Goal: Check status: Check status

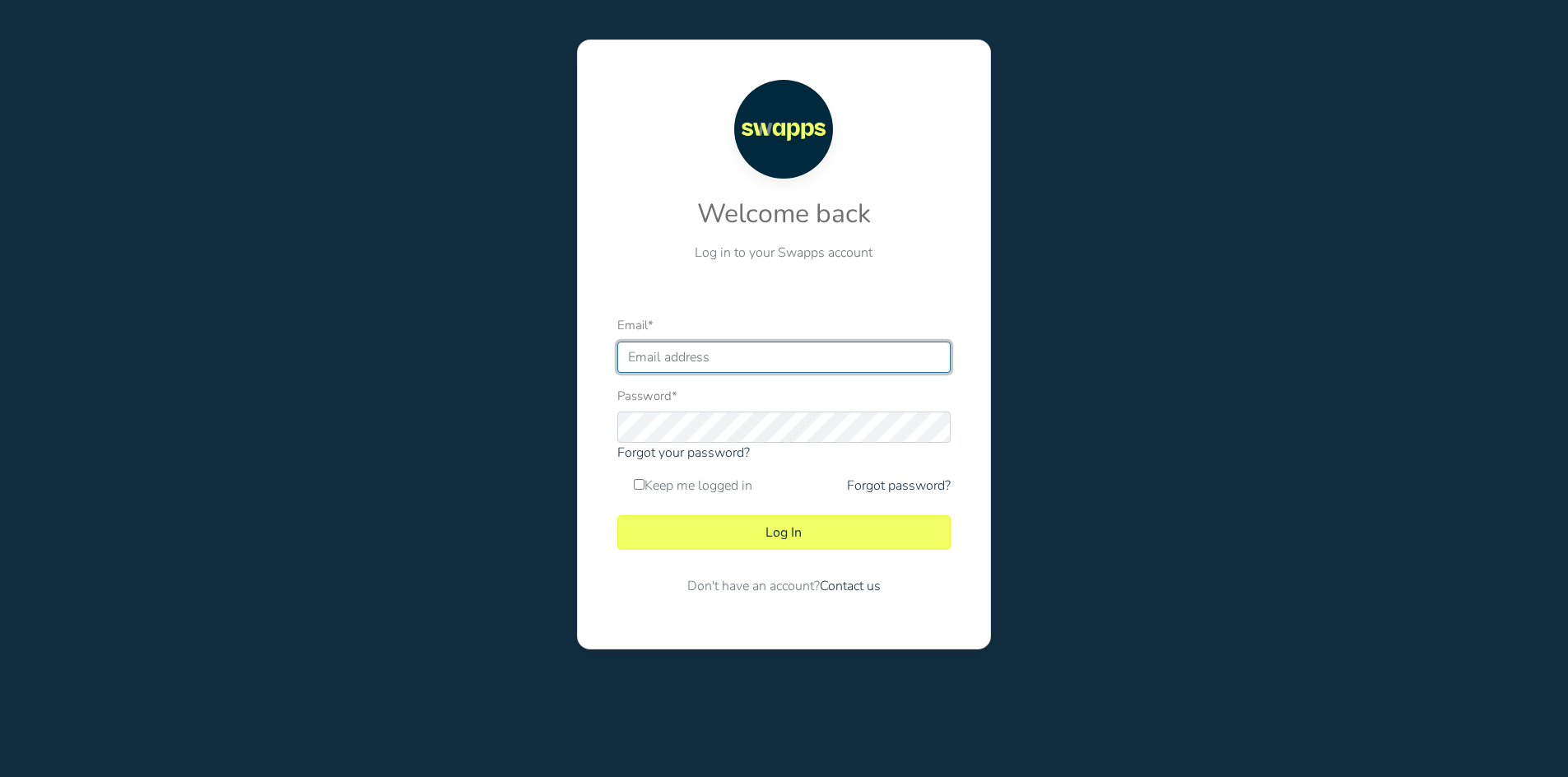
click at [733, 349] on input "Email *" at bounding box center [784, 357] width 334 height 31
type input "[EMAIL_ADDRESS][DOMAIN_NAME]"
click at [736, 553] on form "Email * [EMAIL_ADDRESS][DOMAIN_NAME] Password * Forgot your password? Keep me l…" at bounding box center [784, 461] width 334 height 293
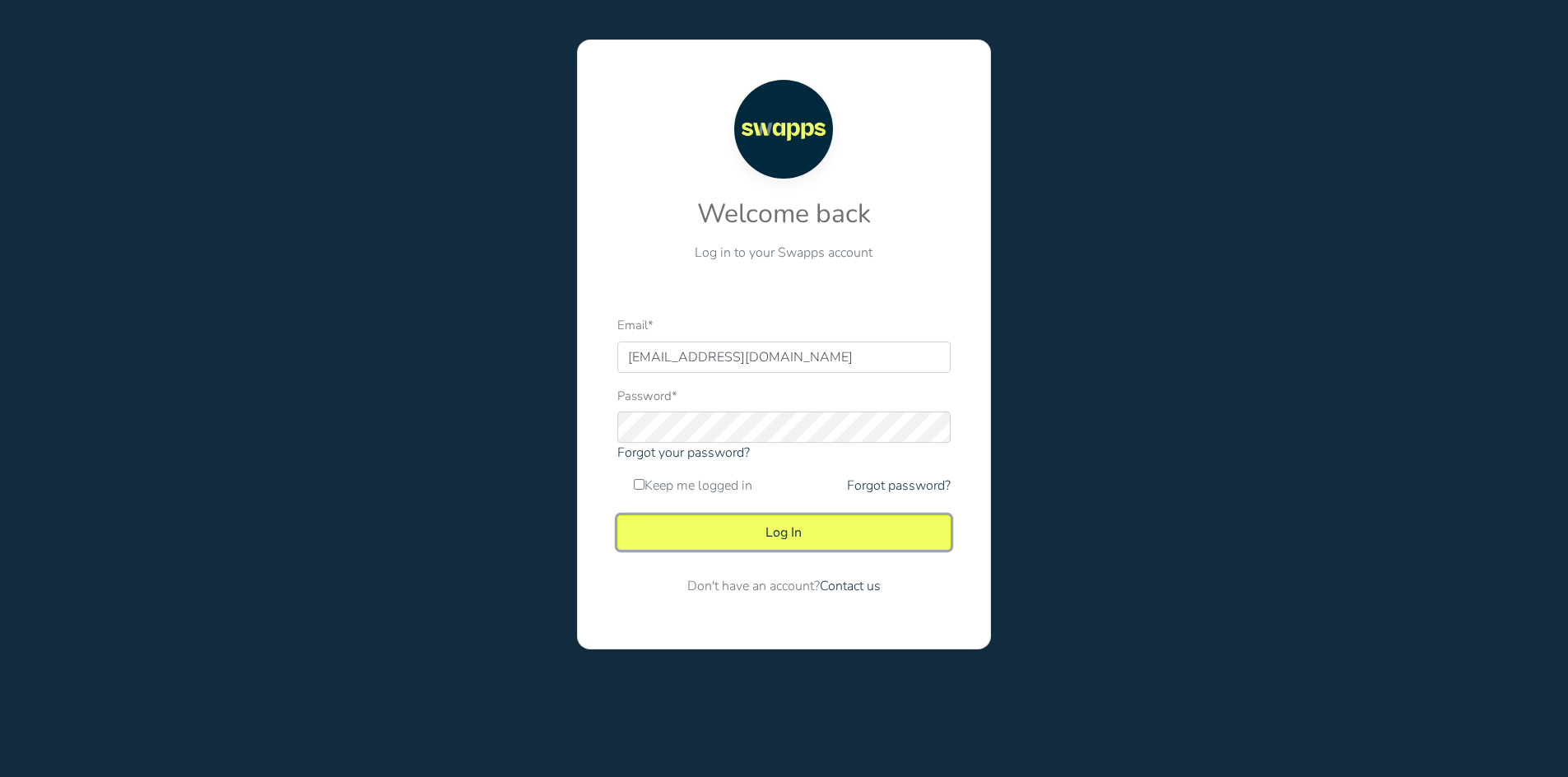
click at [778, 541] on button "Log In" at bounding box center [784, 533] width 334 height 35
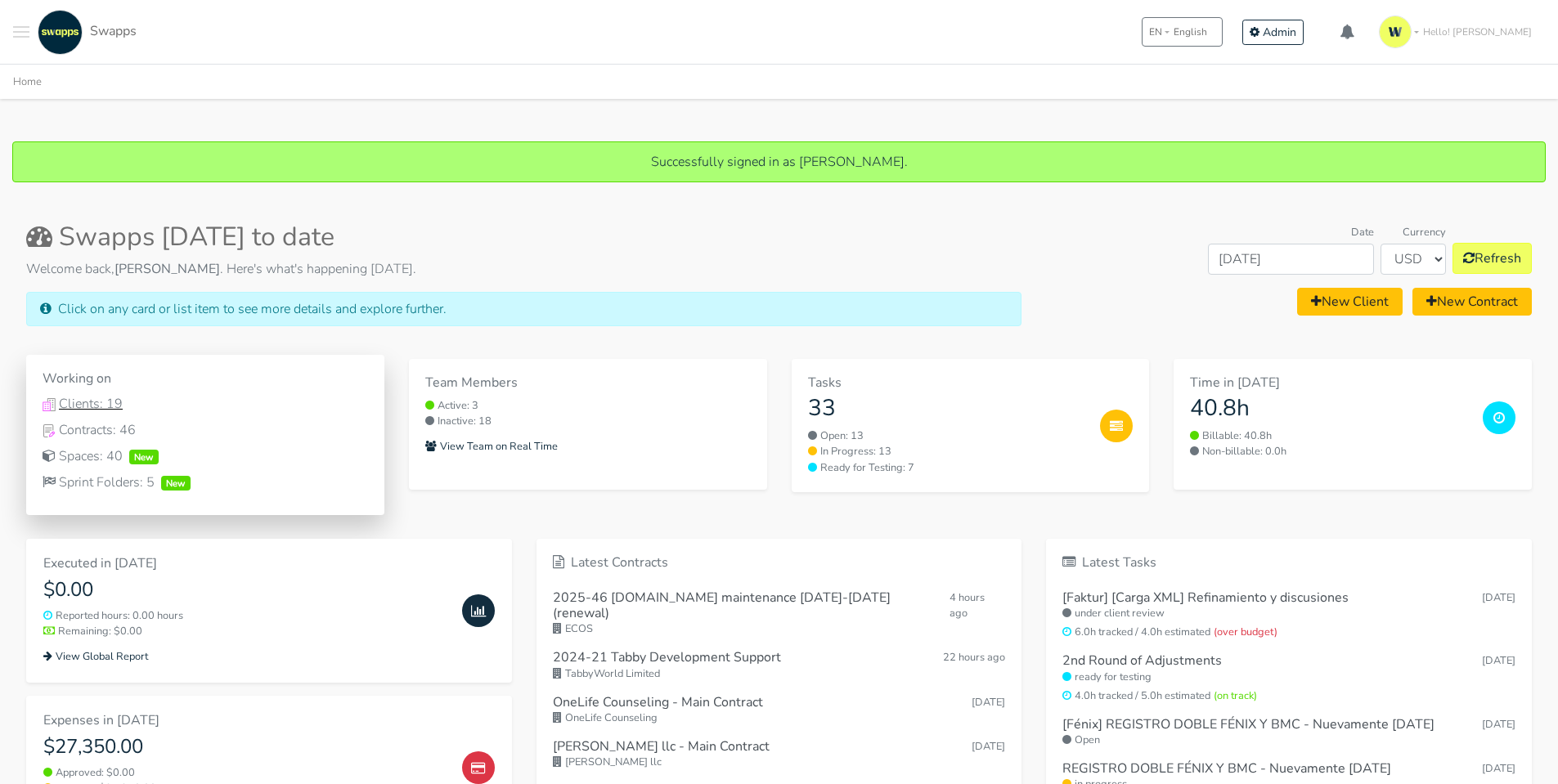
click at [121, 402] on div "Clients: 19" at bounding box center [205, 404] width 325 height 19
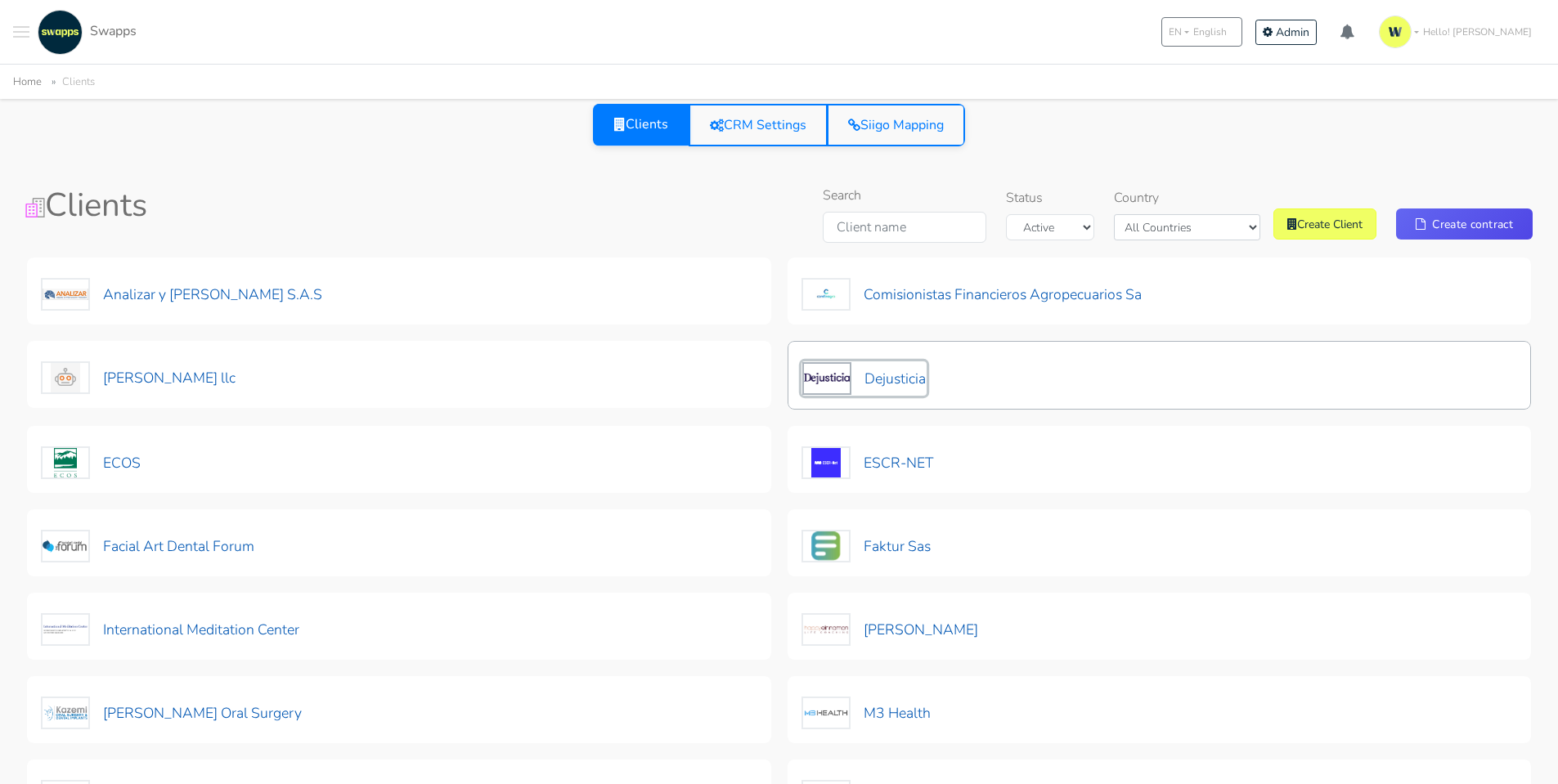
click at [908, 379] on button "Dejusticia" at bounding box center [863, 378] width 125 height 35
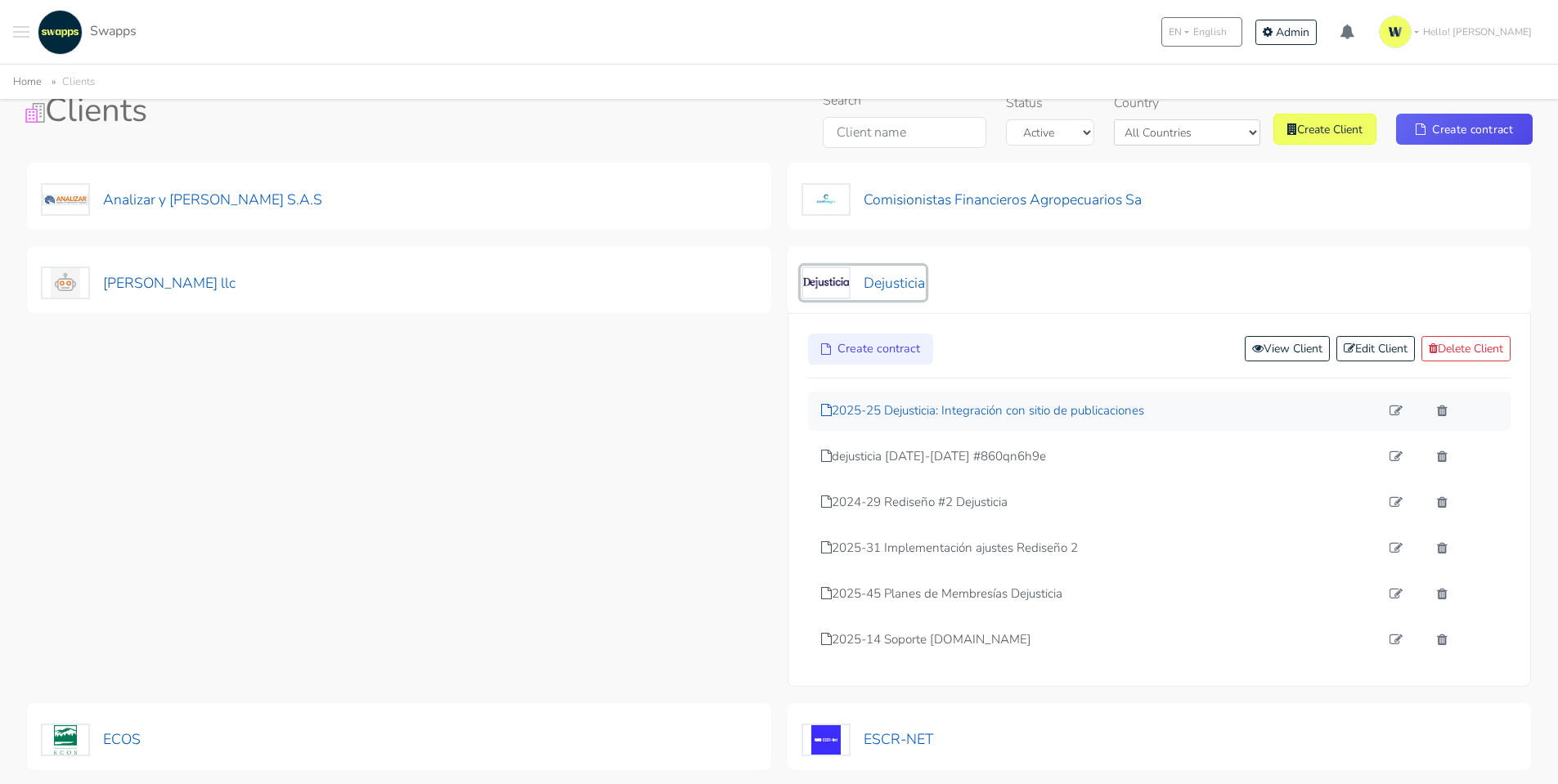
scroll to position [245, 0]
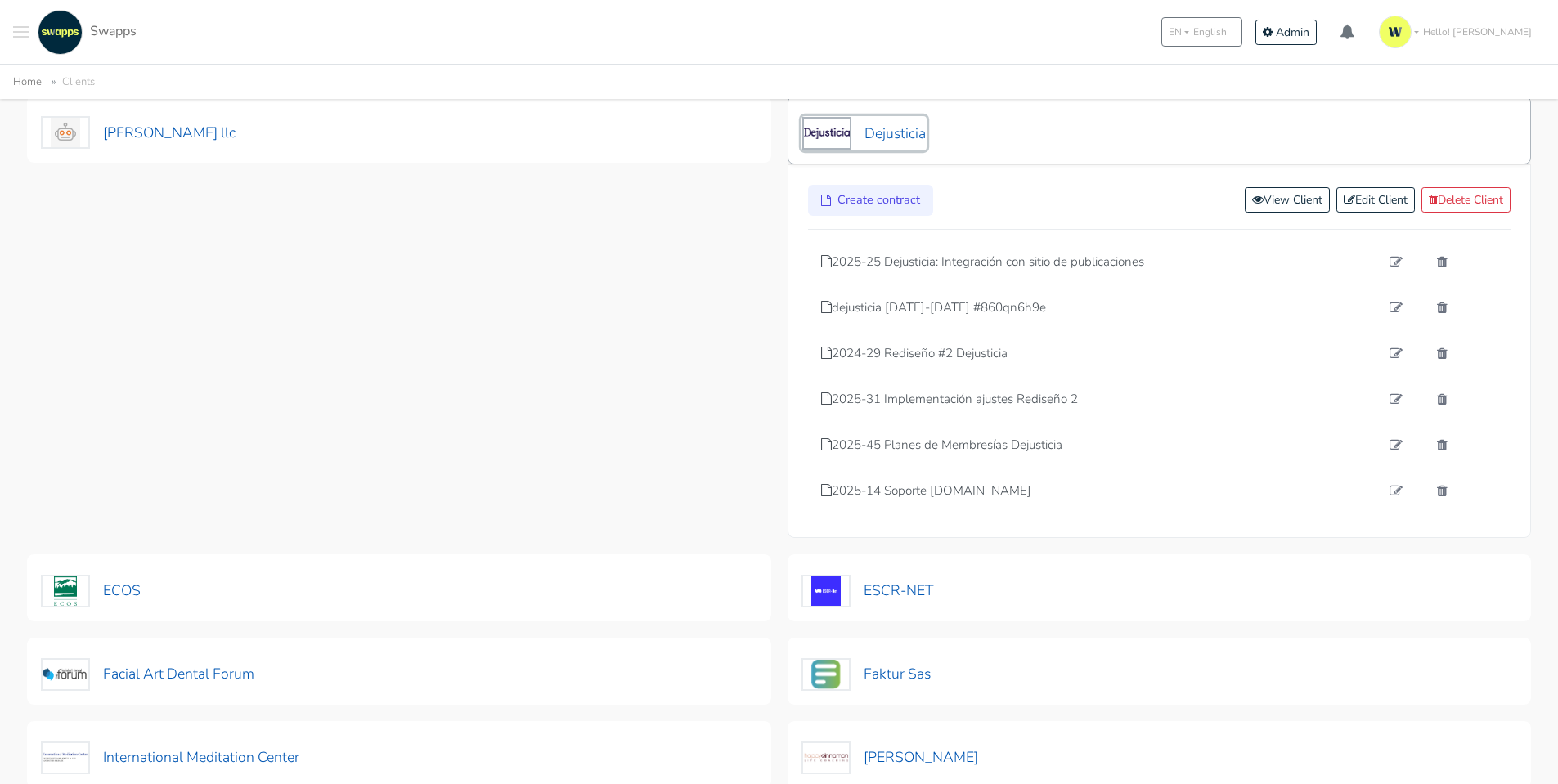
click at [907, 121] on button "Dejusticia" at bounding box center [863, 133] width 125 height 35
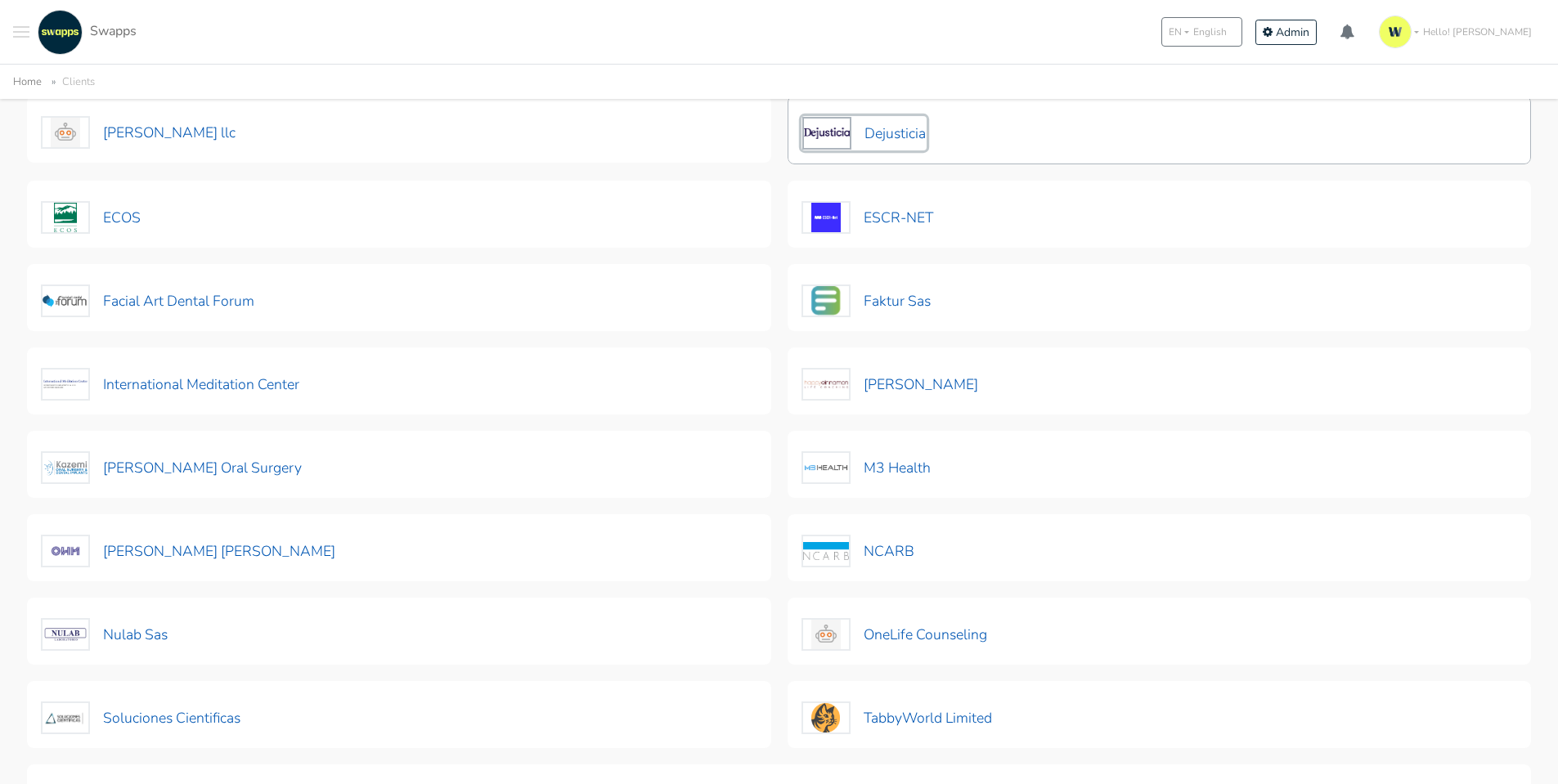
click at [918, 124] on button "Dejusticia" at bounding box center [863, 133] width 125 height 35
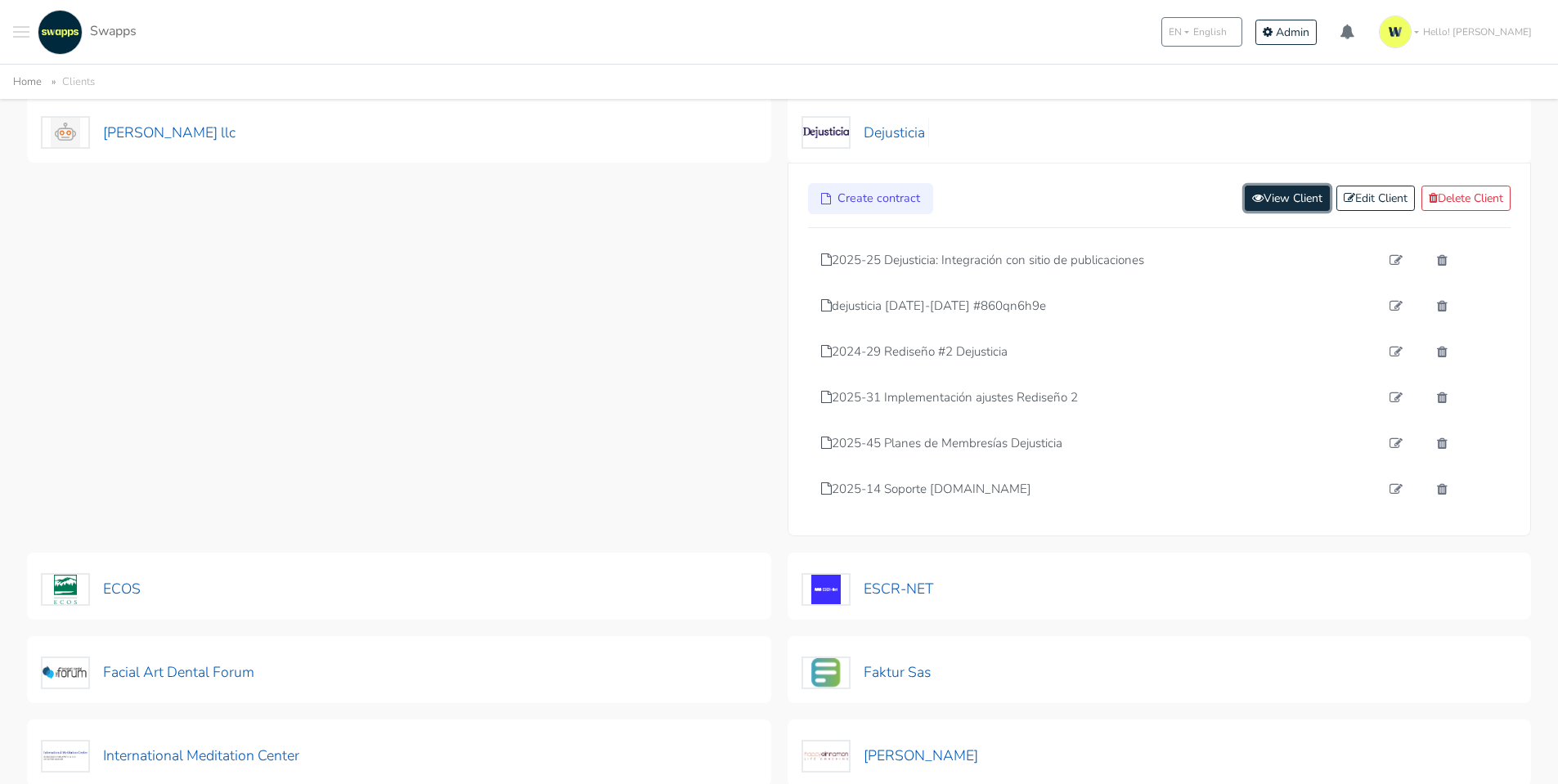
click at [1280, 202] on link "View Client" at bounding box center [1287, 198] width 85 height 26
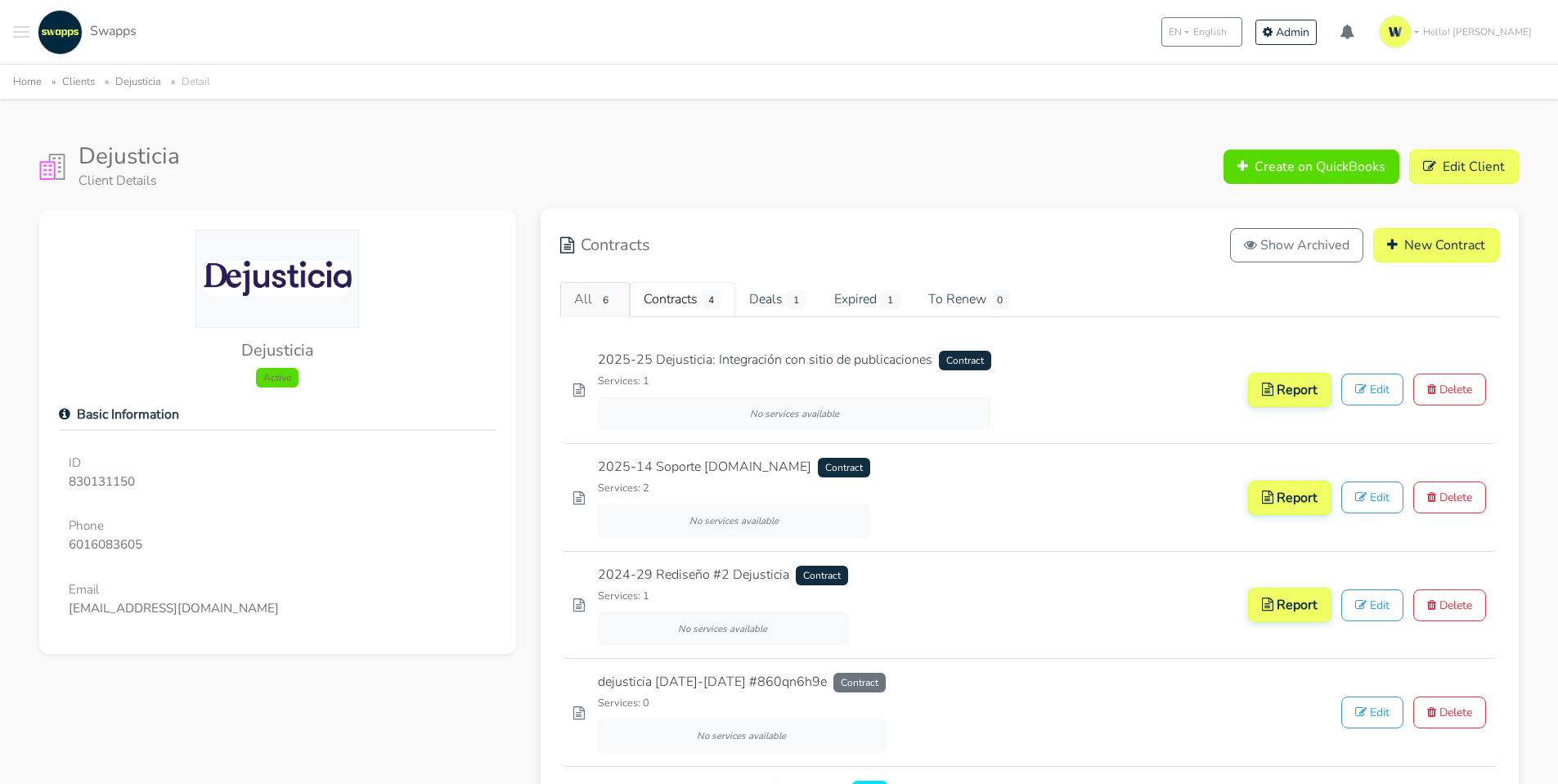
click at [693, 296] on link "Contracts 4" at bounding box center [682, 299] width 105 height 35
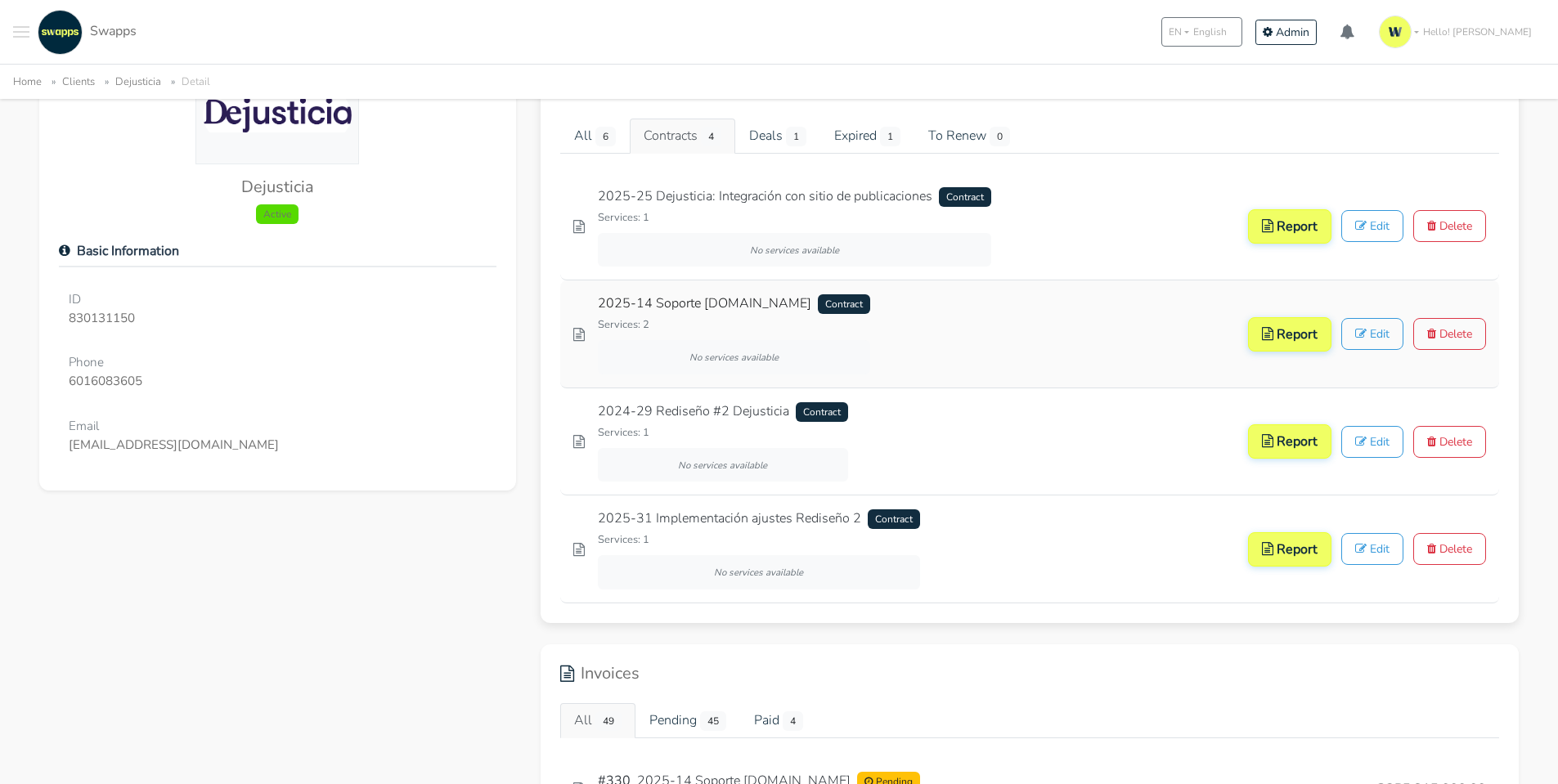
click at [699, 298] on link "2025-14 Soporte dejusticia.org Contract" at bounding box center [734, 303] width 272 height 20
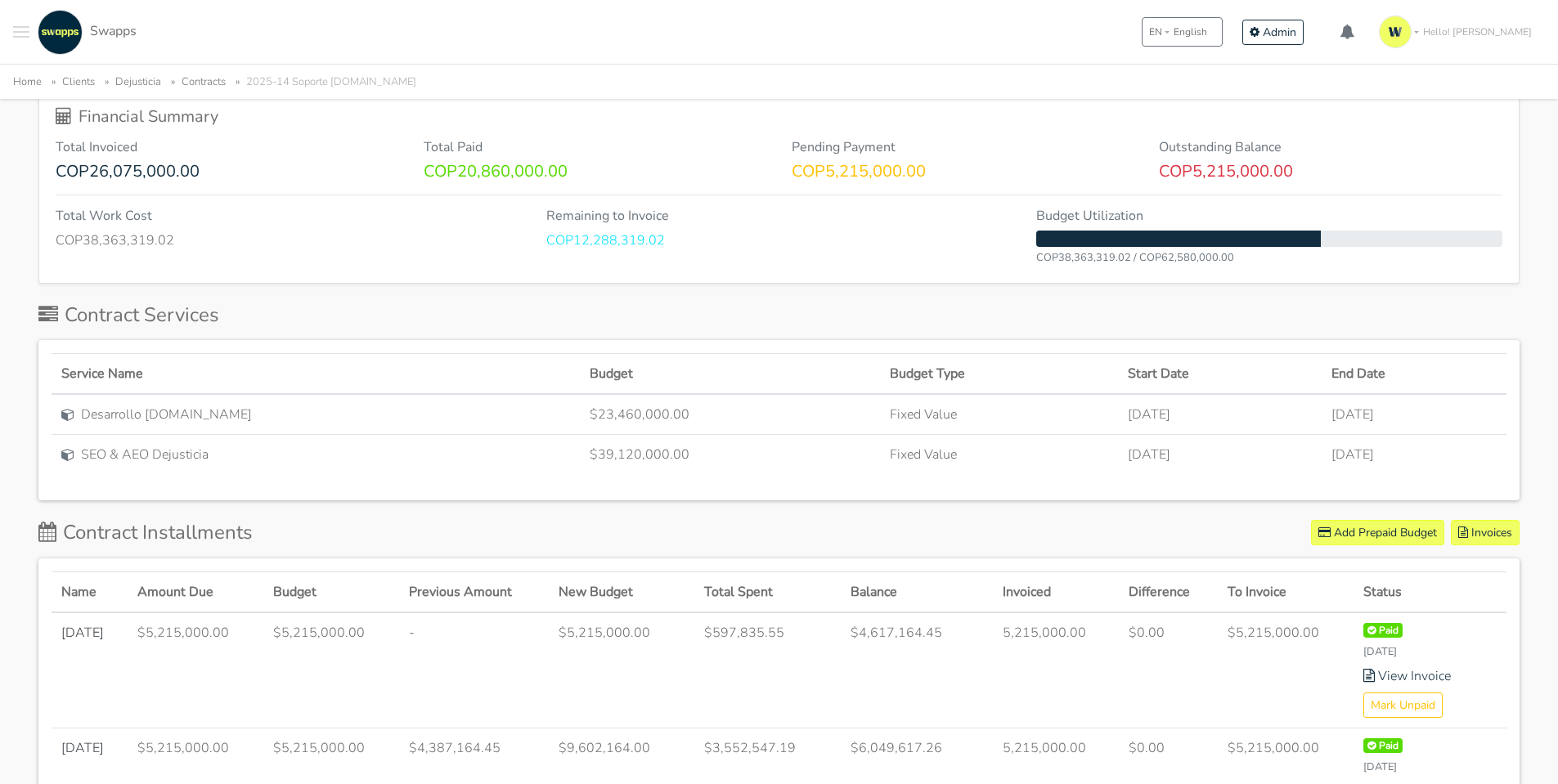
scroll to position [408, 0]
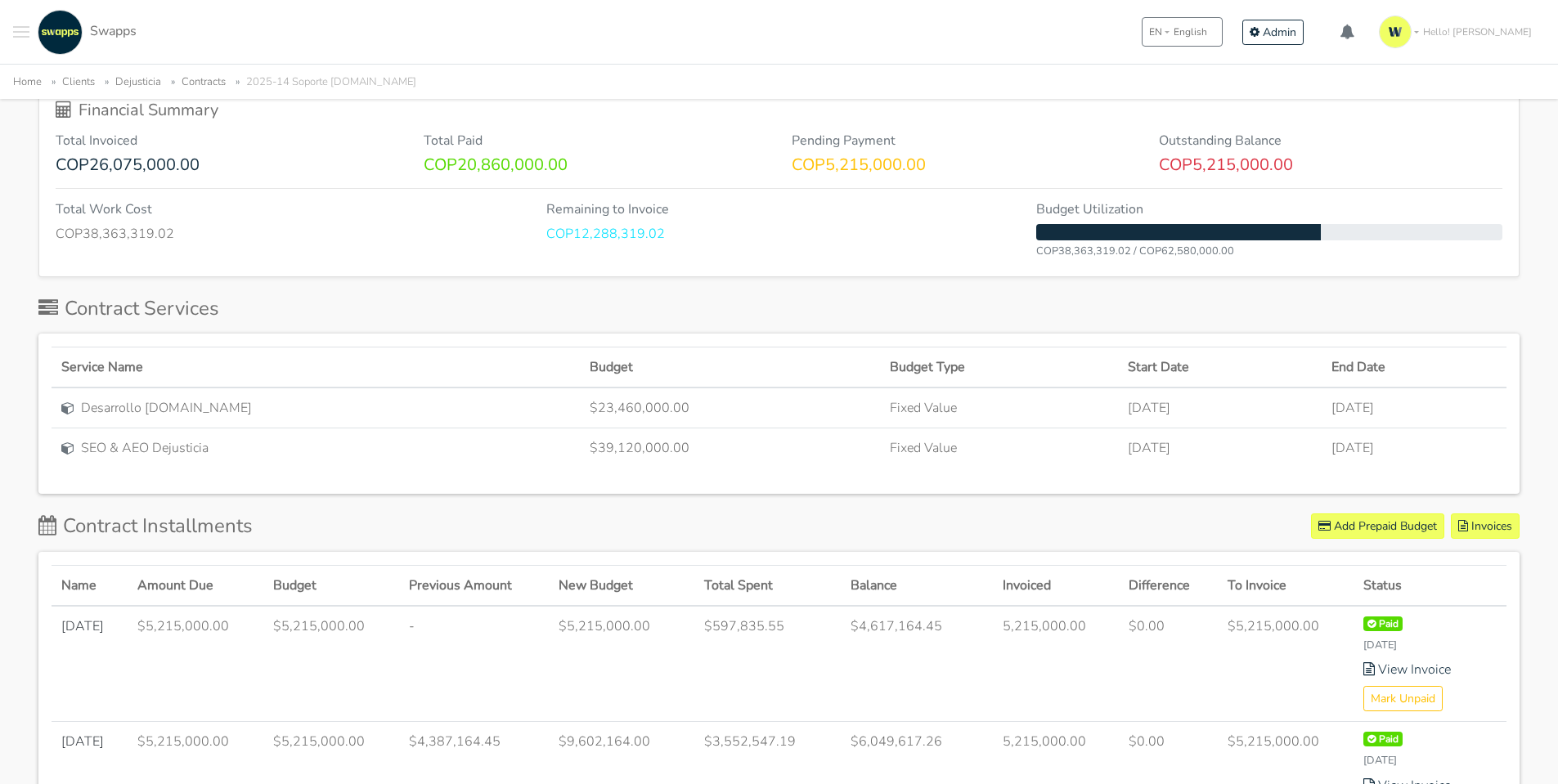
drag, startPoint x: 430, startPoint y: 155, endPoint x: 964, endPoint y: 166, distance: 534.1
click at [964, 166] on div "Total Invoiced COP26,075,000.00 Total Paid COP20,860,000.00 Pending Payment COP…" at bounding box center [779, 153] width 1471 height 42
click at [964, 166] on p "COP5,215,000.00" at bounding box center [963, 165] width 344 height 19
drag, startPoint x: 855, startPoint y: 236, endPoint x: 107, endPoint y: 219, distance: 748.2
click at [107, 219] on div "Total Work Cost COP38,363,319.02 Remaining to Invoice COP12,288,319.02 Budget U…" at bounding box center [779, 231] width 1471 height 58
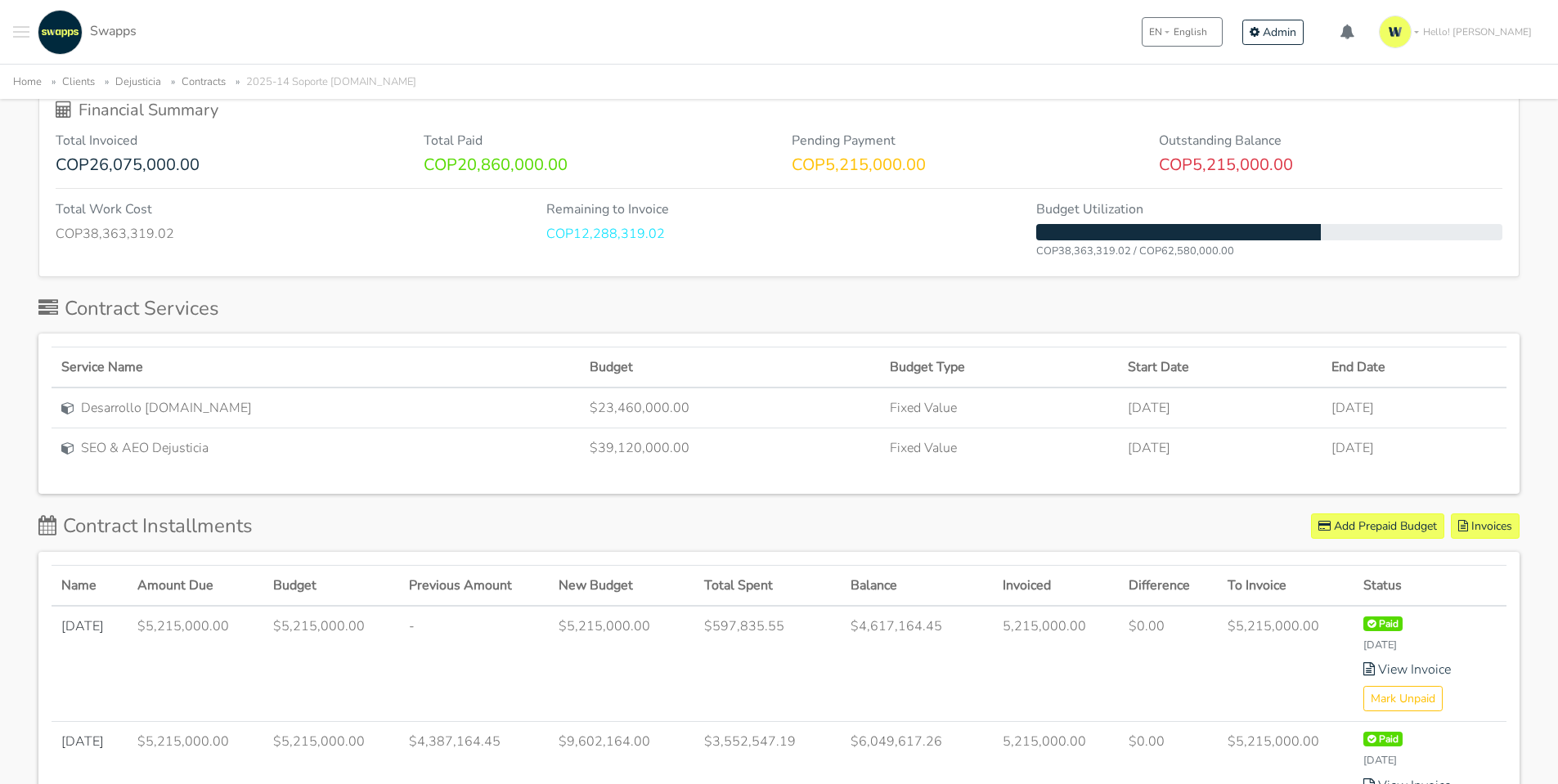
click at [363, 337] on div "Service Name Budget Budget Type Start Date End Date Desarrollo dejusticia.org $…" at bounding box center [778, 413] width 1481 height 160
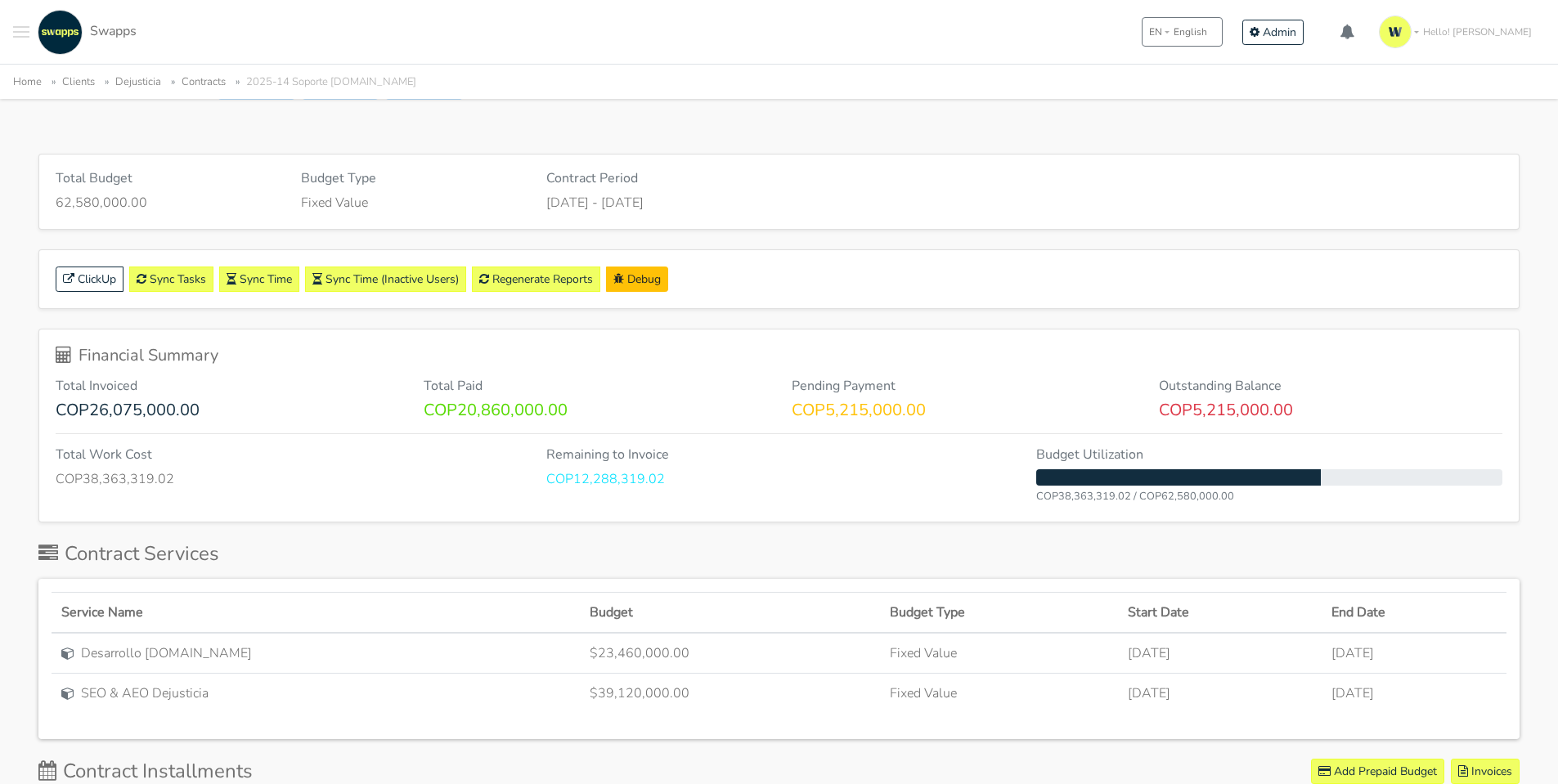
scroll to position [0, 0]
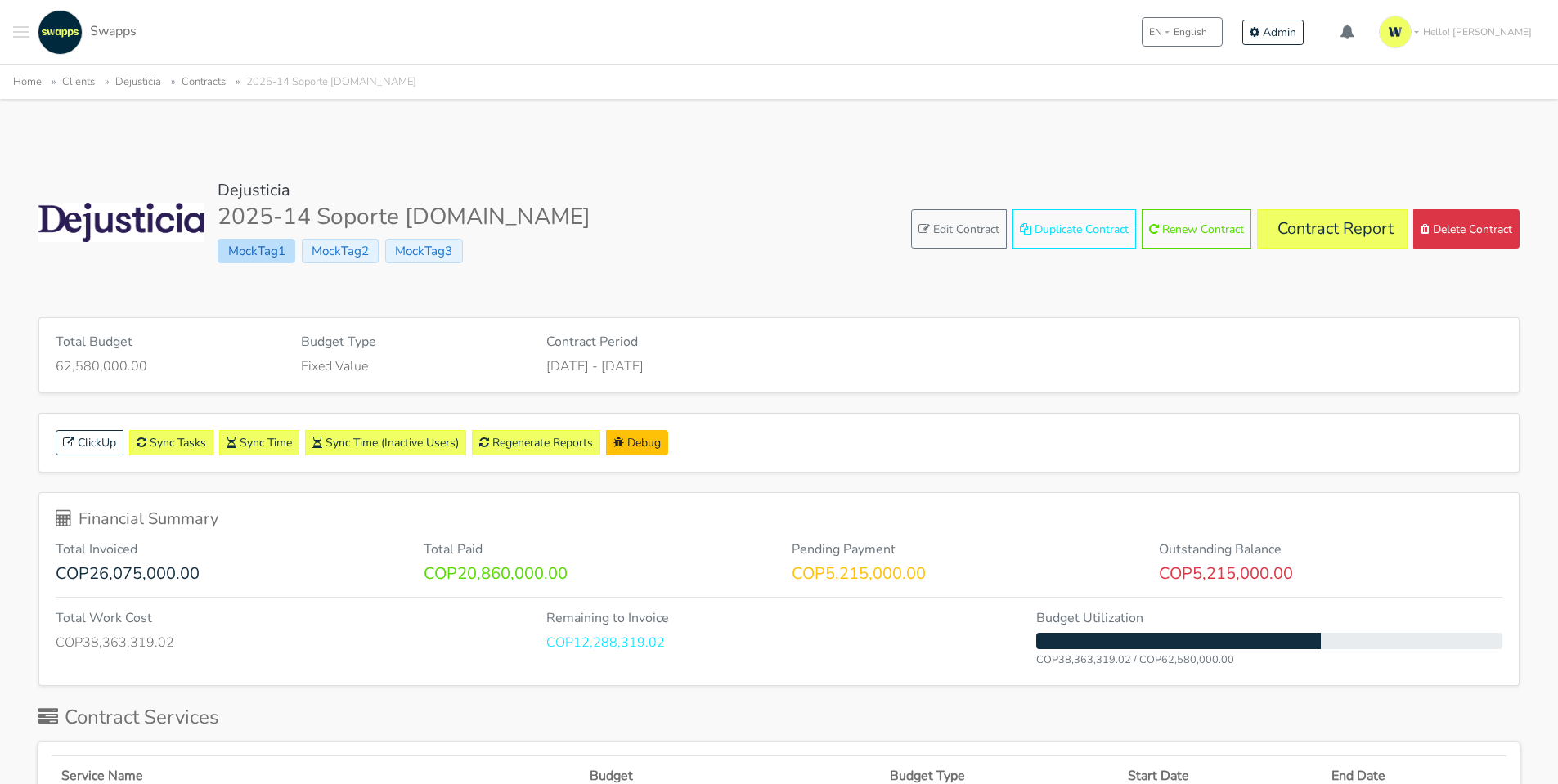
click at [269, 257] on span "MockTag1" at bounding box center [255, 251] width 77 height 25
click at [323, 239] on span "MockTag2" at bounding box center [340, 251] width 77 height 25
click at [427, 245] on span "MockTag3" at bounding box center [424, 251] width 77 height 25
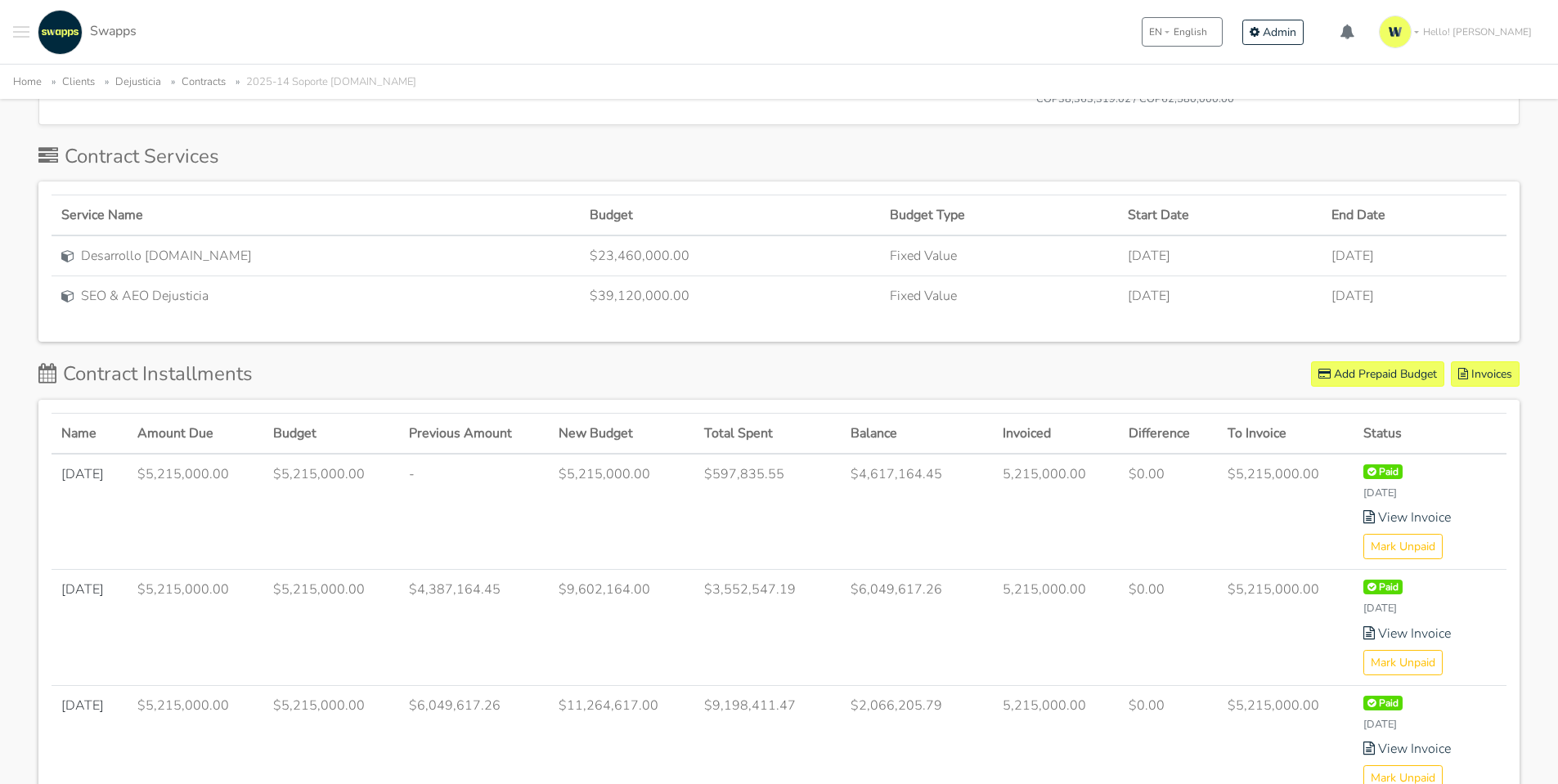
scroll to position [393, 0]
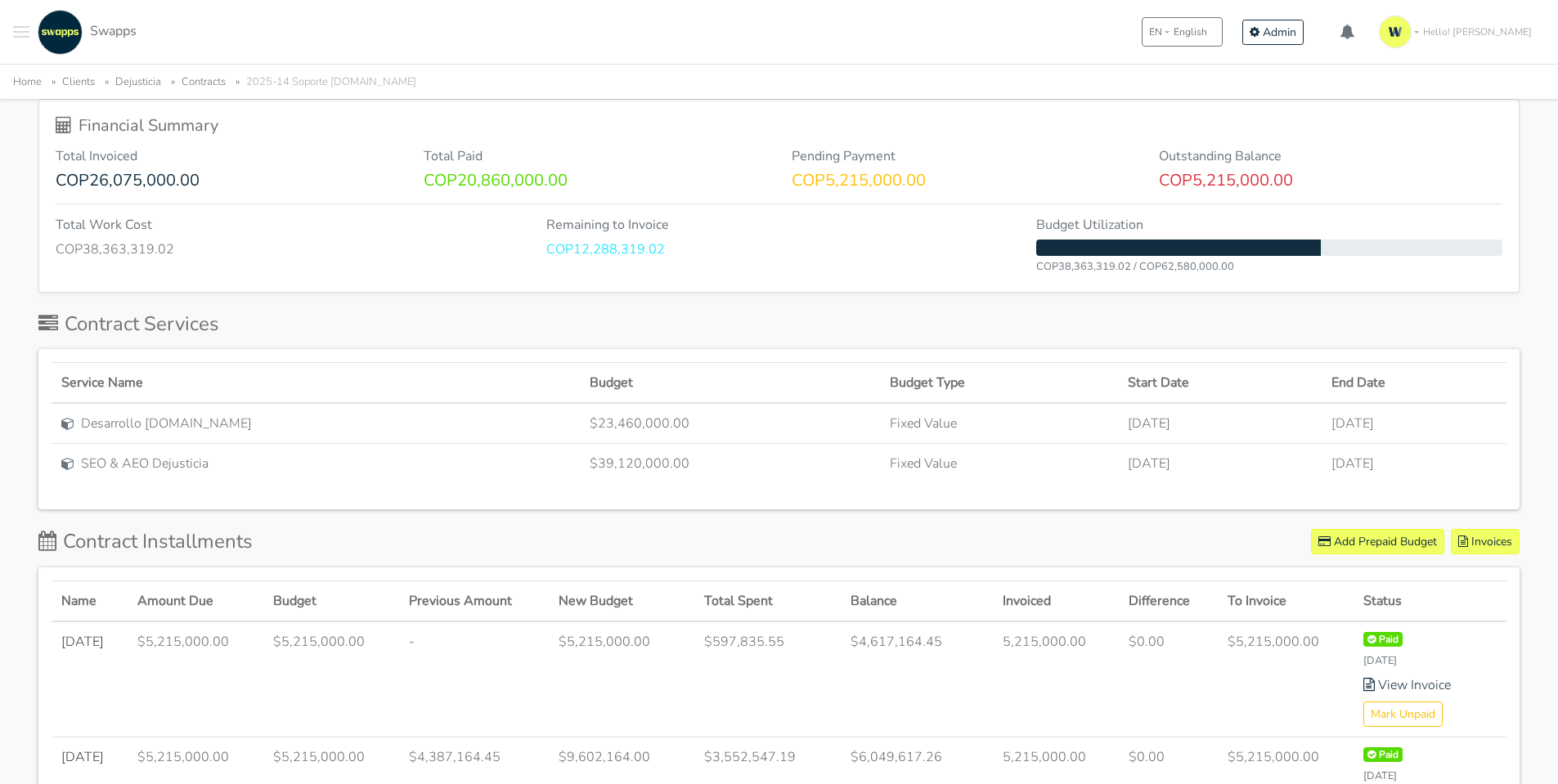
click at [121, 423] on span "Desarrollo dejusticia.org" at bounding box center [166, 423] width 171 height 19
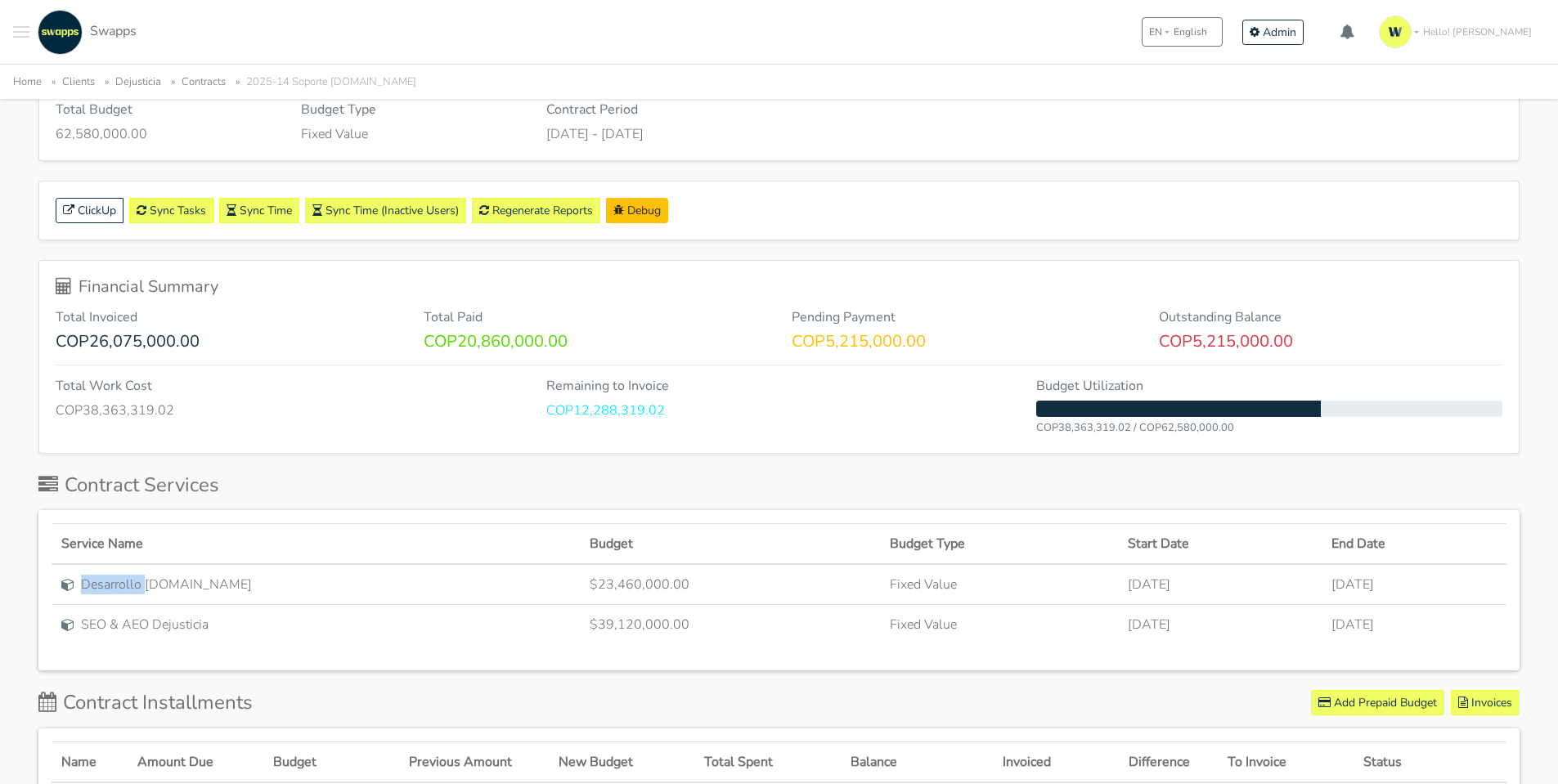
scroll to position [66, 0]
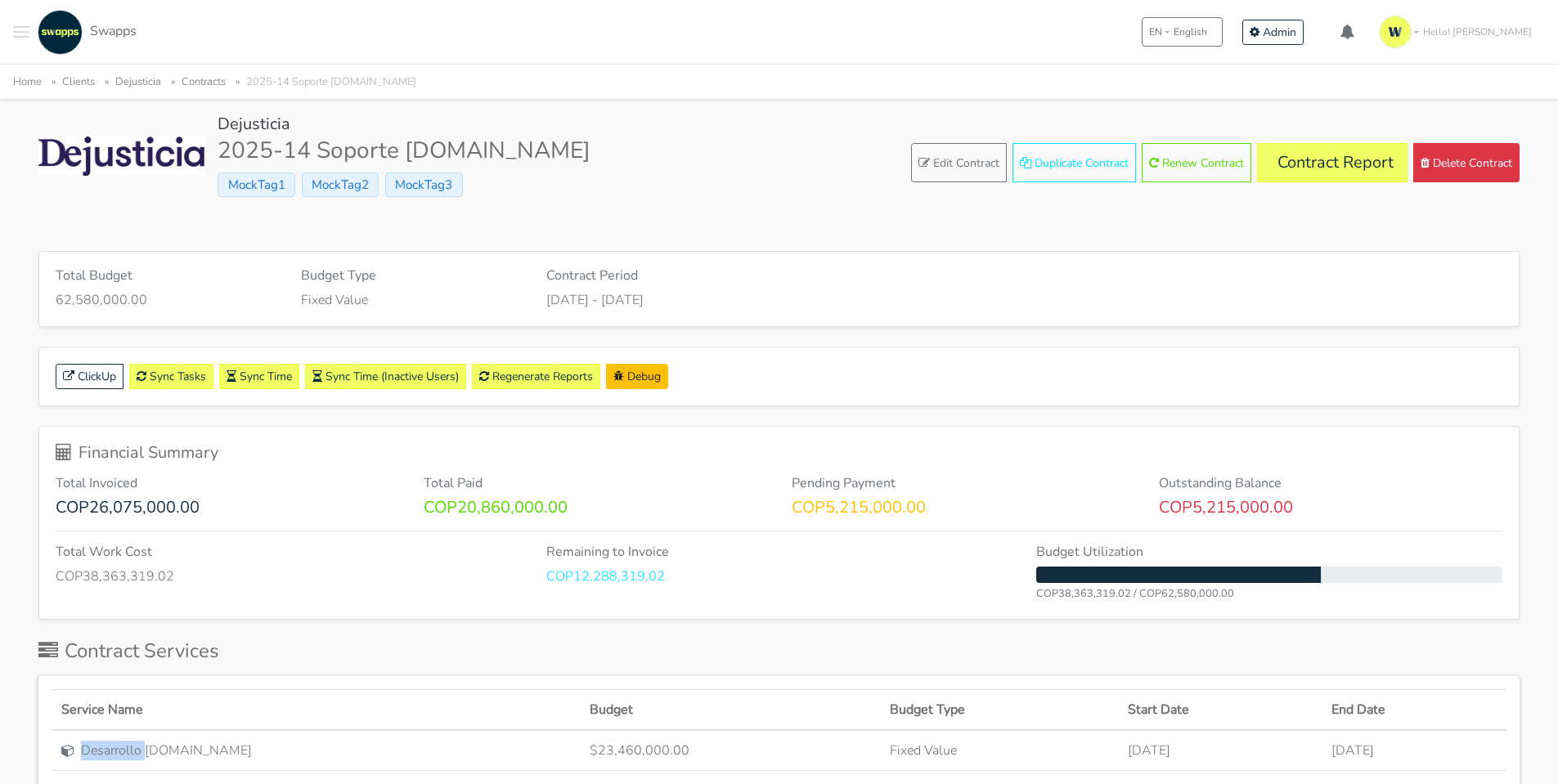
click at [166, 159] on img at bounding box center [121, 156] width 166 height 39
click at [199, 86] on link "Contracts" at bounding box center [204, 82] width 44 height 15
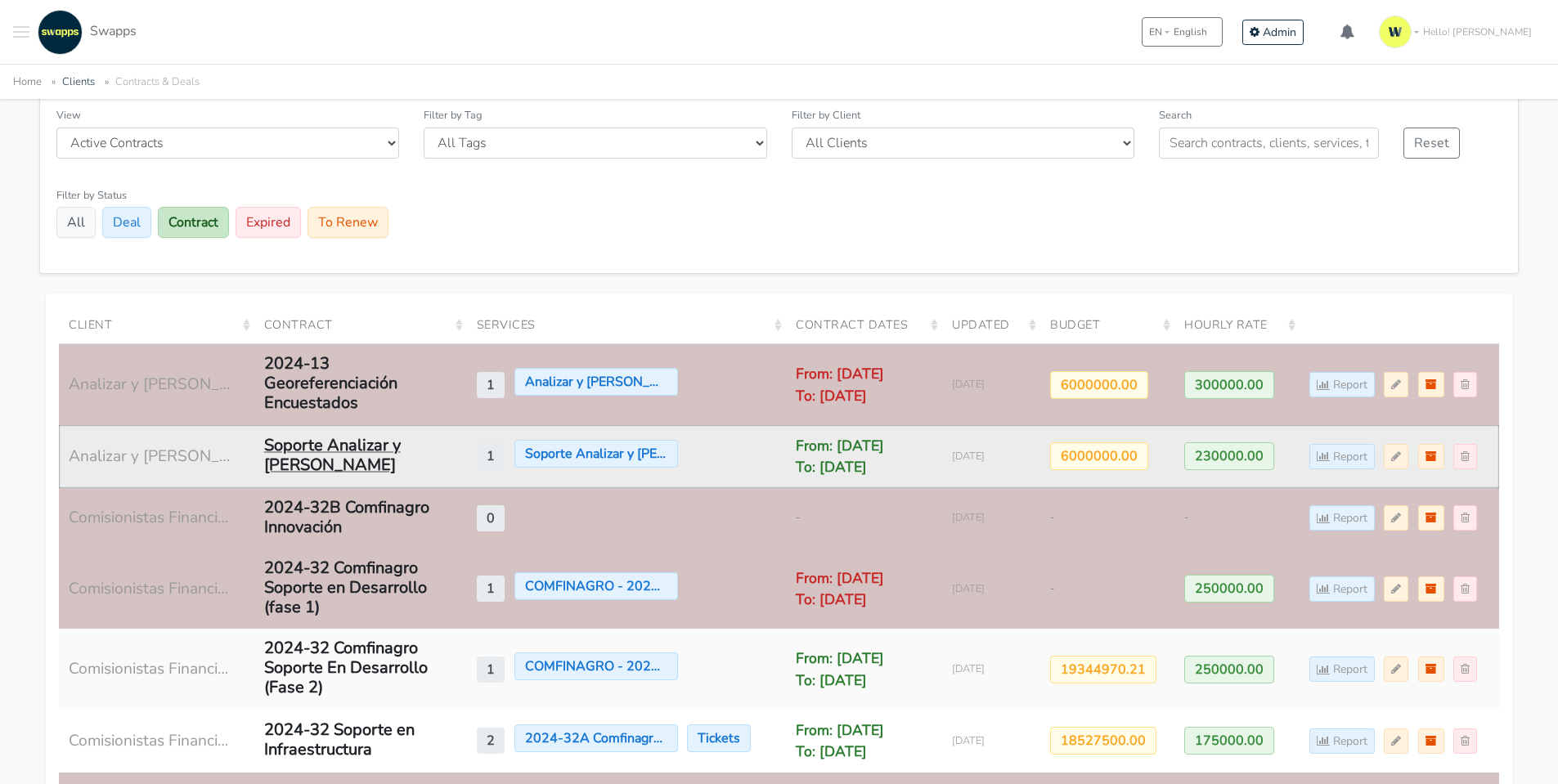
scroll to position [656, 0]
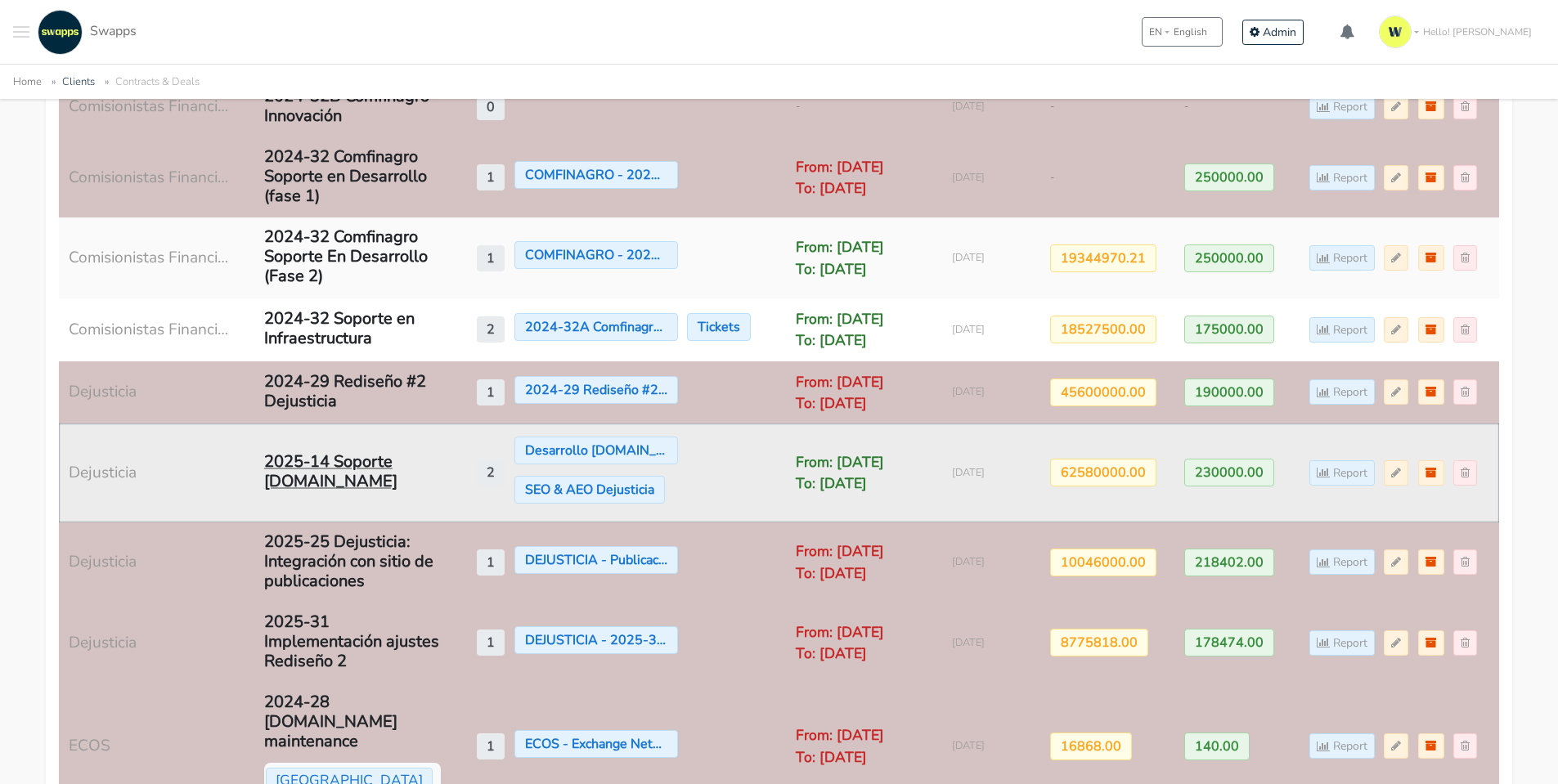
click at [364, 463] on div "2025-14 Soporte [DOMAIN_NAME]" at bounding box center [354, 471] width 180 height 39
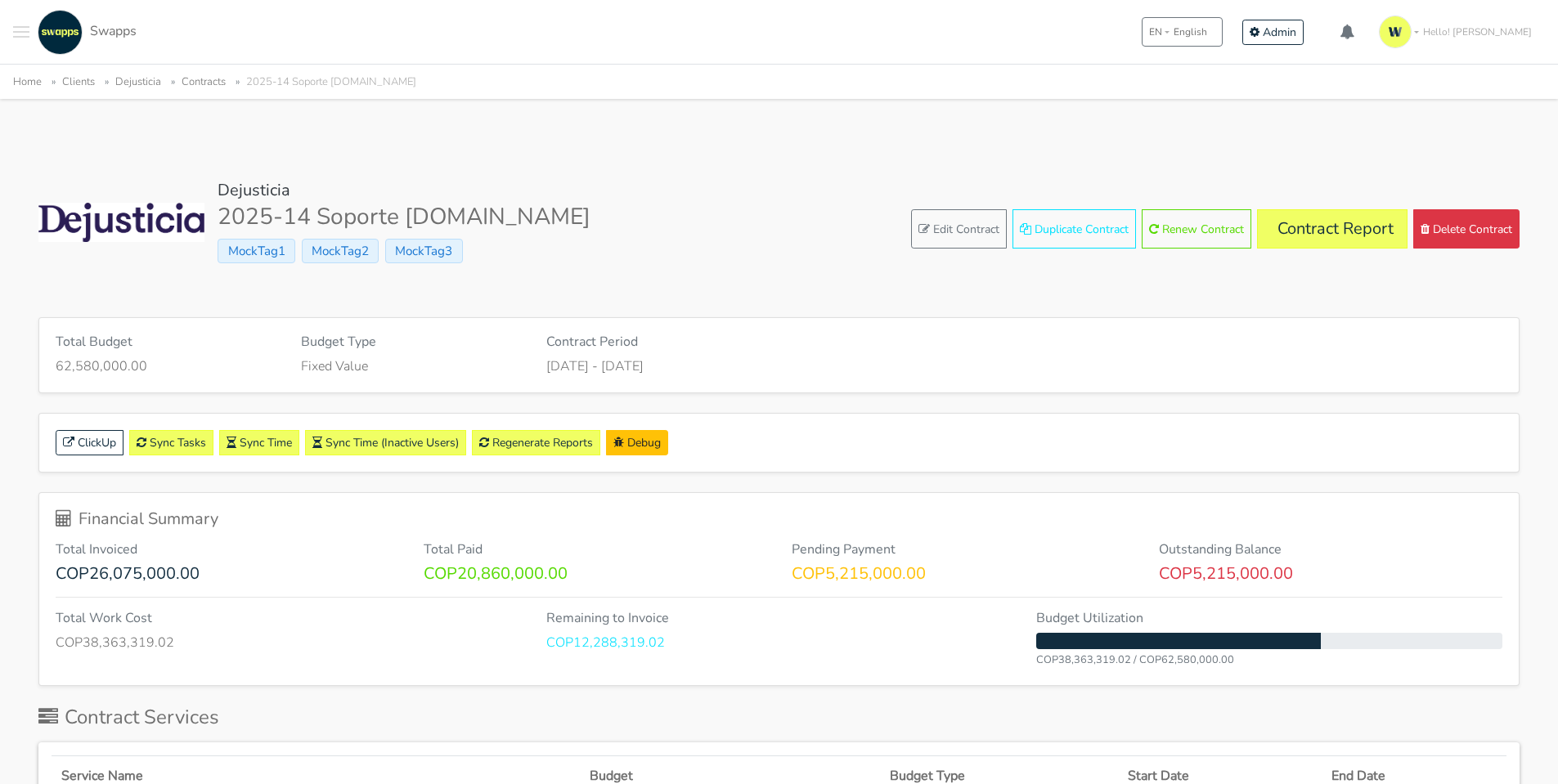
scroll to position [164, 0]
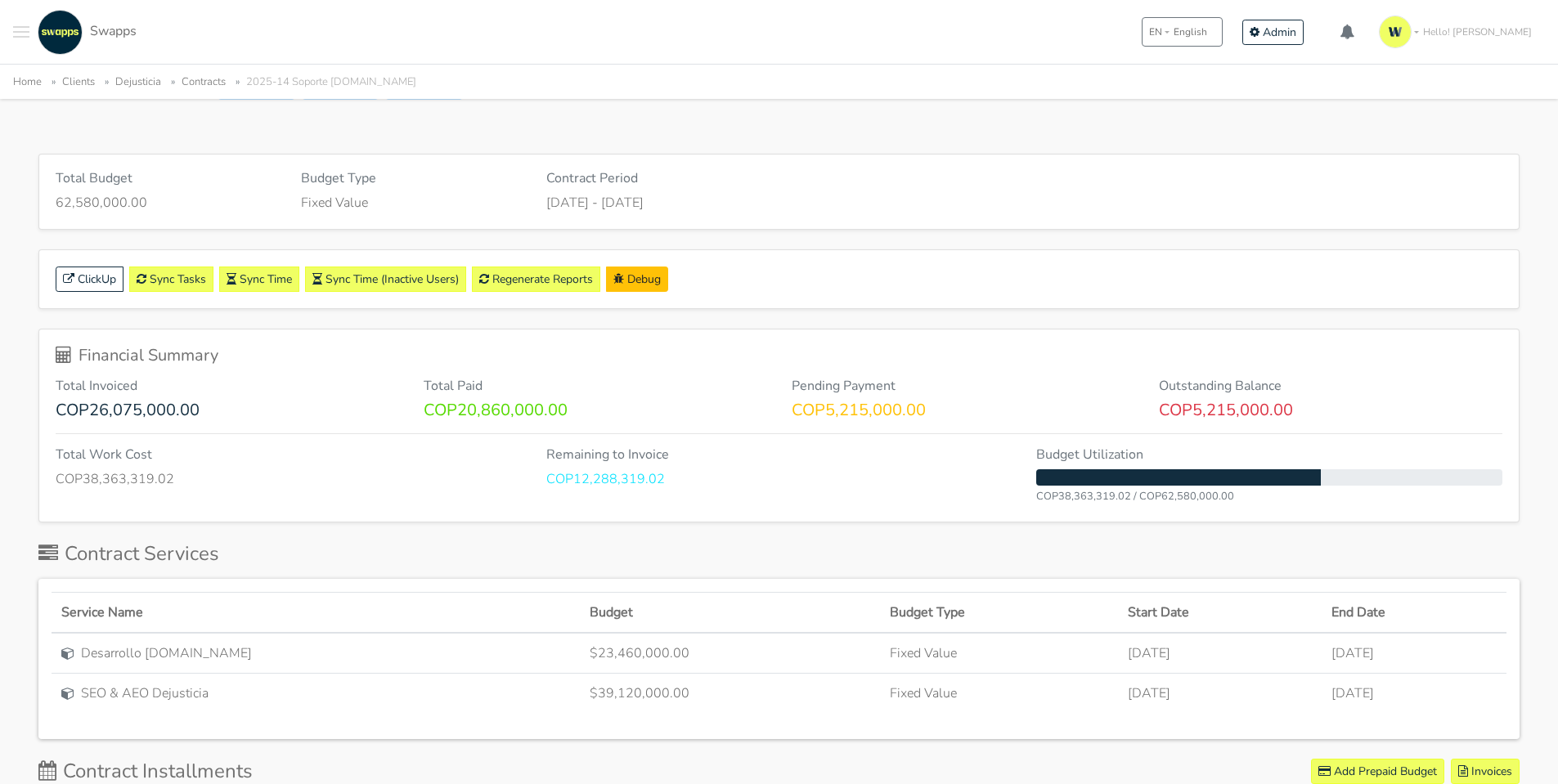
drag, startPoint x: 1032, startPoint y: 500, endPoint x: 1292, endPoint y: 500, distance: 260.0
click at [1292, 500] on div "Budget Utilization COP38,363,319.02 / COP62,580,000.00" at bounding box center [1269, 477] width 491 height 58
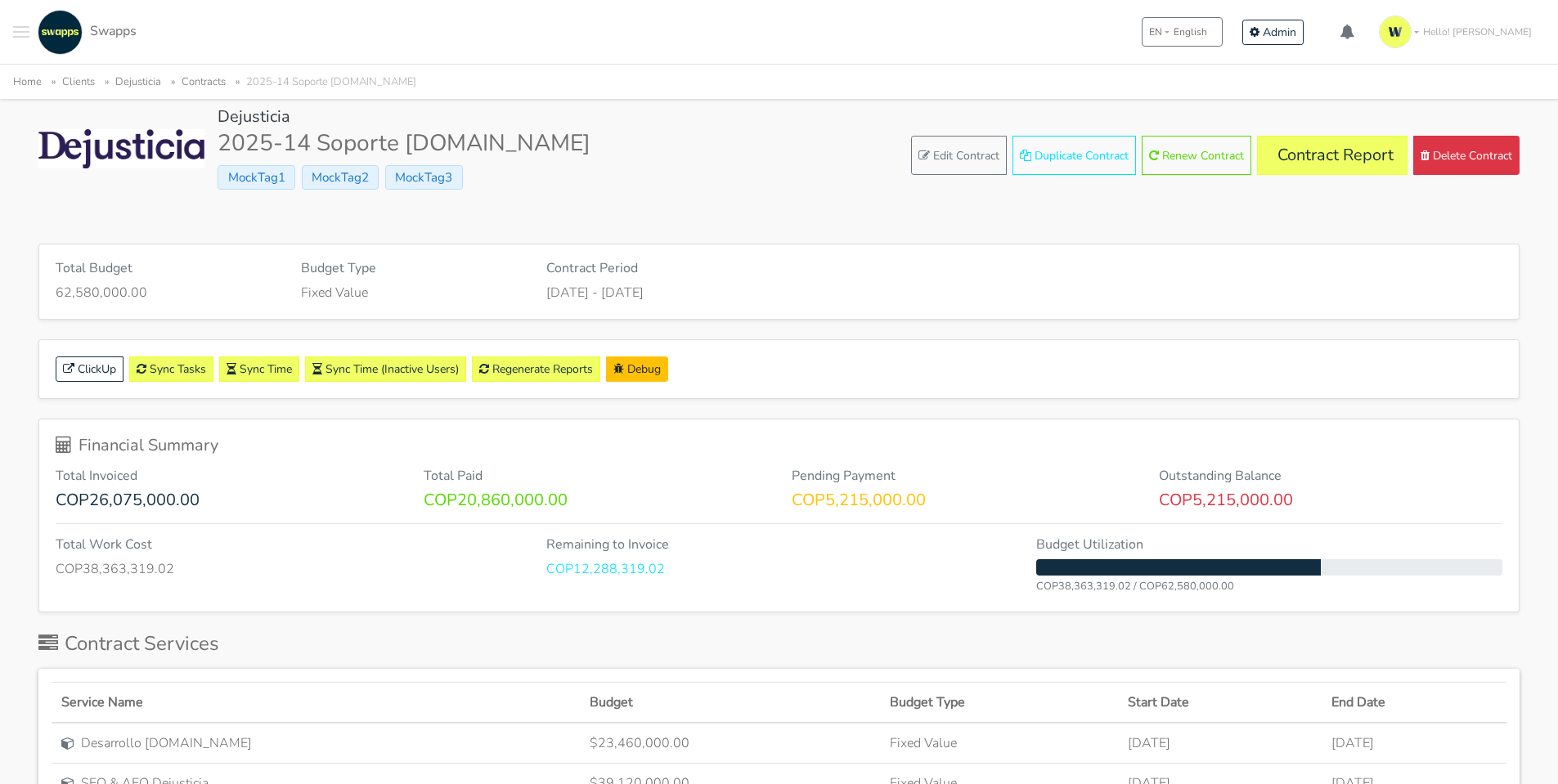
scroll to position [0, 0]
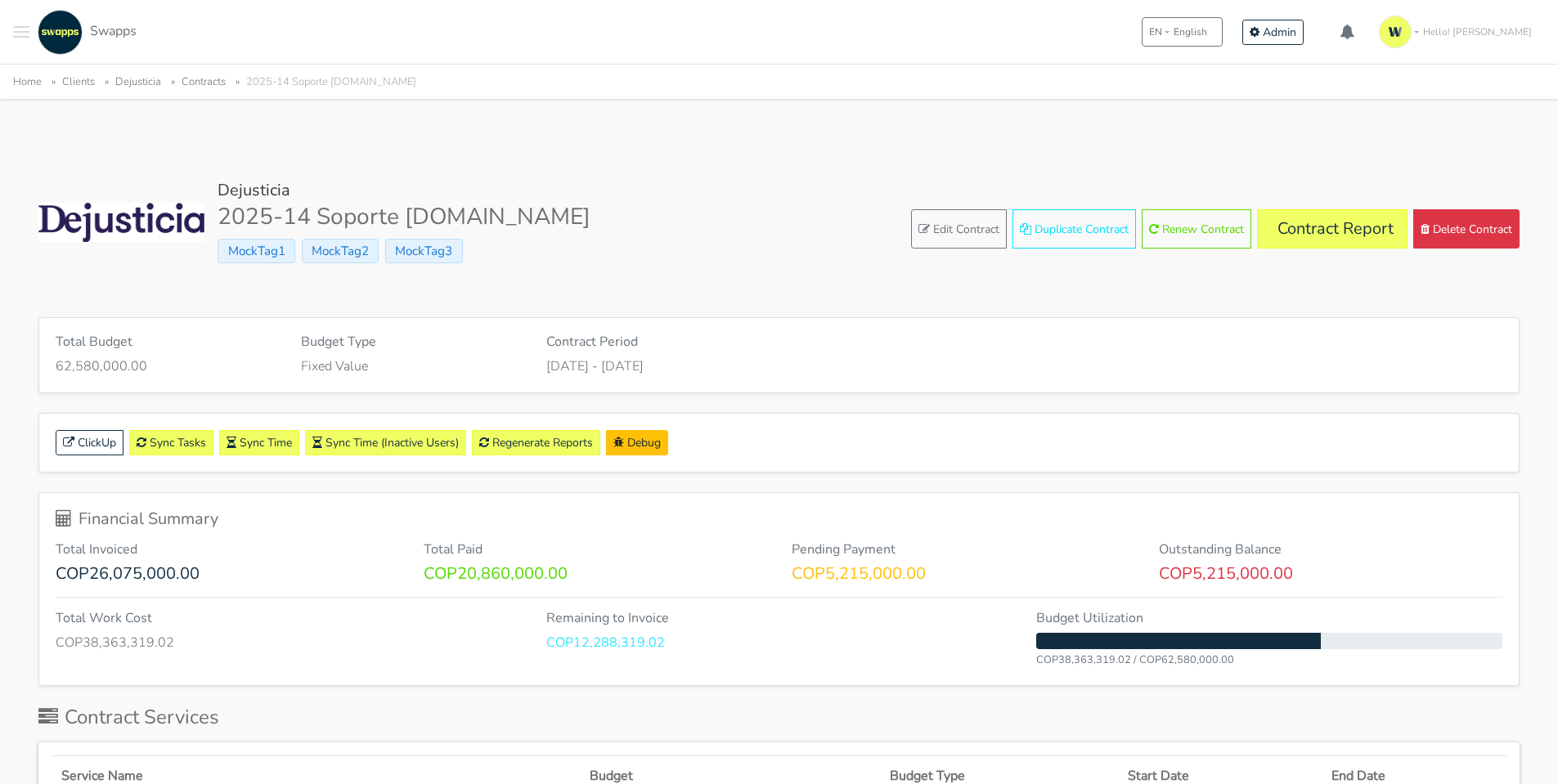
drag, startPoint x: 76, startPoint y: 357, endPoint x: 833, endPoint y: 392, distance: 757.8
click at [833, 392] on div "Total Budget 62,580,000.00 Budget Type Fixed Value Contract Period May 01, 2025…" at bounding box center [778, 355] width 1481 height 76
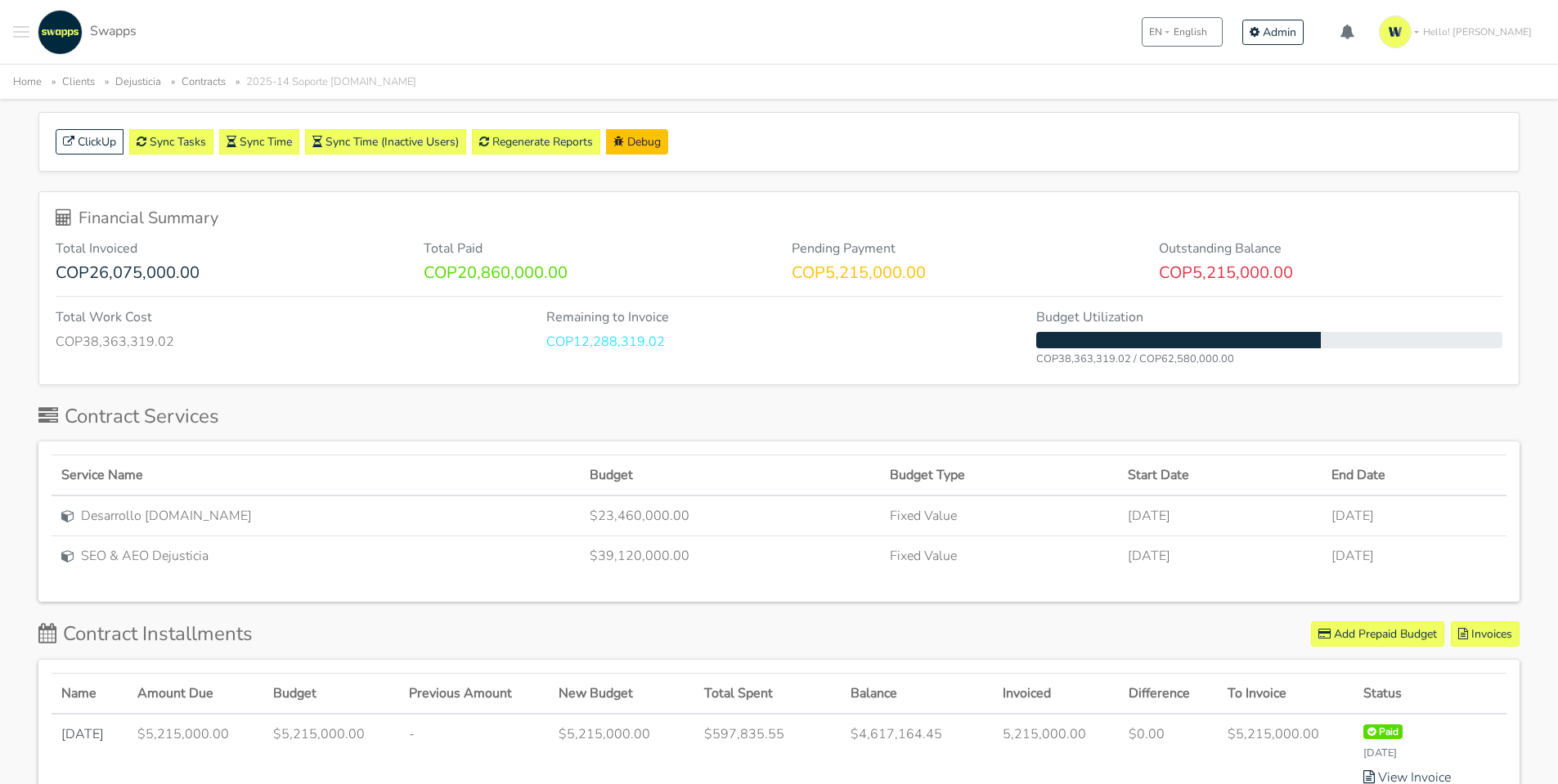
scroll to position [327, 0]
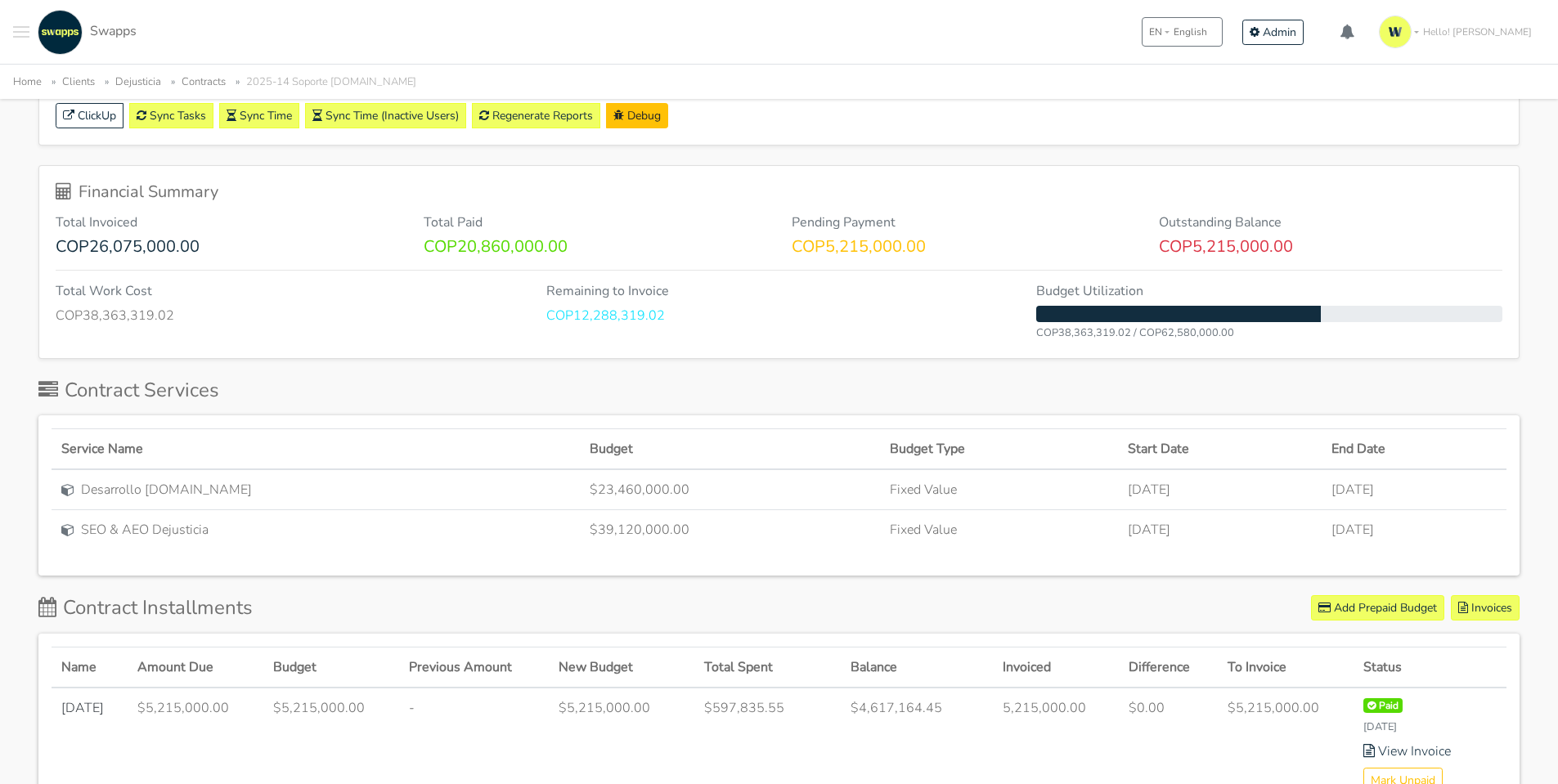
drag, startPoint x: 65, startPoint y: 238, endPoint x: 826, endPoint y: 306, distance: 764.0
click at [826, 306] on div "Financial Summary Total Invoiced COP26,075,000.00 Total Paid COP20,860,000.00 P…" at bounding box center [778, 261] width 1479 height 192
click at [826, 306] on p "COP12,288,319.02" at bounding box center [779, 315] width 466 height 19
click at [633, 314] on p "COP12,288,319.02" at bounding box center [779, 315] width 466 height 19
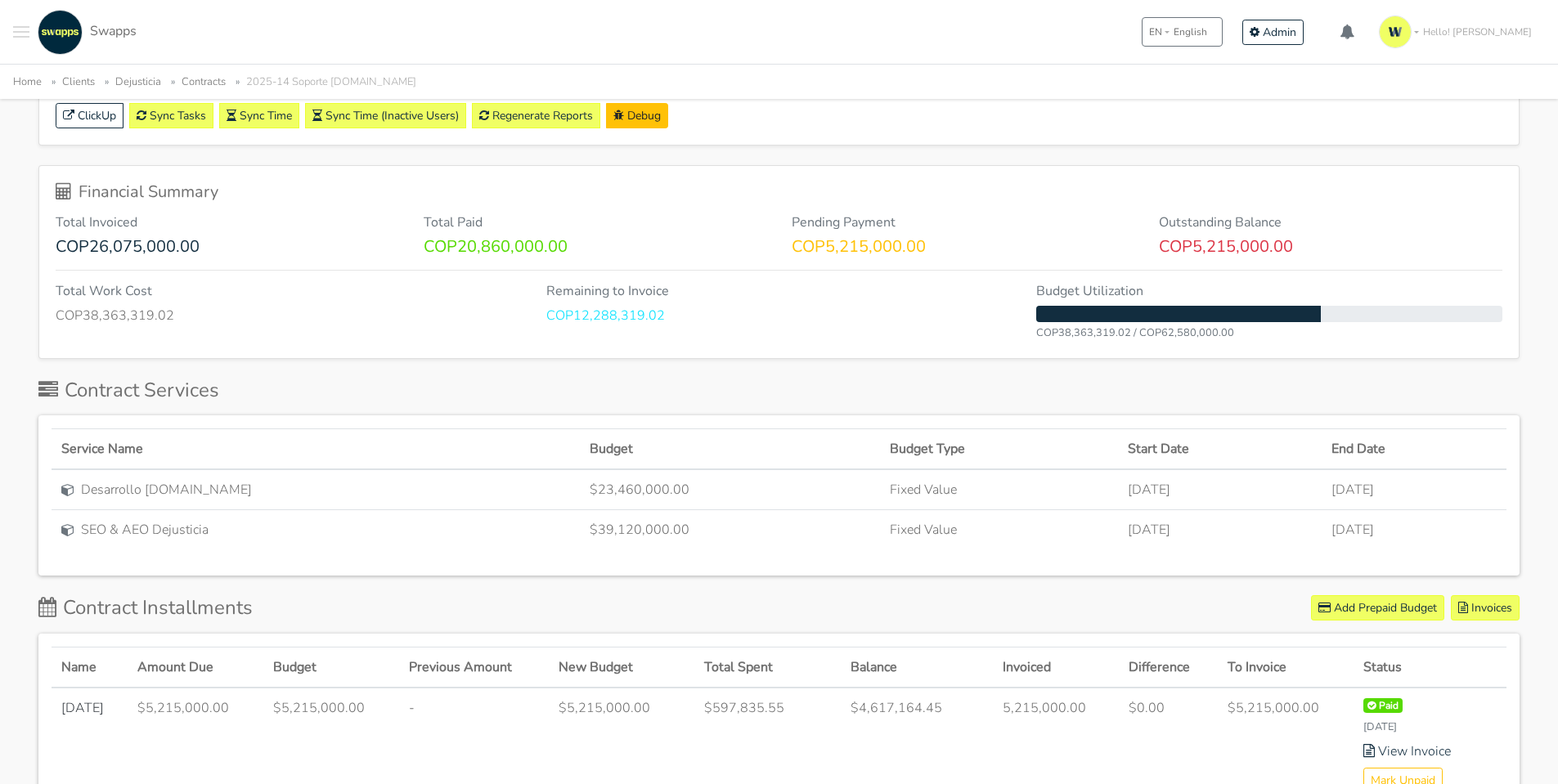
click at [1308, 308] on div at bounding box center [1178, 314] width 284 height 16
click at [1243, 215] on h6 "Outstanding Balance" at bounding box center [1331, 223] width 344 height 16
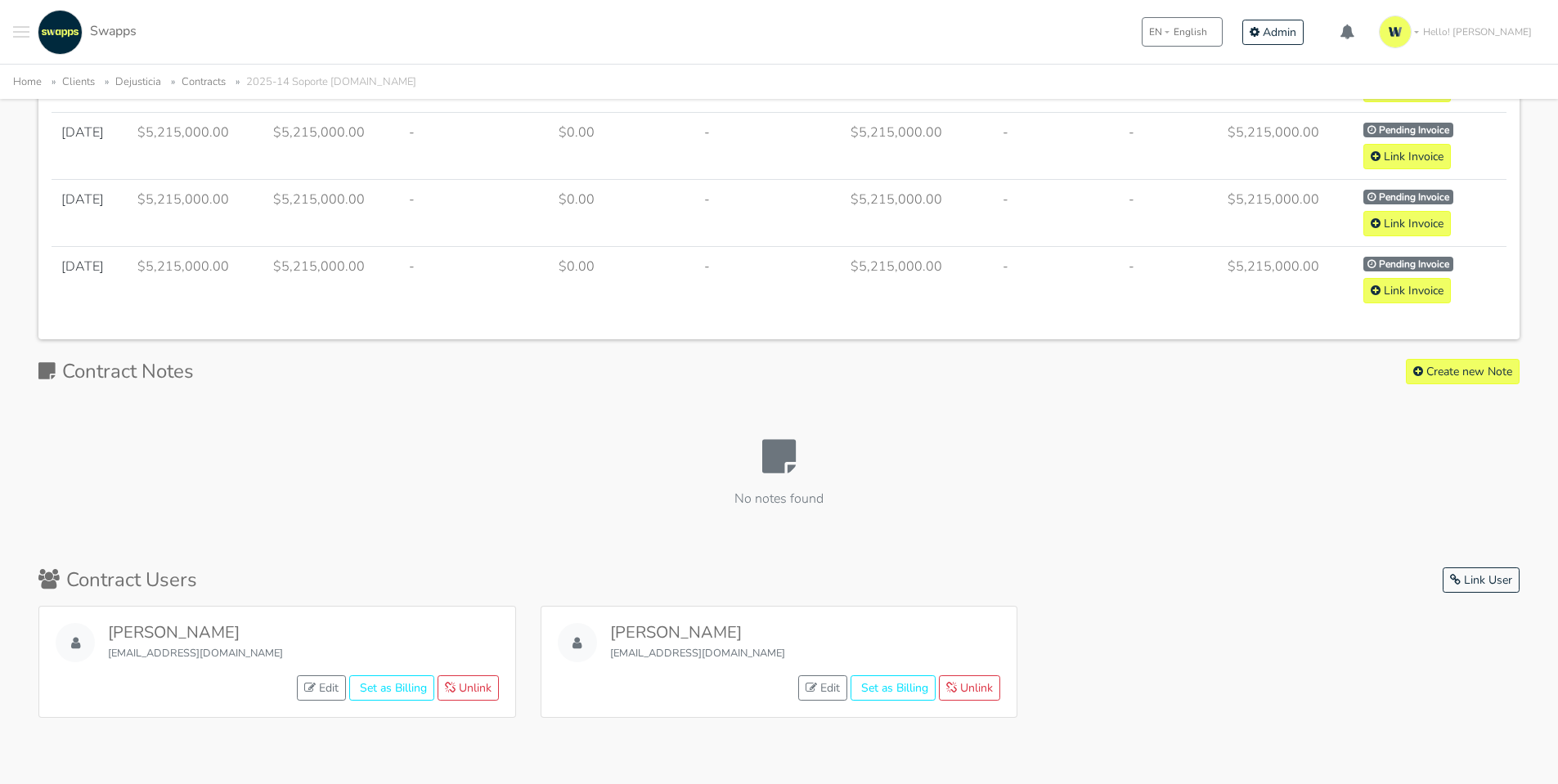
scroll to position [1783, 0]
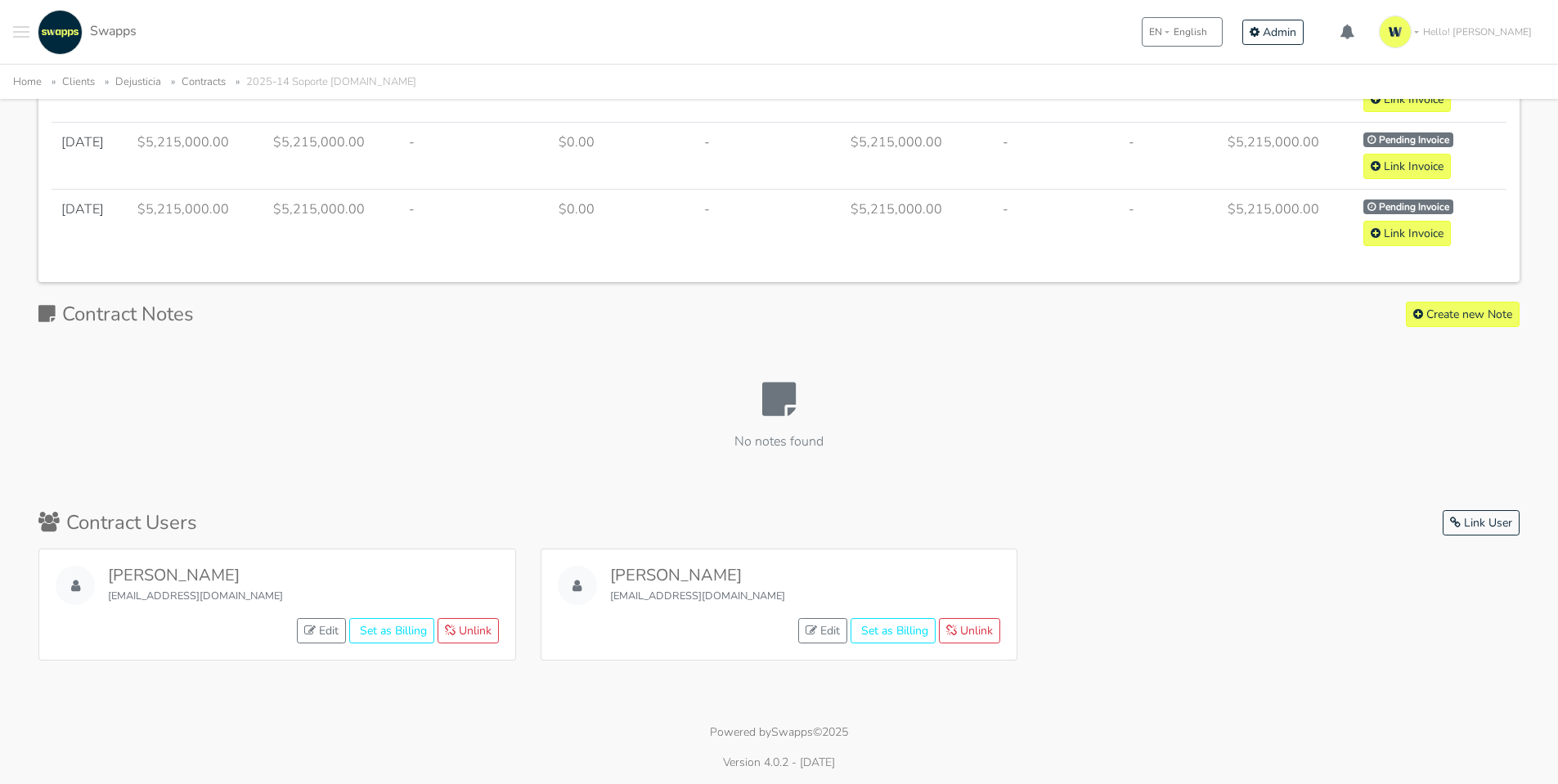
click at [146, 304] on h2 "Contract Notes" at bounding box center [115, 314] width 155 height 24
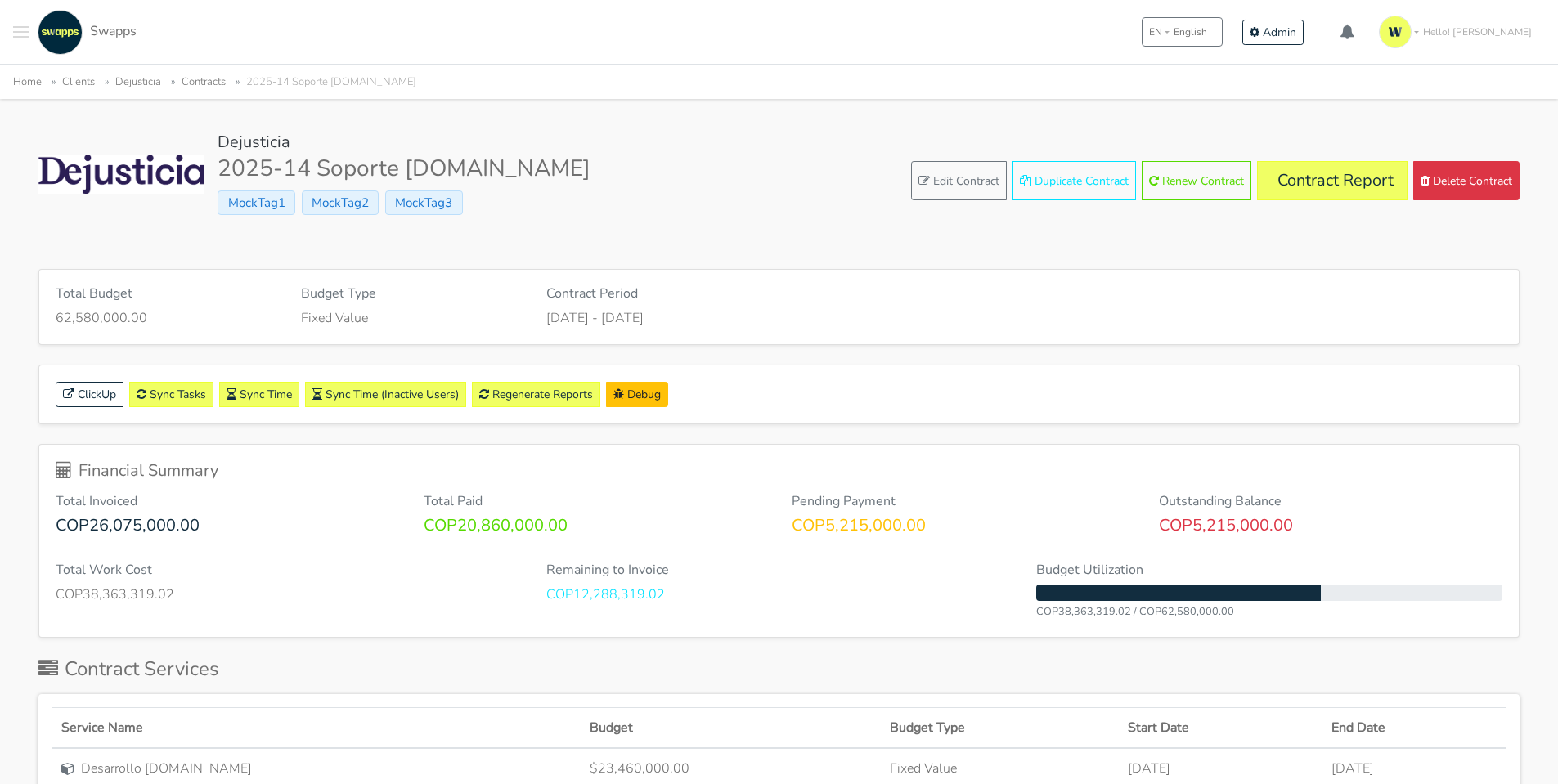
scroll to position [0, 0]
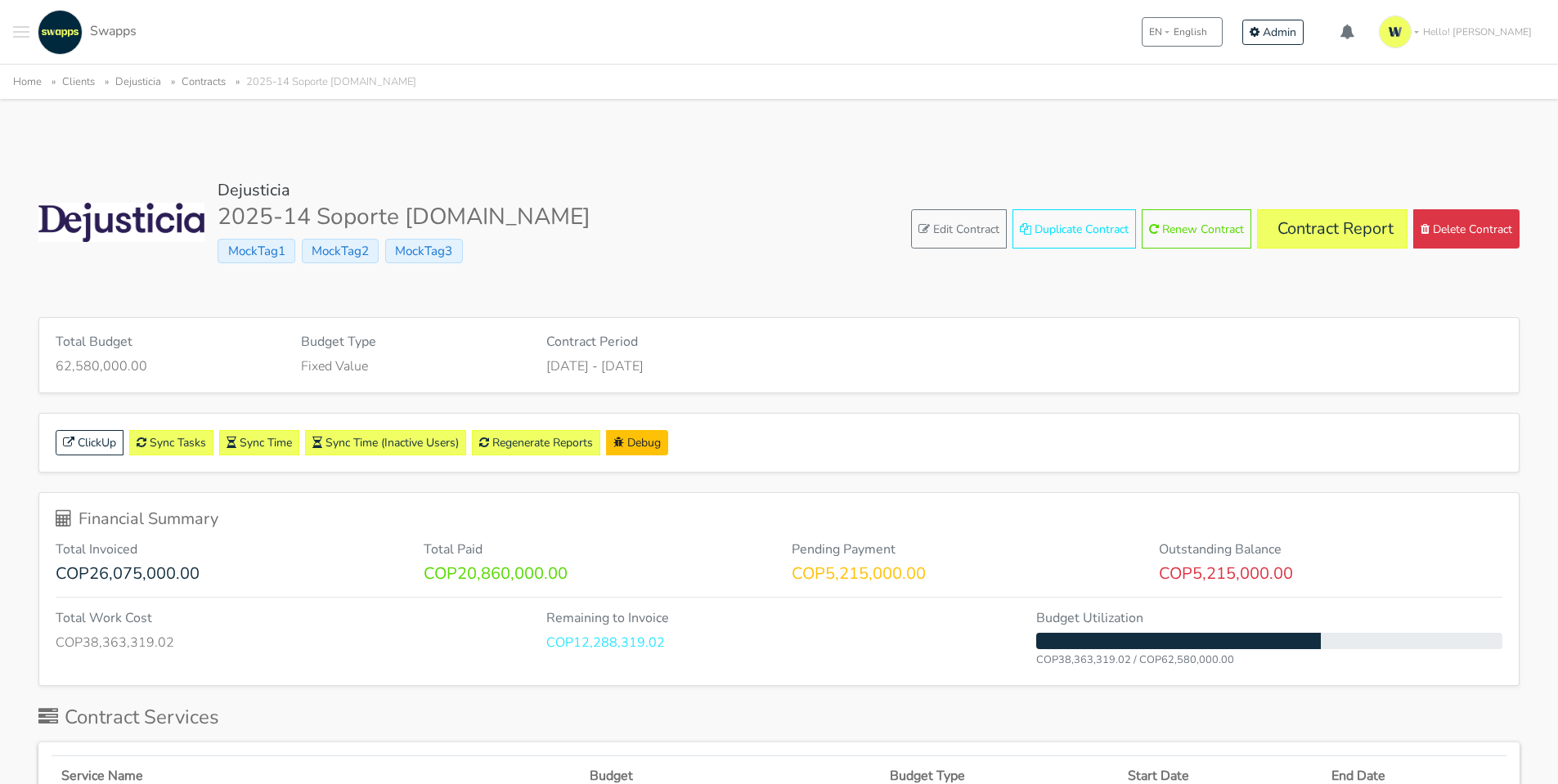
click at [21, 17] on button "Toggle navigation menu" at bounding box center [21, 32] width 16 height 45
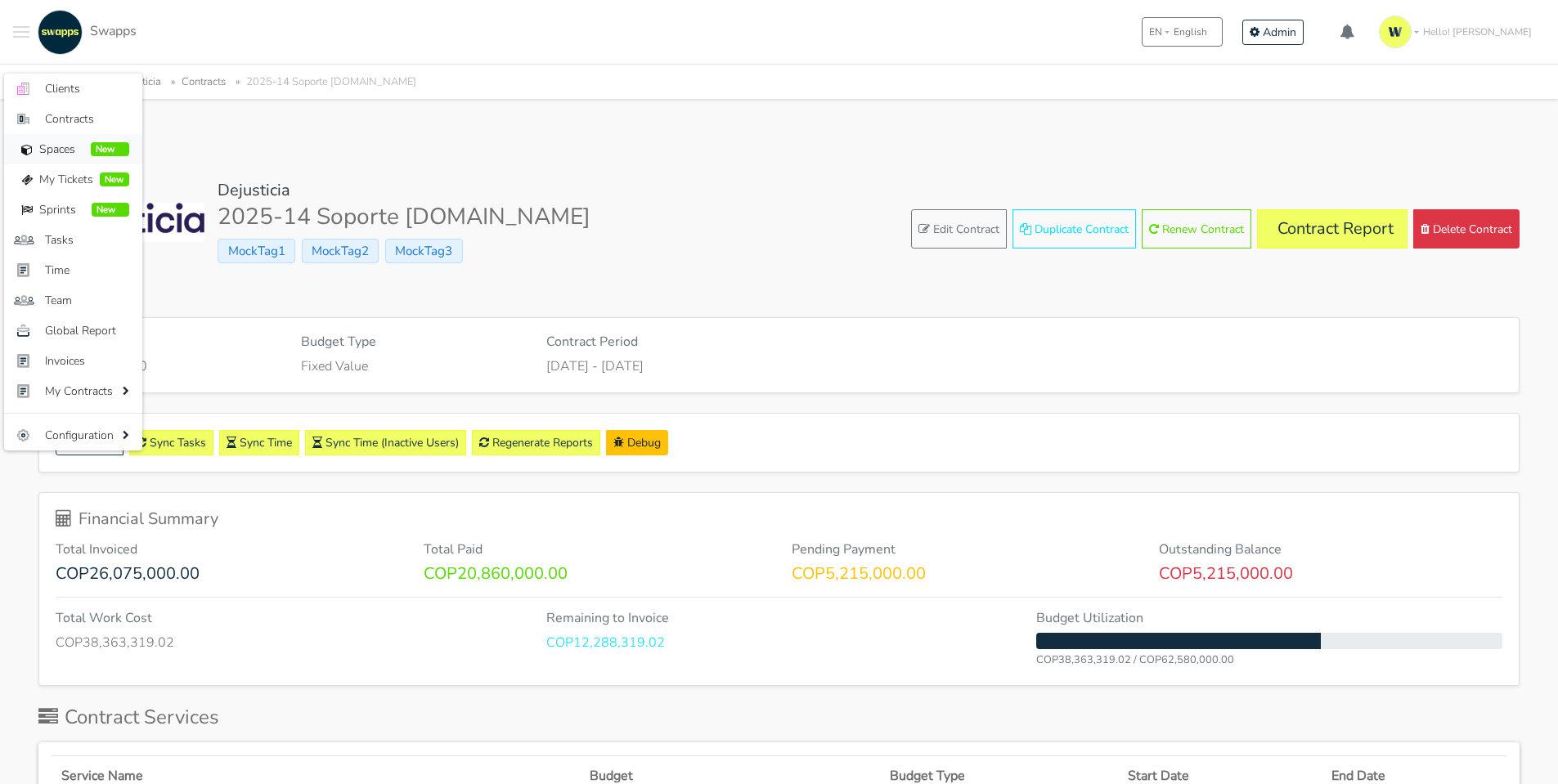
click at [57, 144] on span "Spaces" at bounding box center [61, 149] width 45 height 17
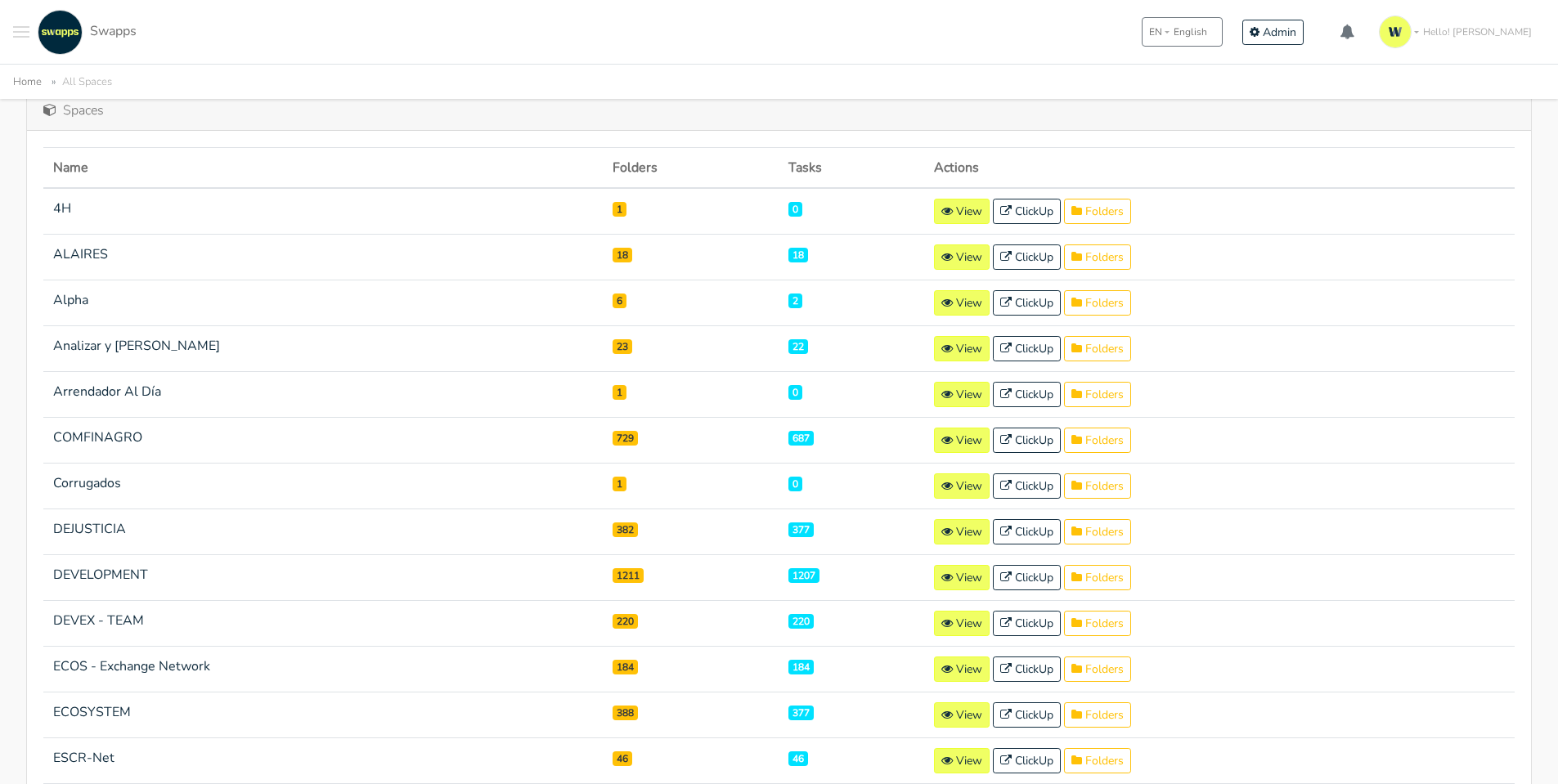
scroll to position [327, 0]
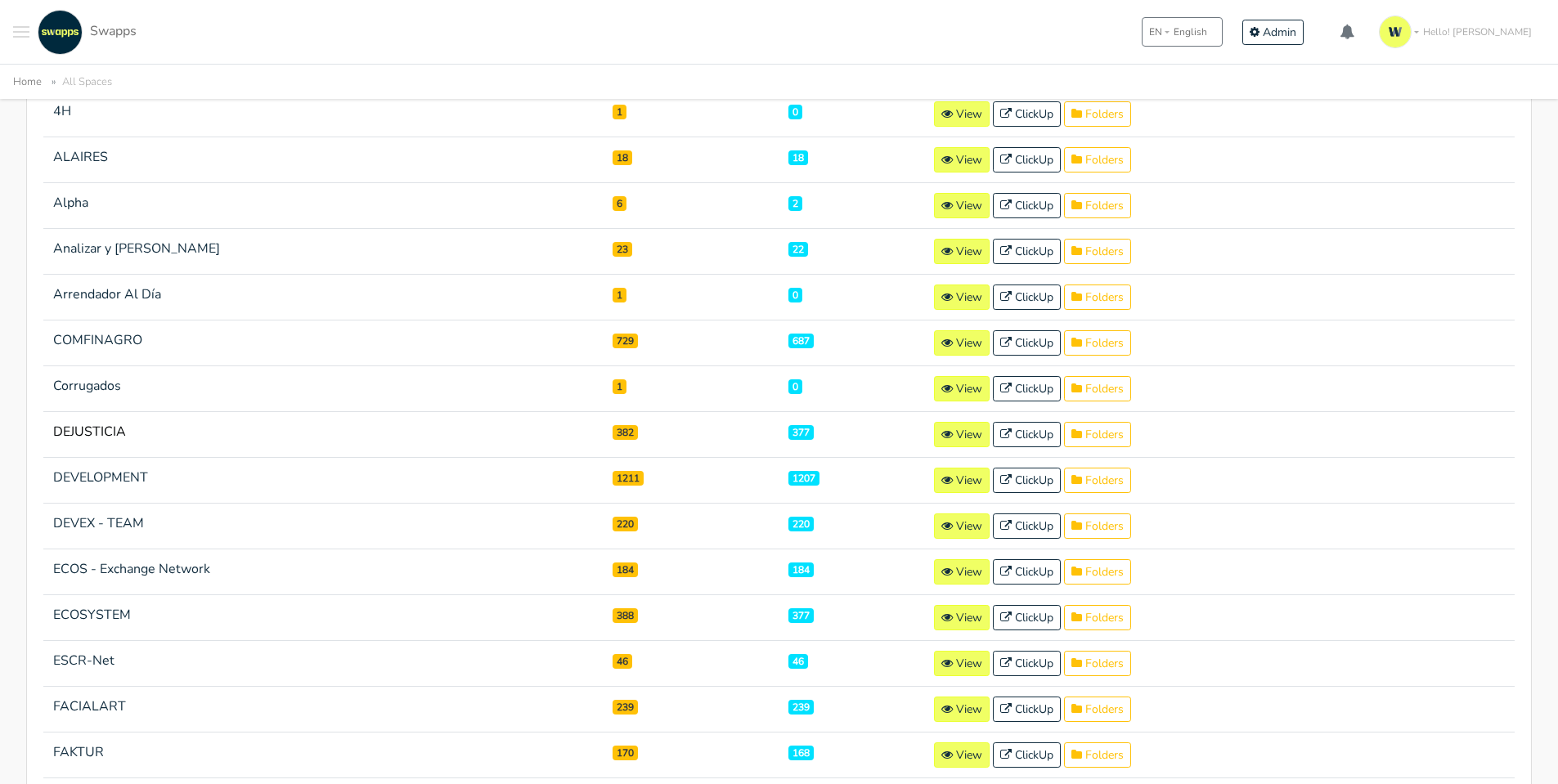
click at [59, 429] on strong "DEJUSTICIA" at bounding box center [90, 431] width 73 height 18
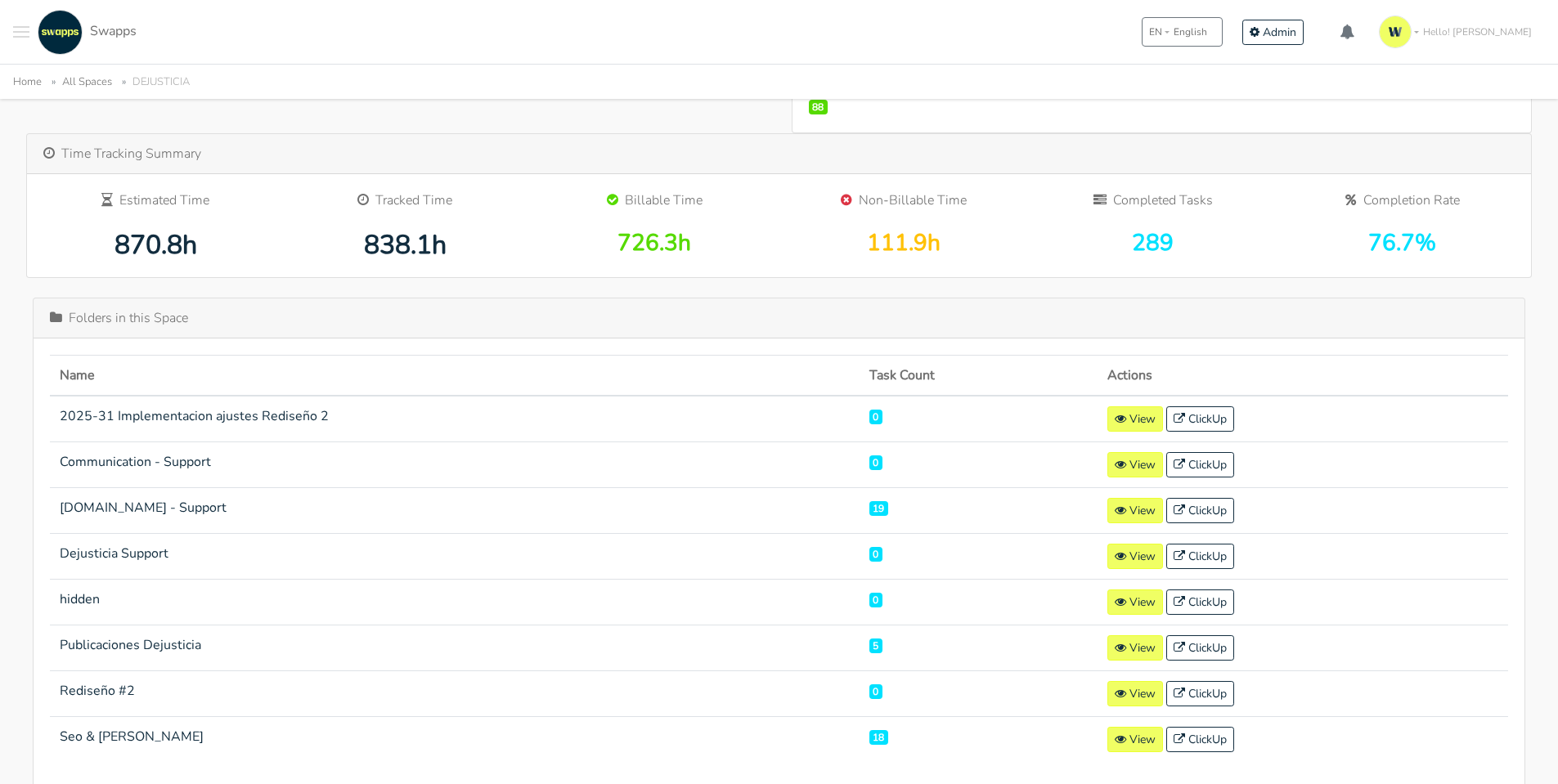
scroll to position [327, 0]
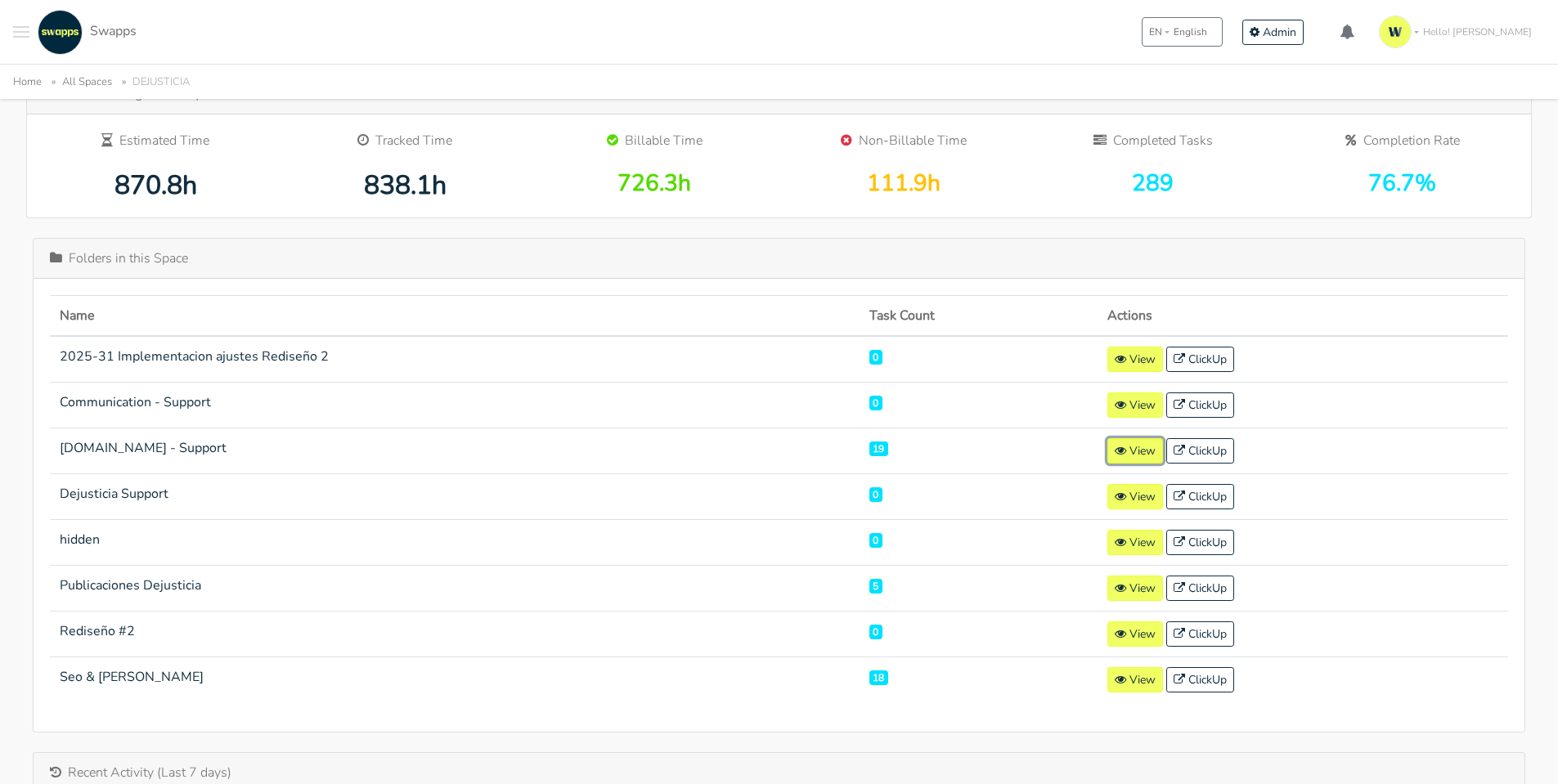
click at [1108, 456] on link "View" at bounding box center [1134, 451] width 56 height 26
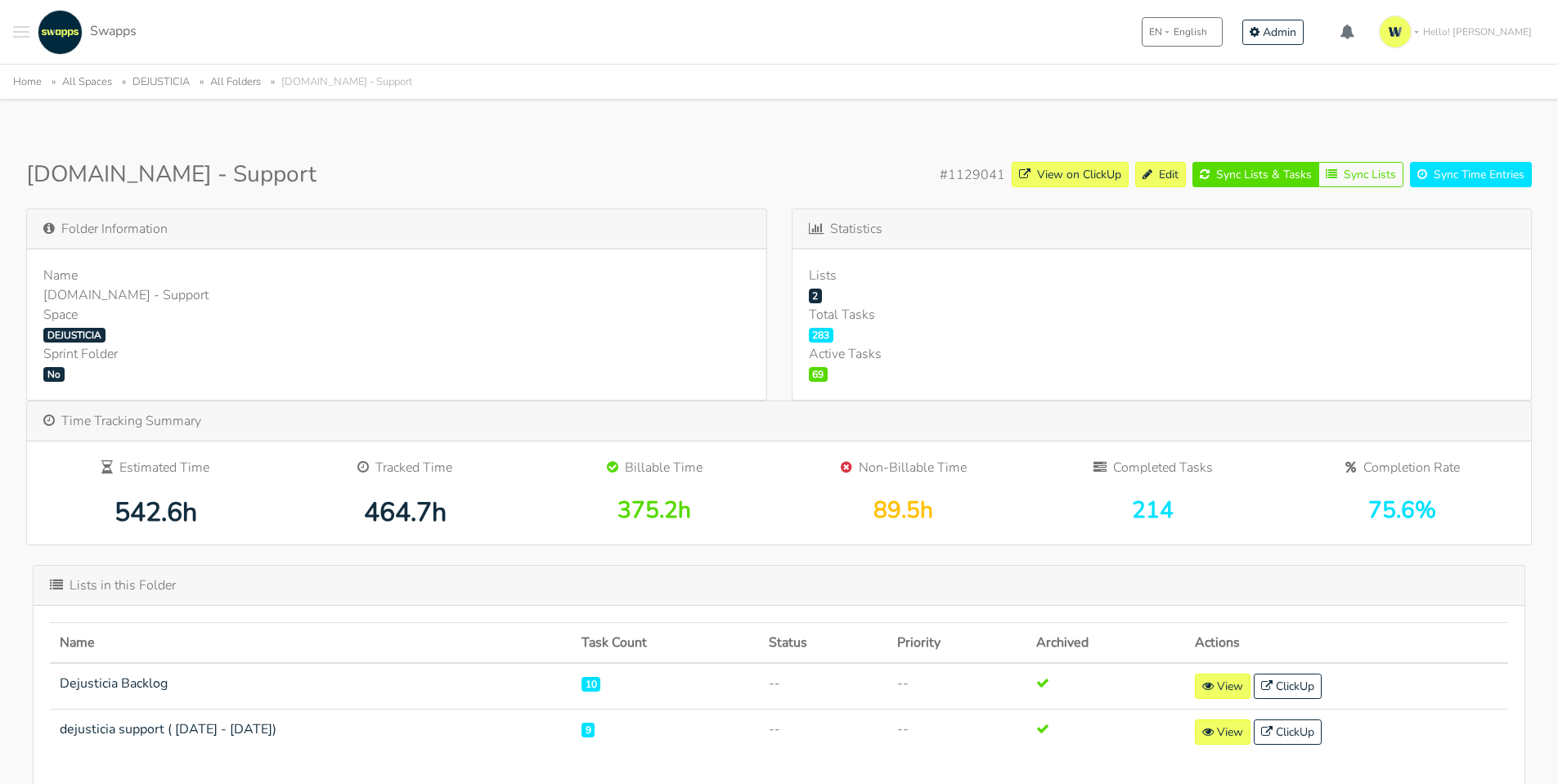
click at [15, 43] on button "Toggle navigation menu" at bounding box center [21, 32] width 16 height 45
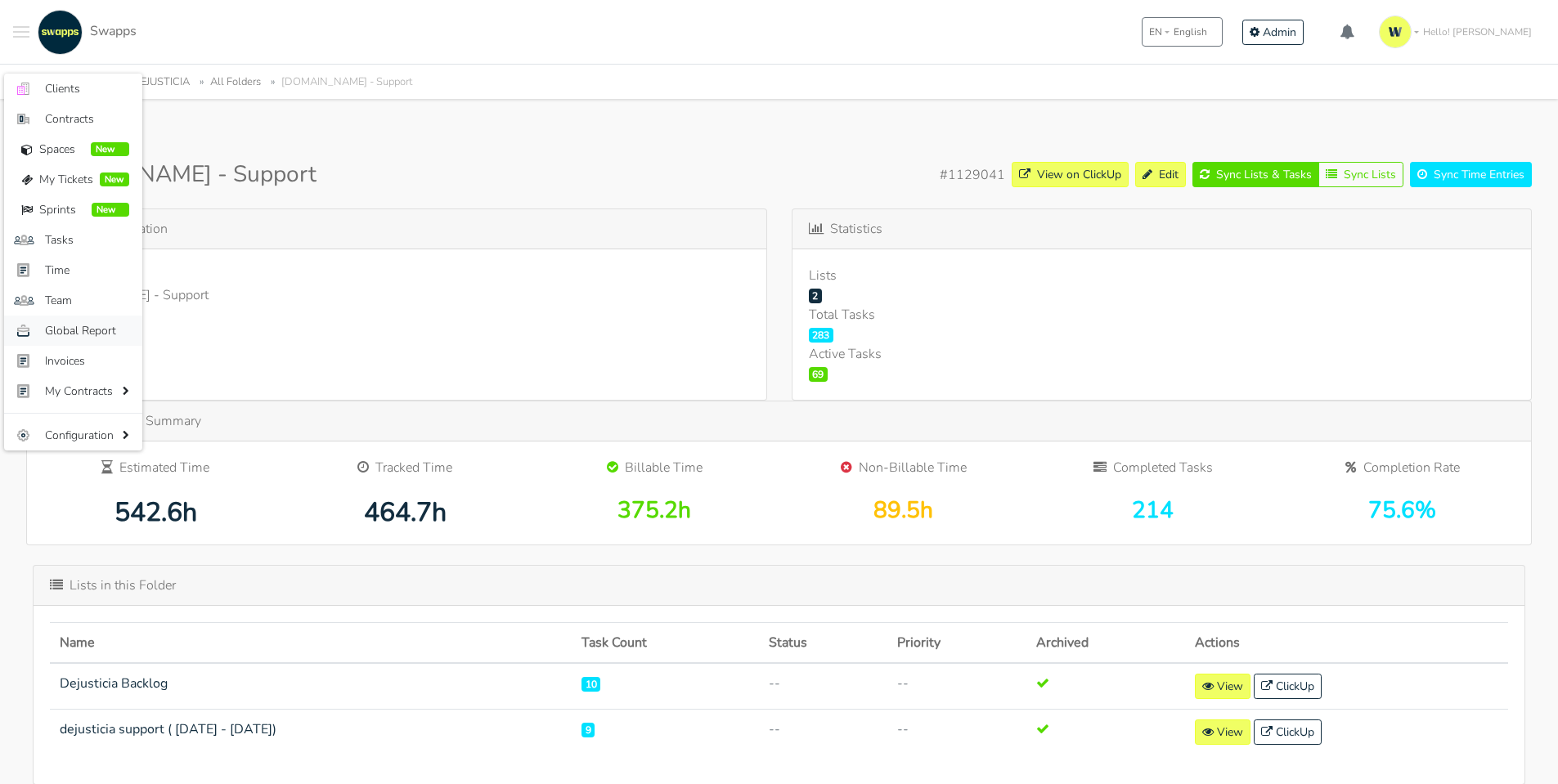
click at [69, 330] on span "Global Report" at bounding box center [87, 330] width 84 height 17
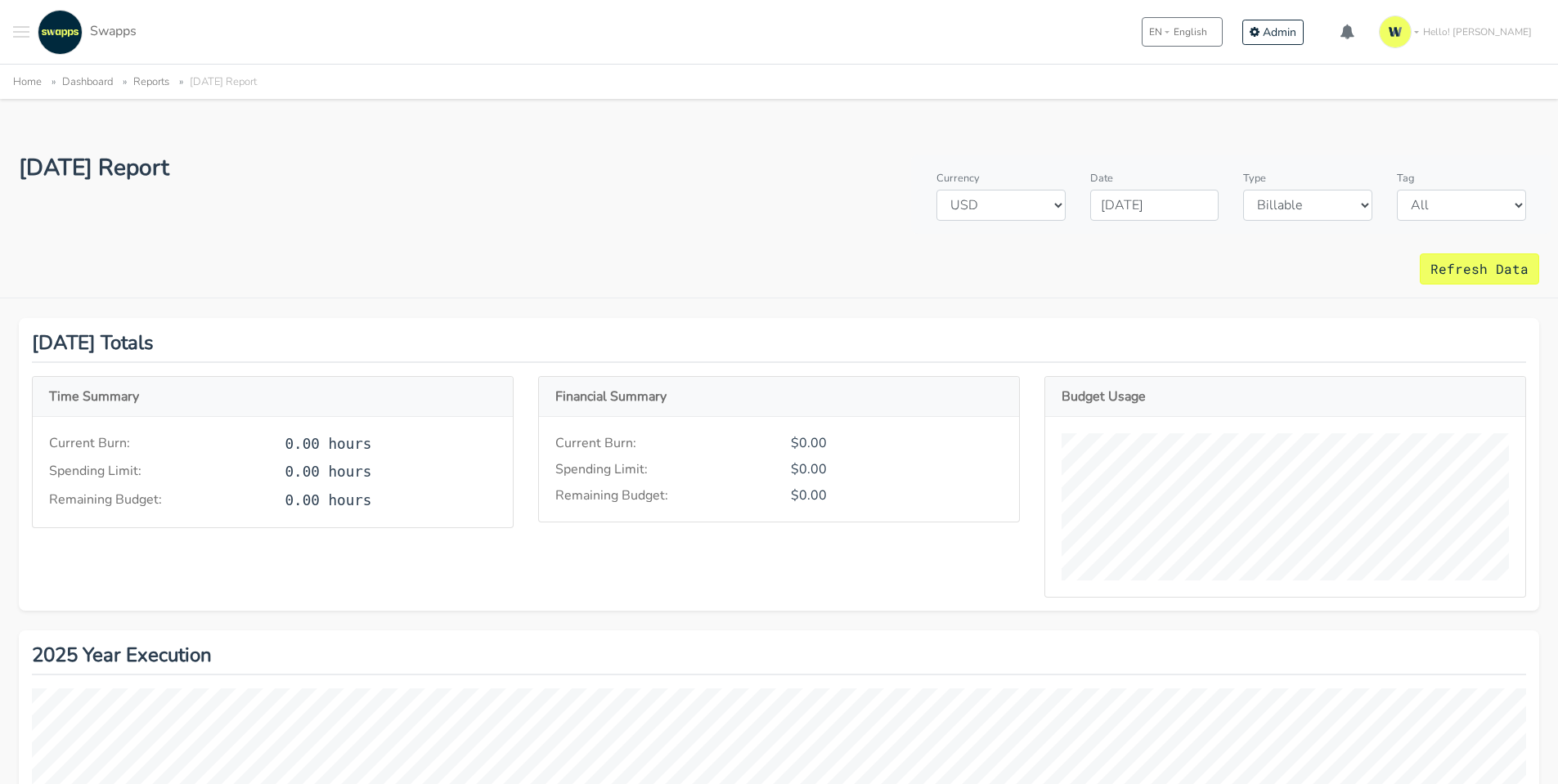
click at [21, 34] on button "Toggle navigation menu" at bounding box center [21, 32] width 16 height 45
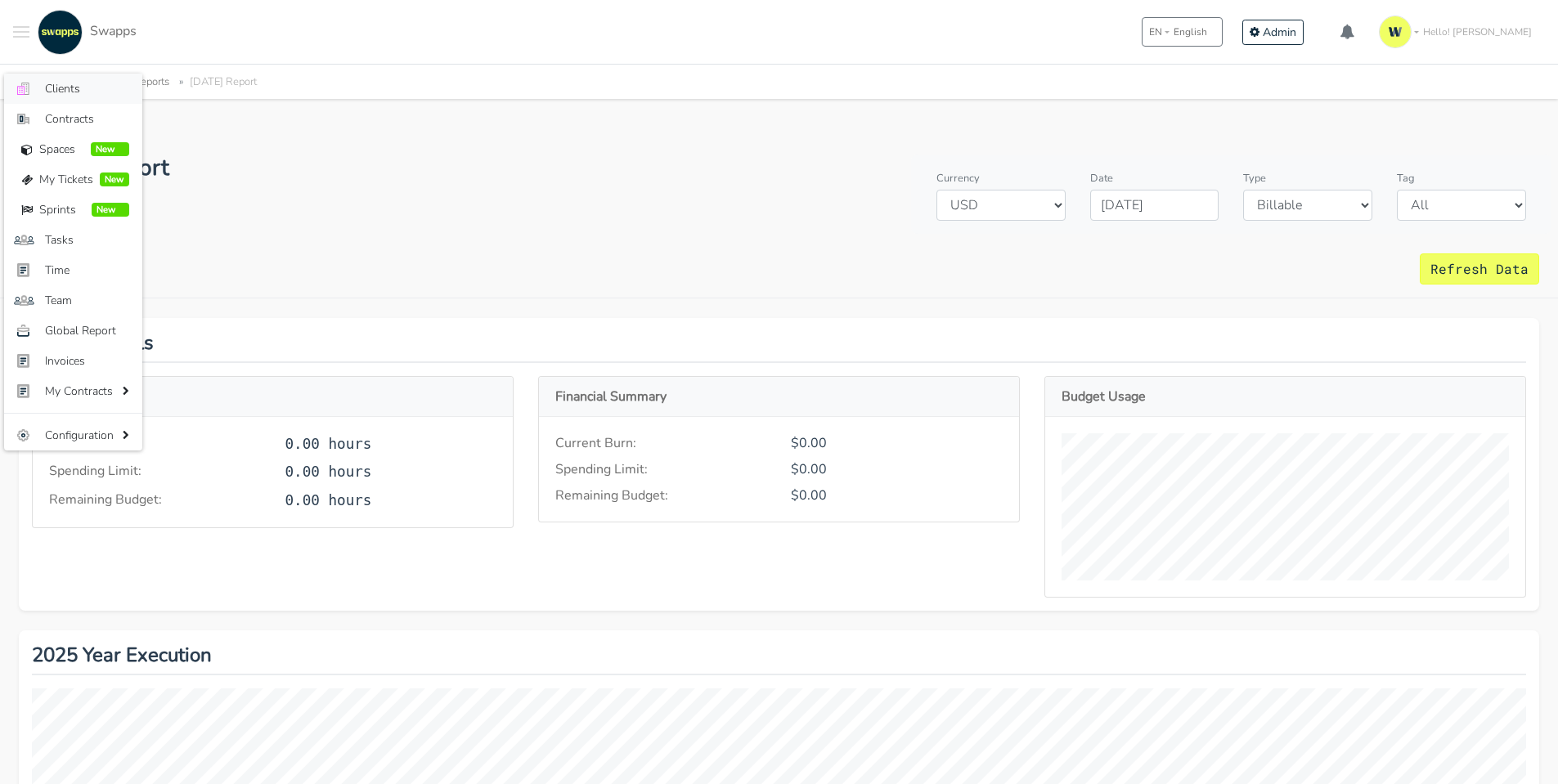
click at [65, 81] on span "Clients" at bounding box center [87, 88] width 84 height 17
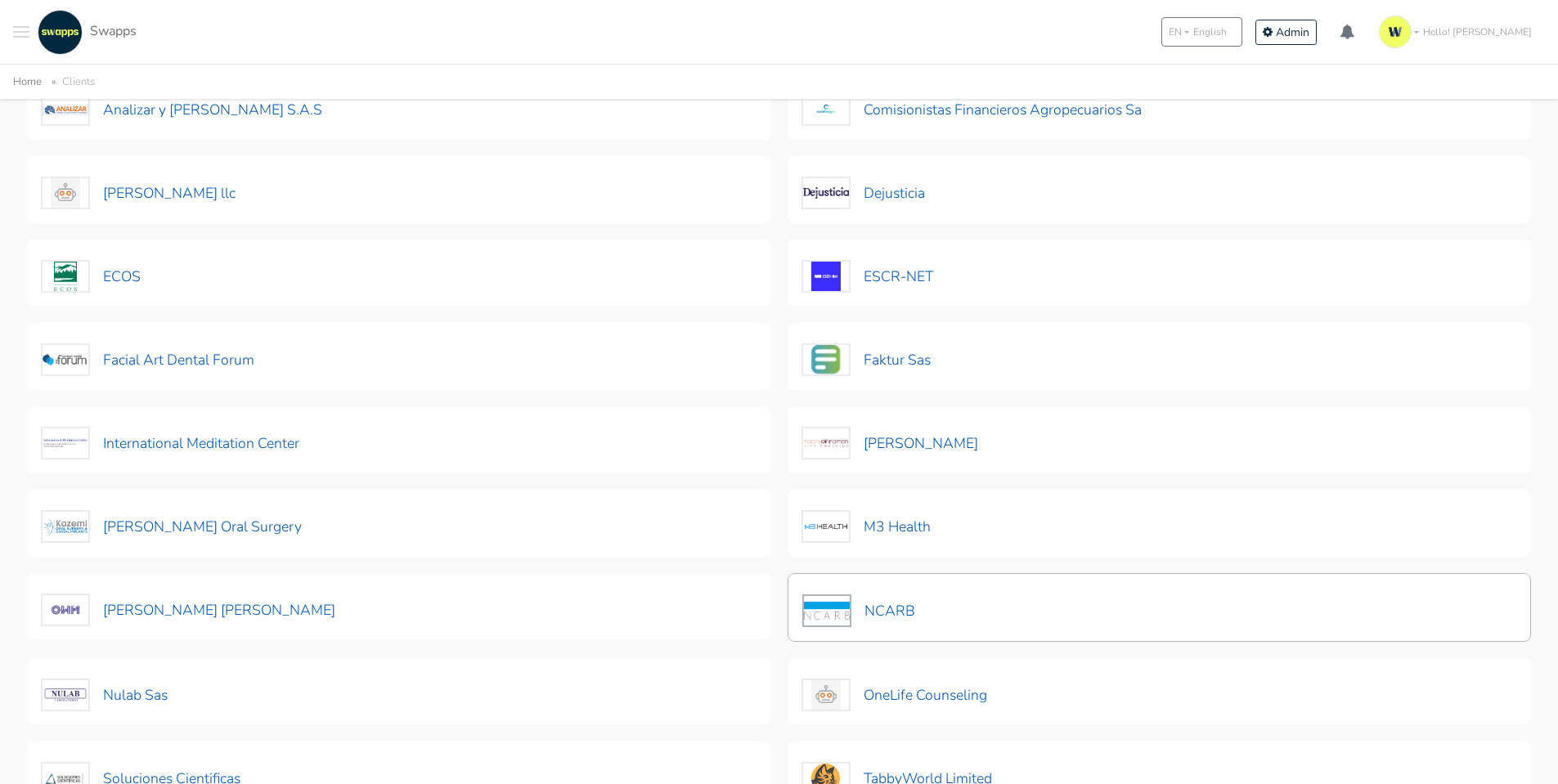
scroll to position [82, 0]
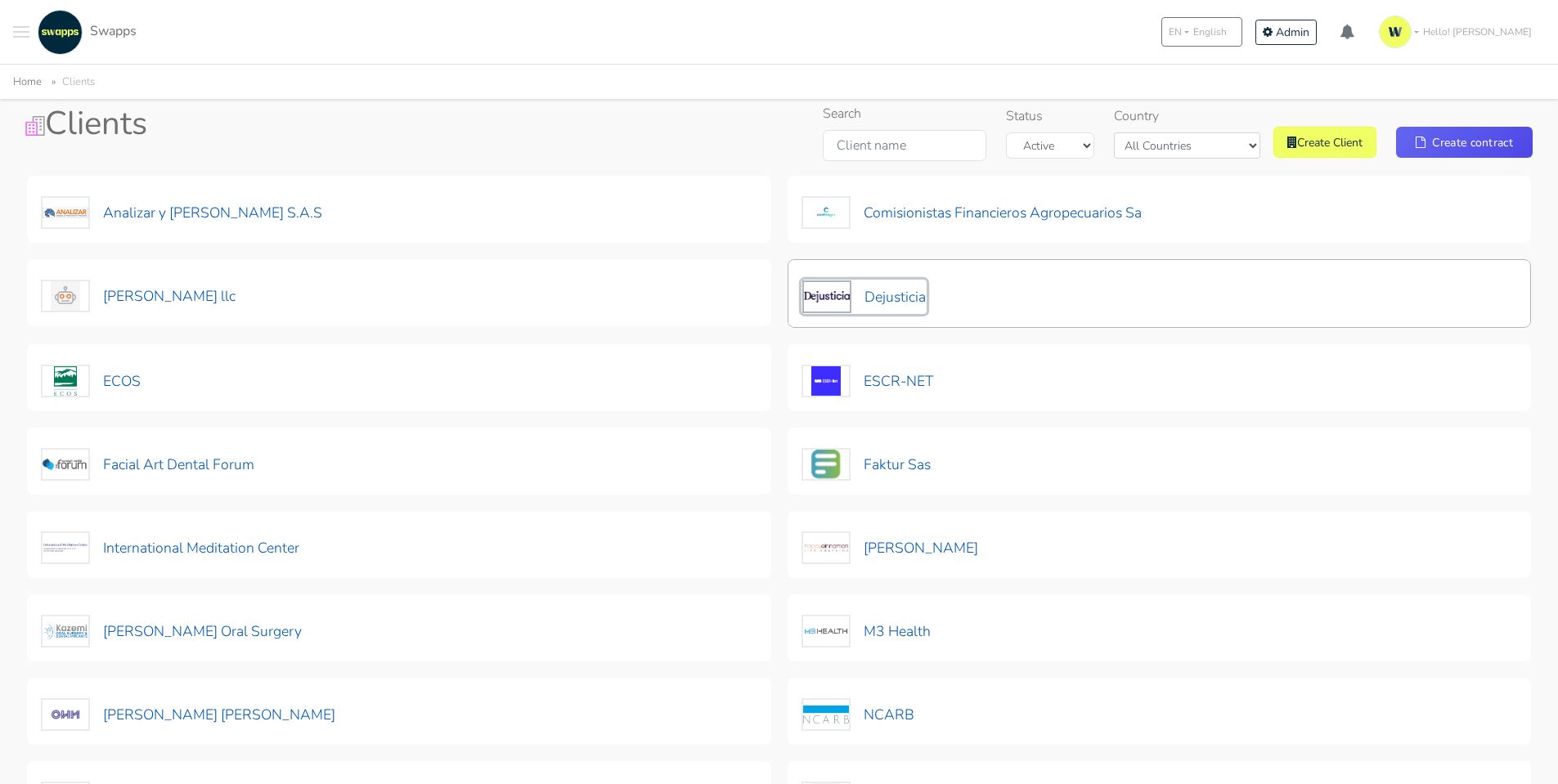
click at [919, 294] on button "Dejusticia" at bounding box center [863, 297] width 125 height 35
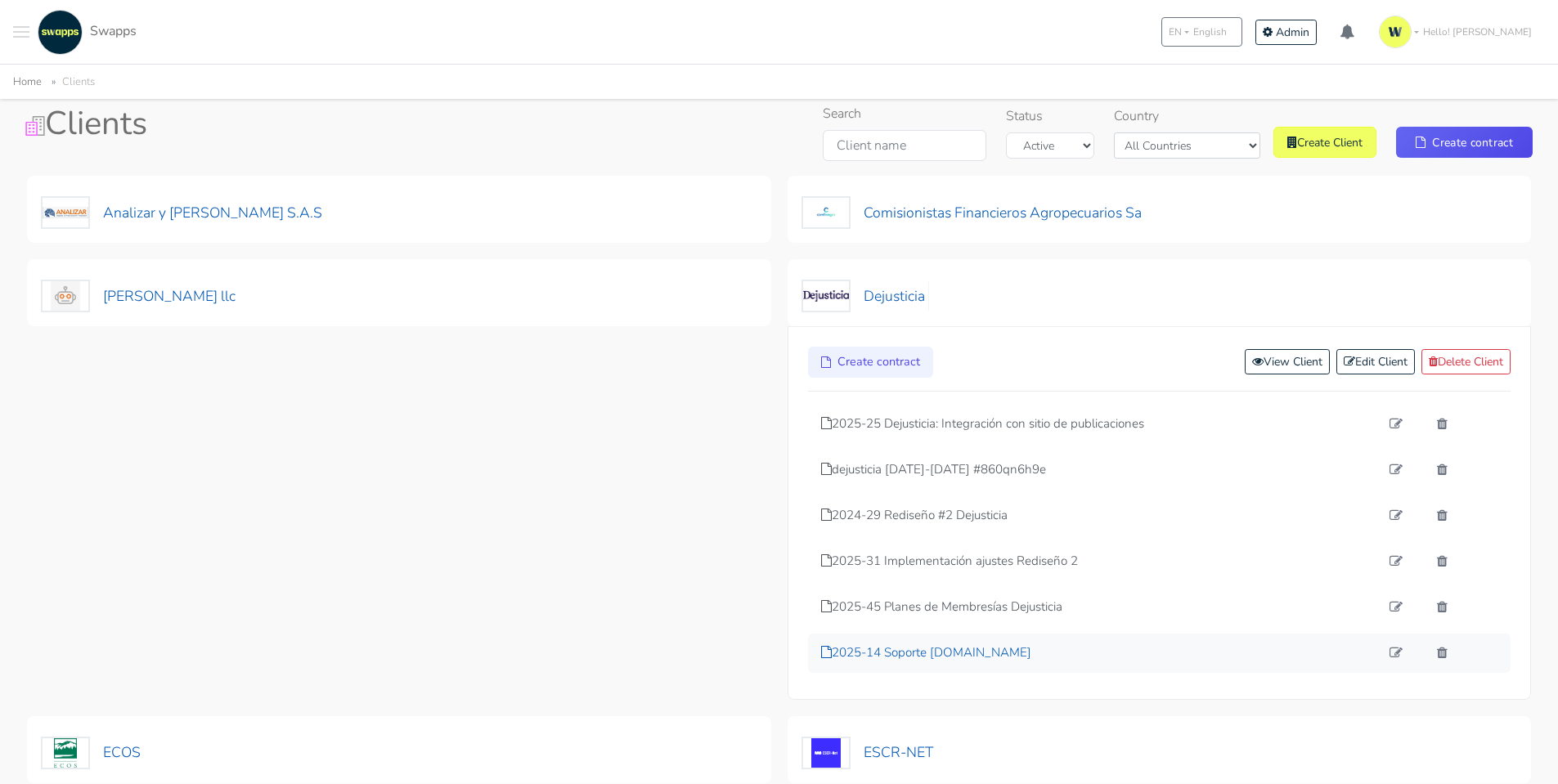
click at [961, 657] on p "2025-14 Soporte [DOMAIN_NAME]" at bounding box center [1100, 652] width 559 height 19
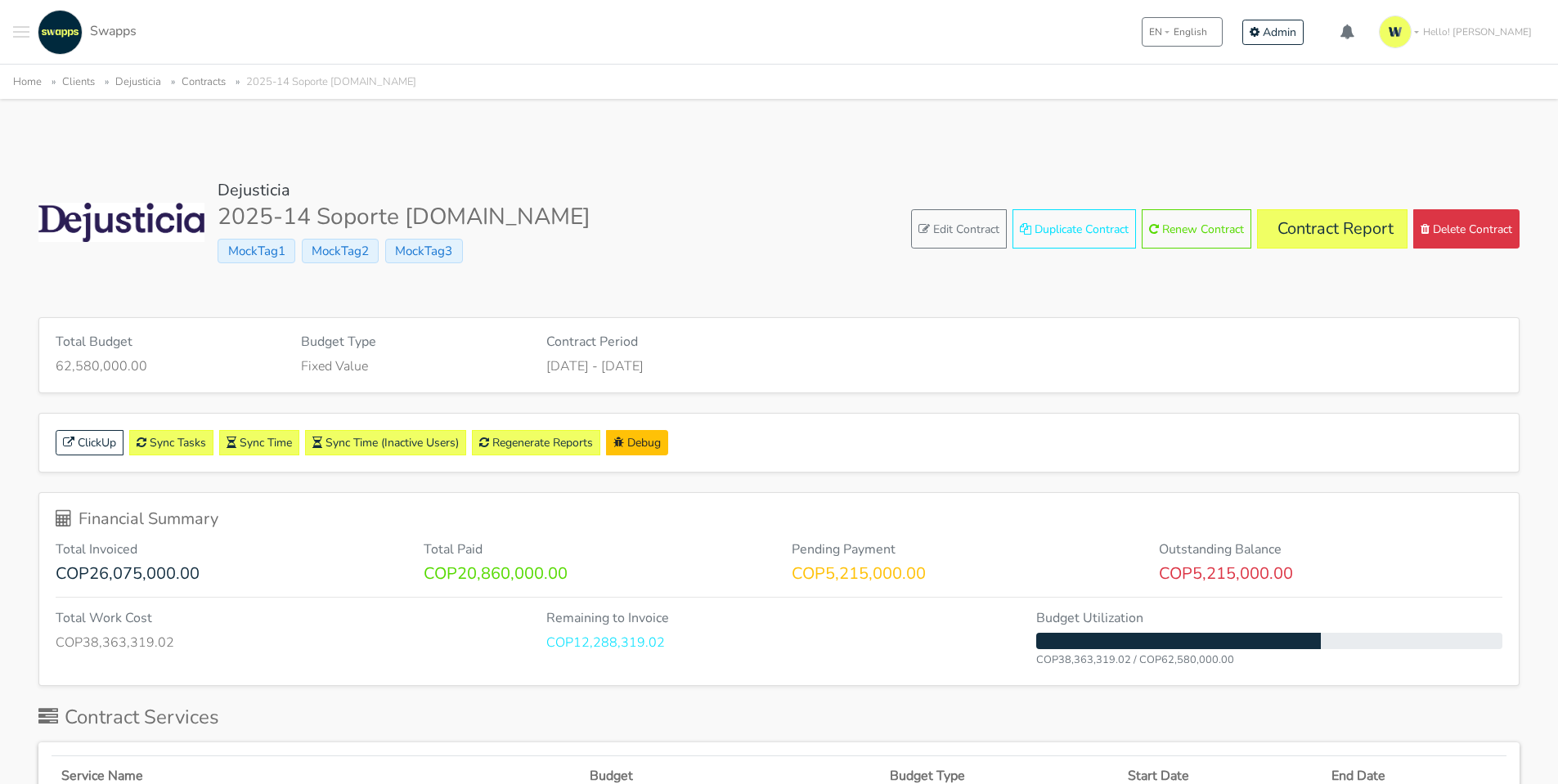
click at [43, 358] on div "Total Budget 62,580,000.00" at bounding box center [166, 354] width 245 height 42
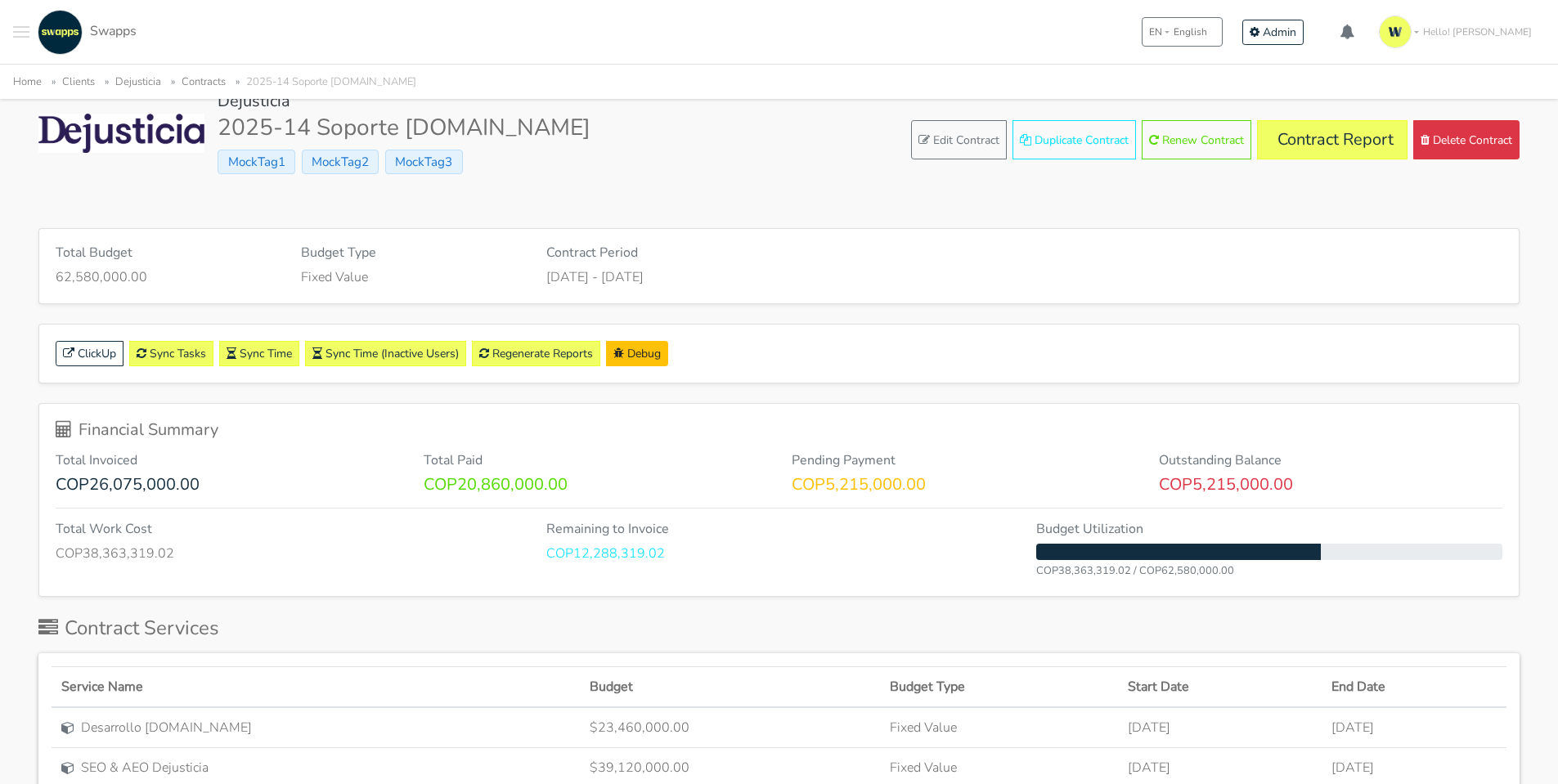
scroll to position [164, 0]
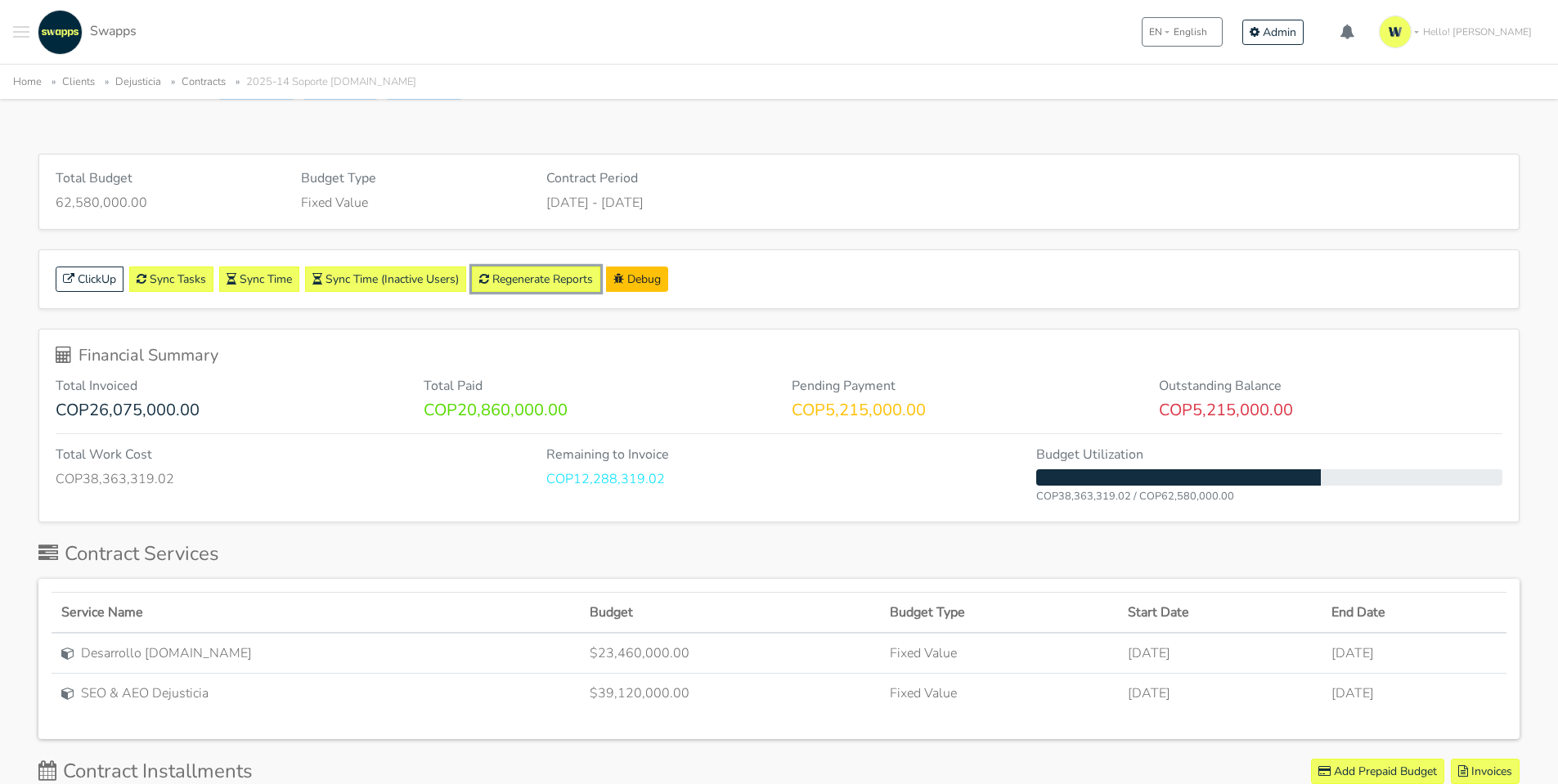
click at [521, 287] on link "Regenerate Reports" at bounding box center [535, 279] width 129 height 26
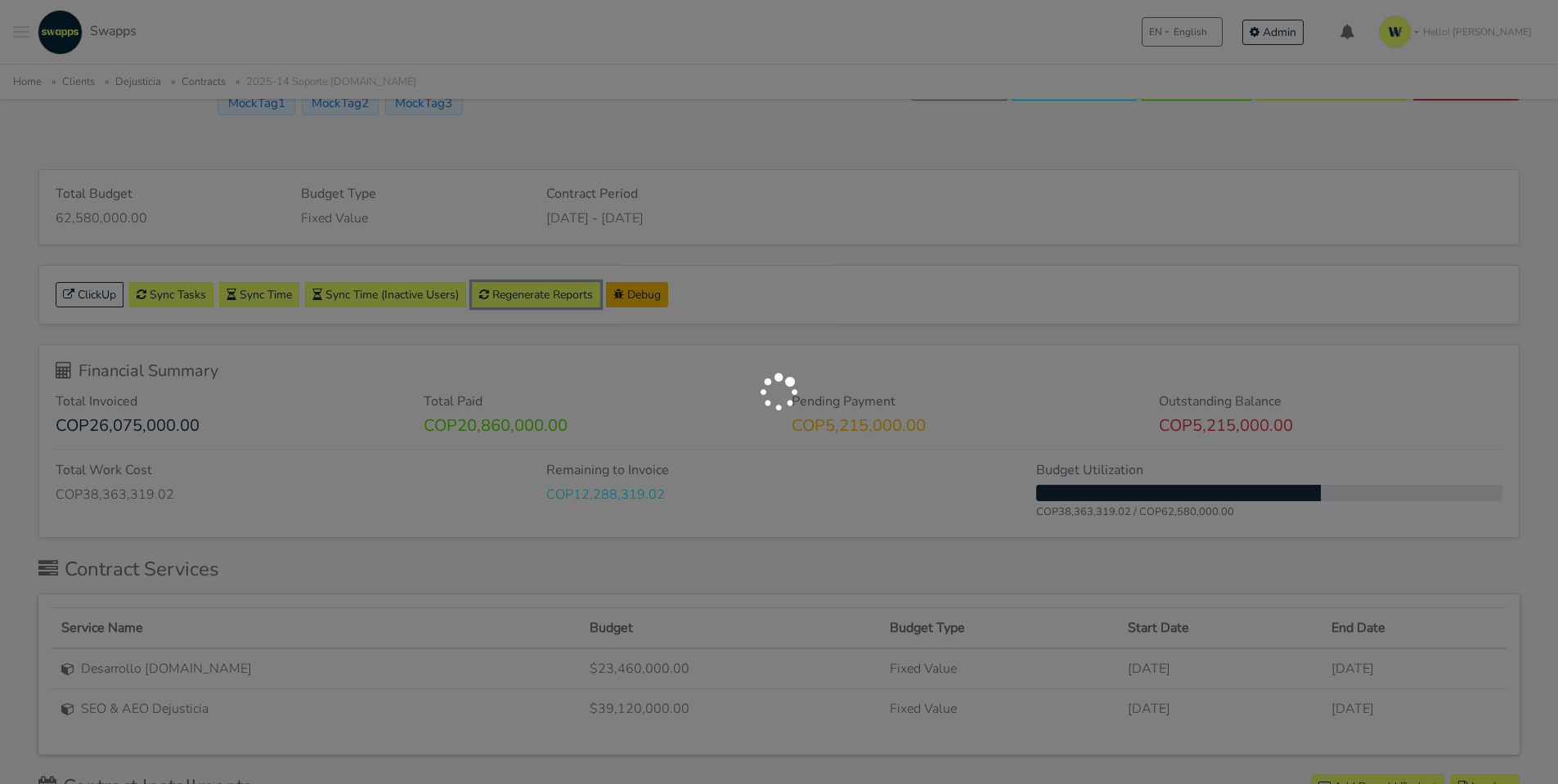
scroll to position [0, 0]
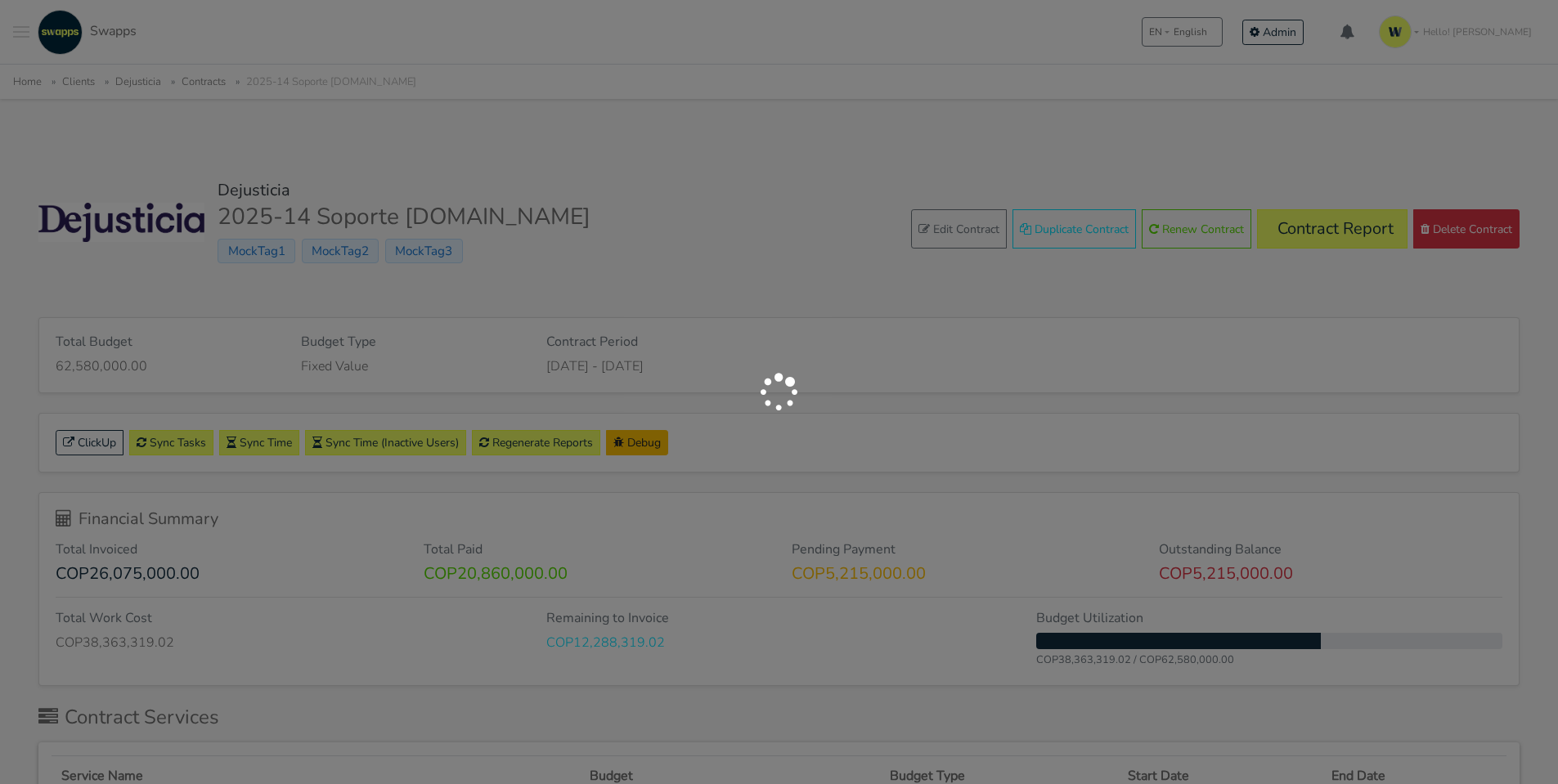
click at [635, 182] on div at bounding box center [779, 392] width 1558 height 784
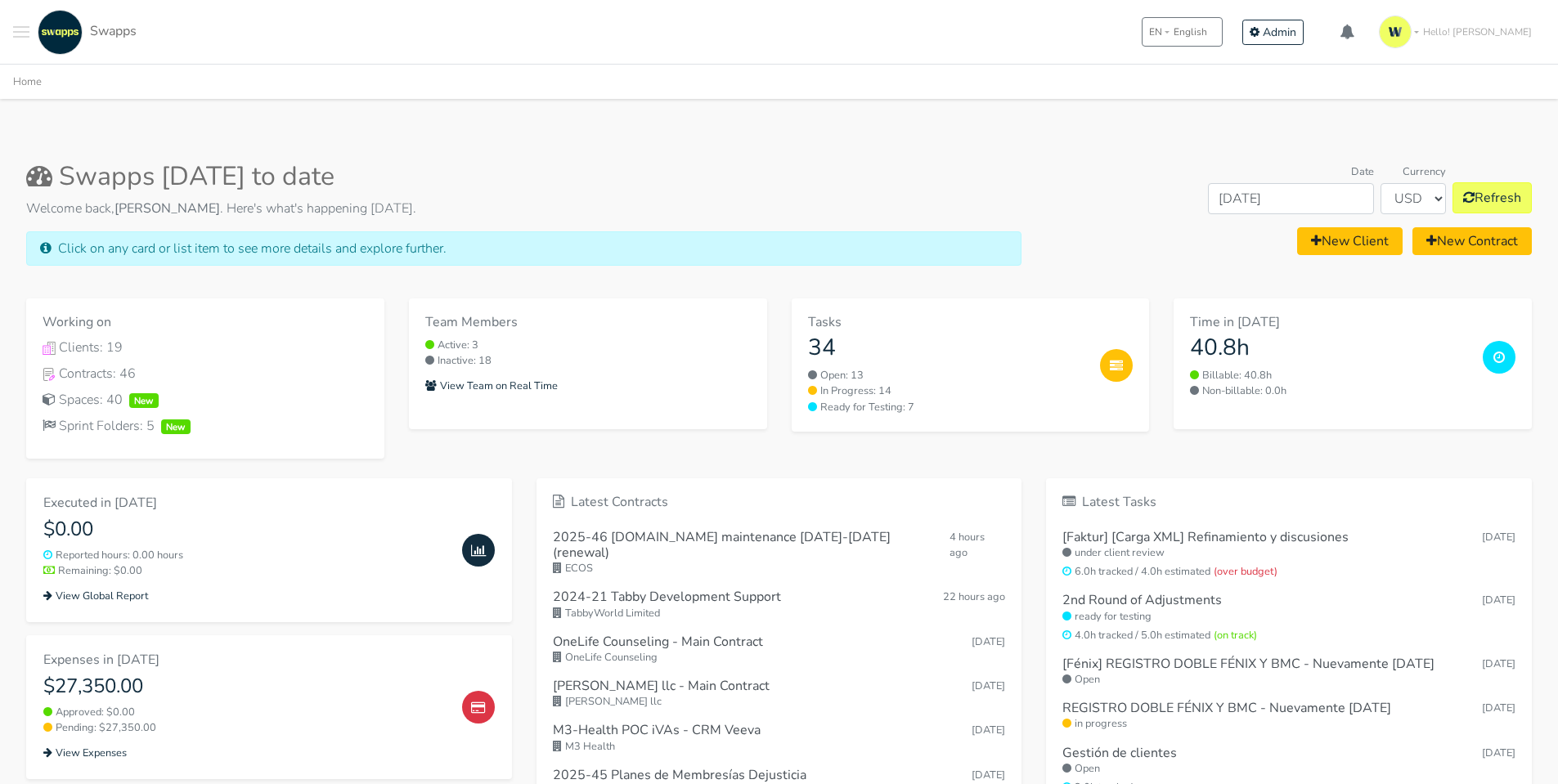
click at [16, 32] on span "Toggle navigation menu" at bounding box center [21, 32] width 16 height 2
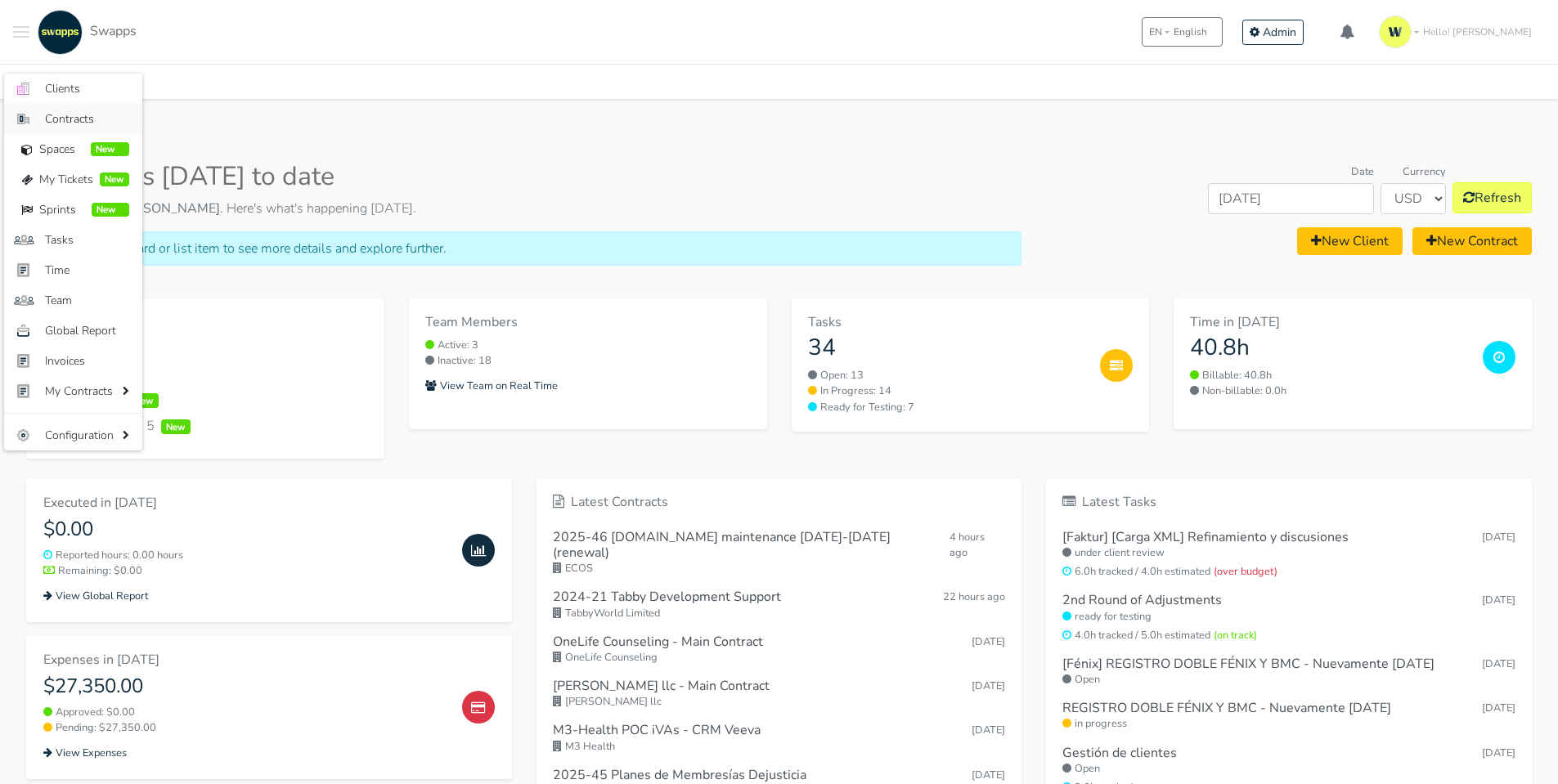
click at [79, 117] on span "Contracts" at bounding box center [87, 119] width 84 height 17
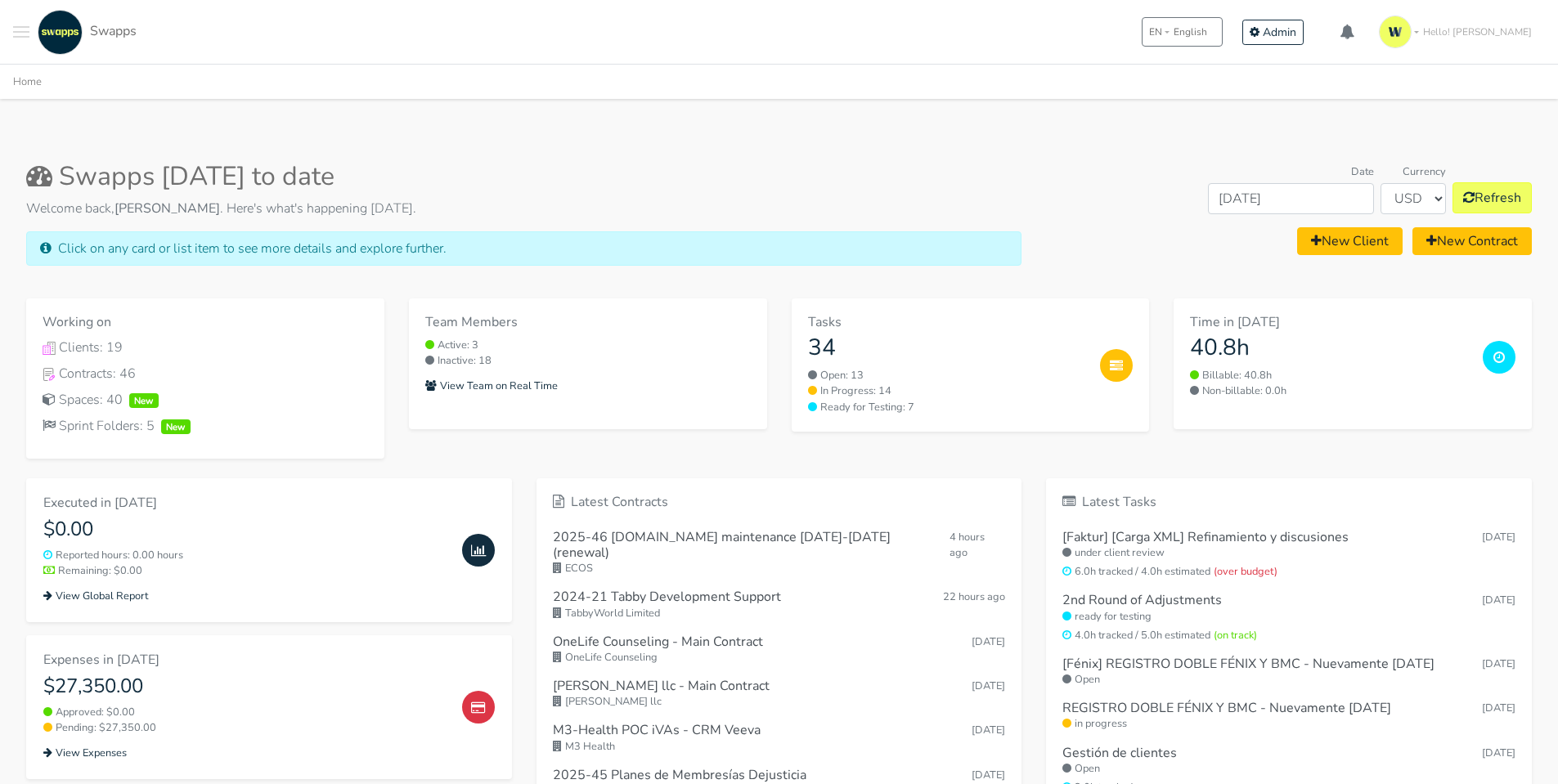
click at [18, 37] on span "Toggle navigation menu" at bounding box center [21, 37] width 16 height 2
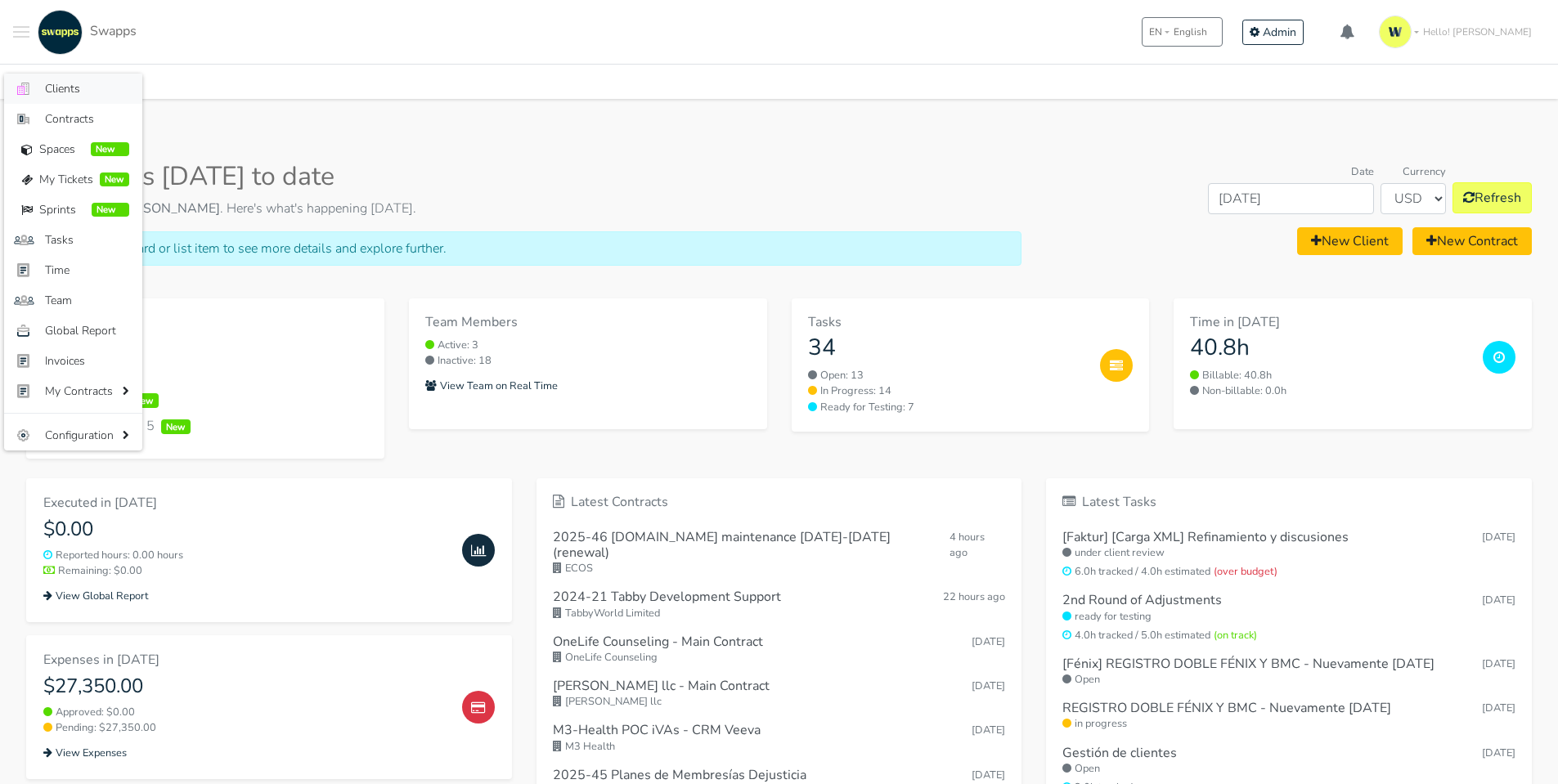
click at [69, 95] on span "Clients" at bounding box center [87, 88] width 84 height 17
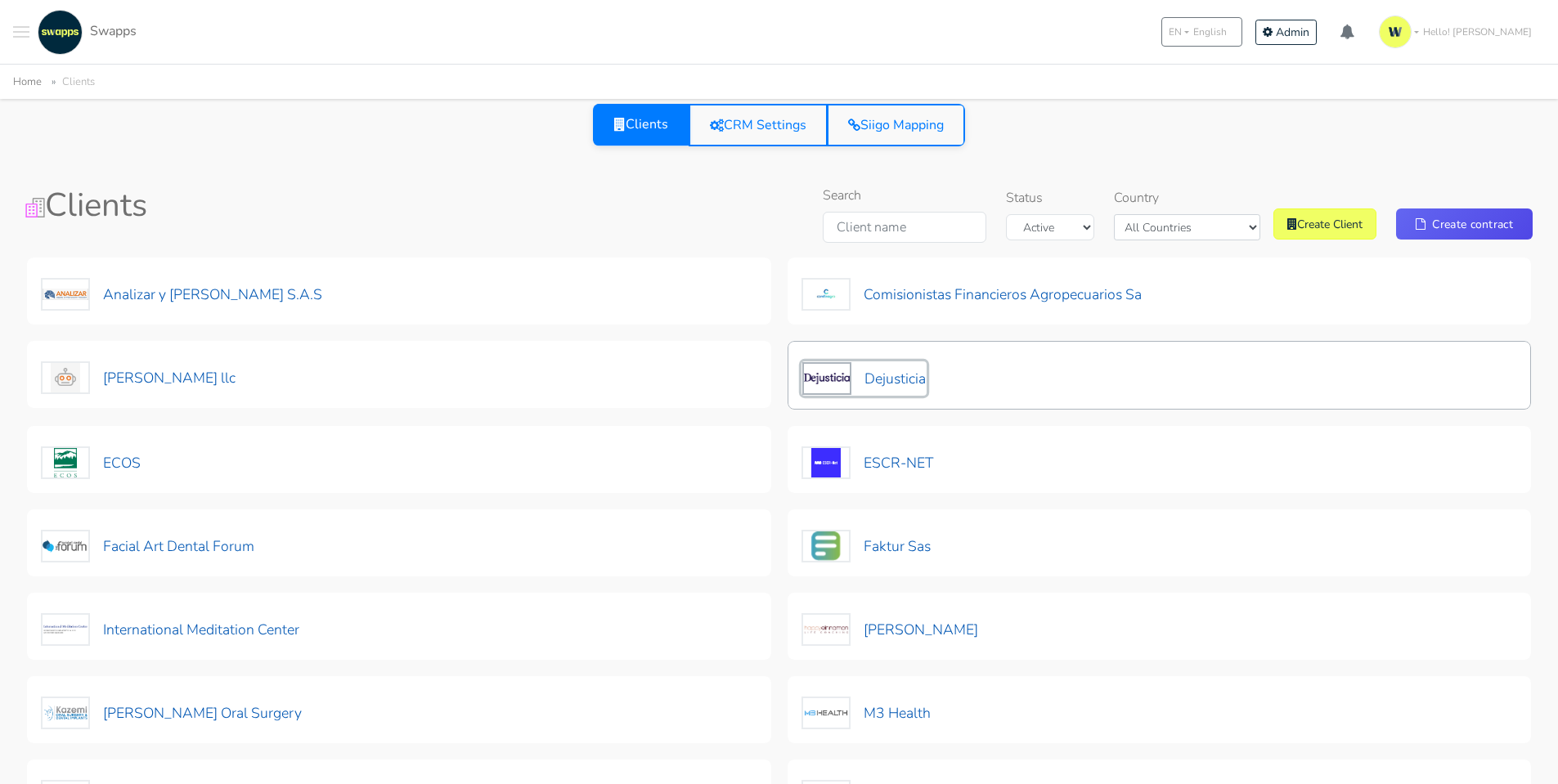
click at [913, 376] on button "Dejusticia" at bounding box center [863, 378] width 125 height 35
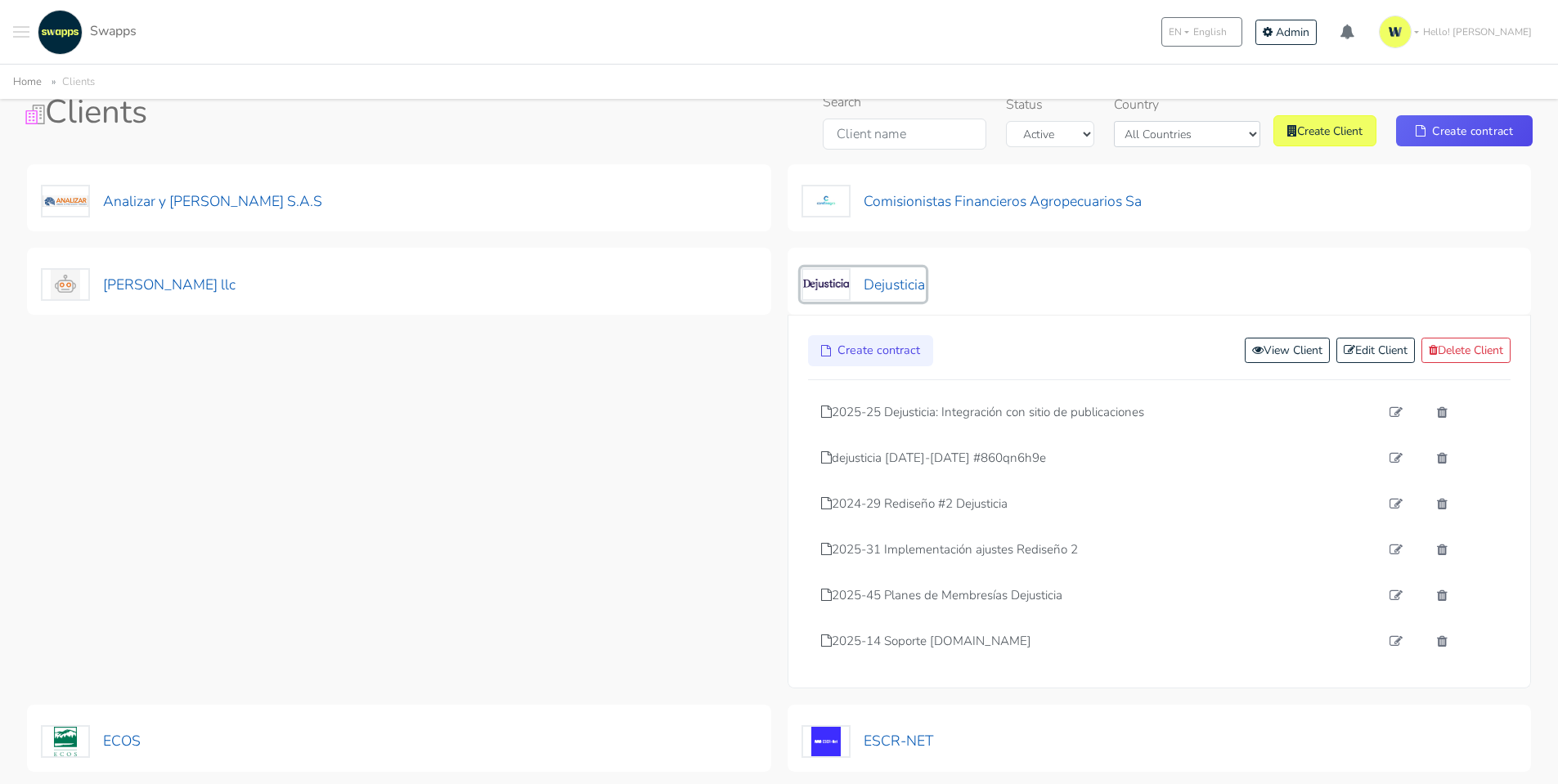
scroll to position [164, 0]
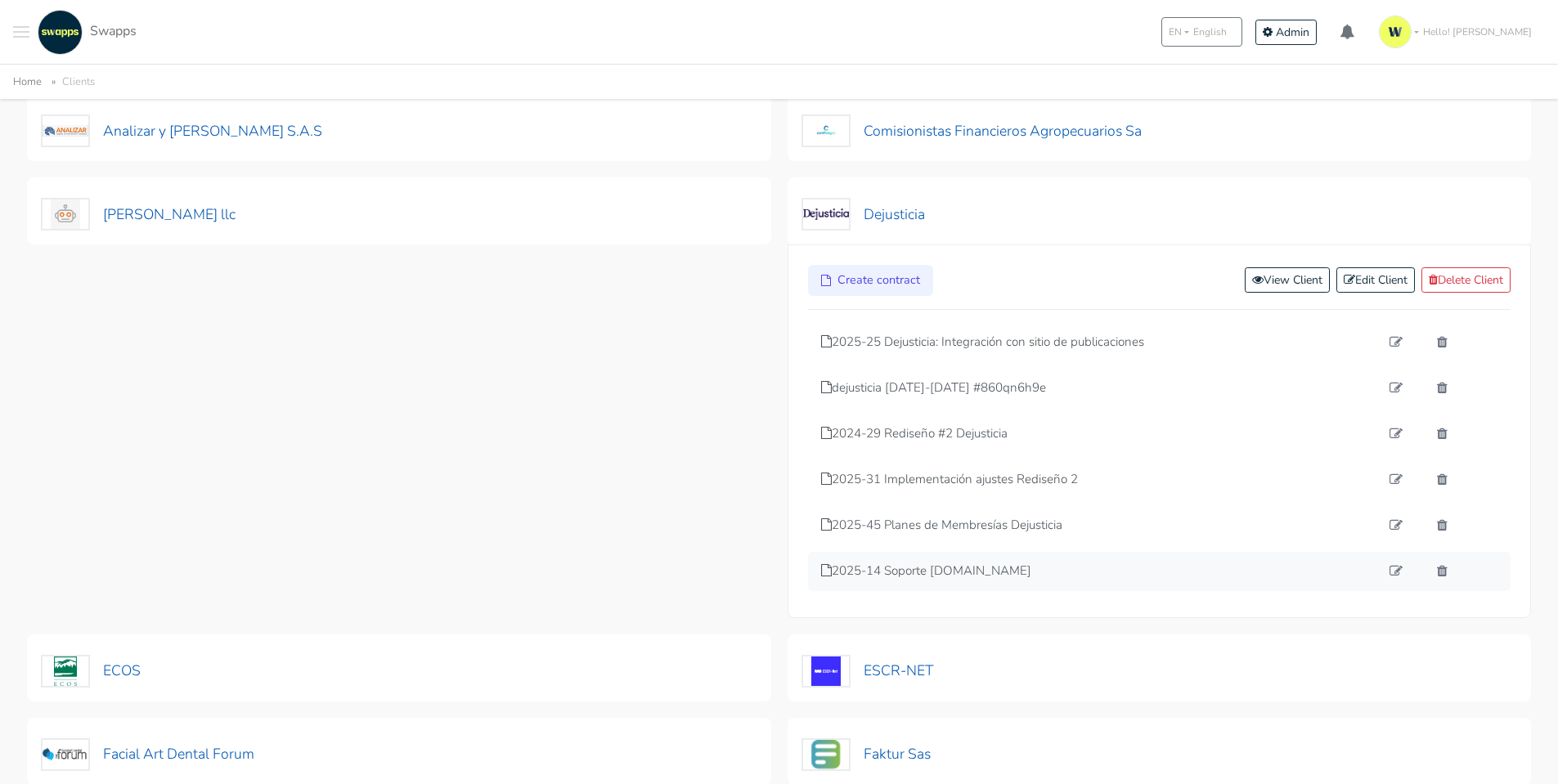
click at [961, 580] on div "2025-14 Soporte [DOMAIN_NAME]" at bounding box center [1160, 571] width 704 height 39
click at [962, 577] on p "2025-14 Soporte [DOMAIN_NAME]" at bounding box center [1100, 571] width 559 height 19
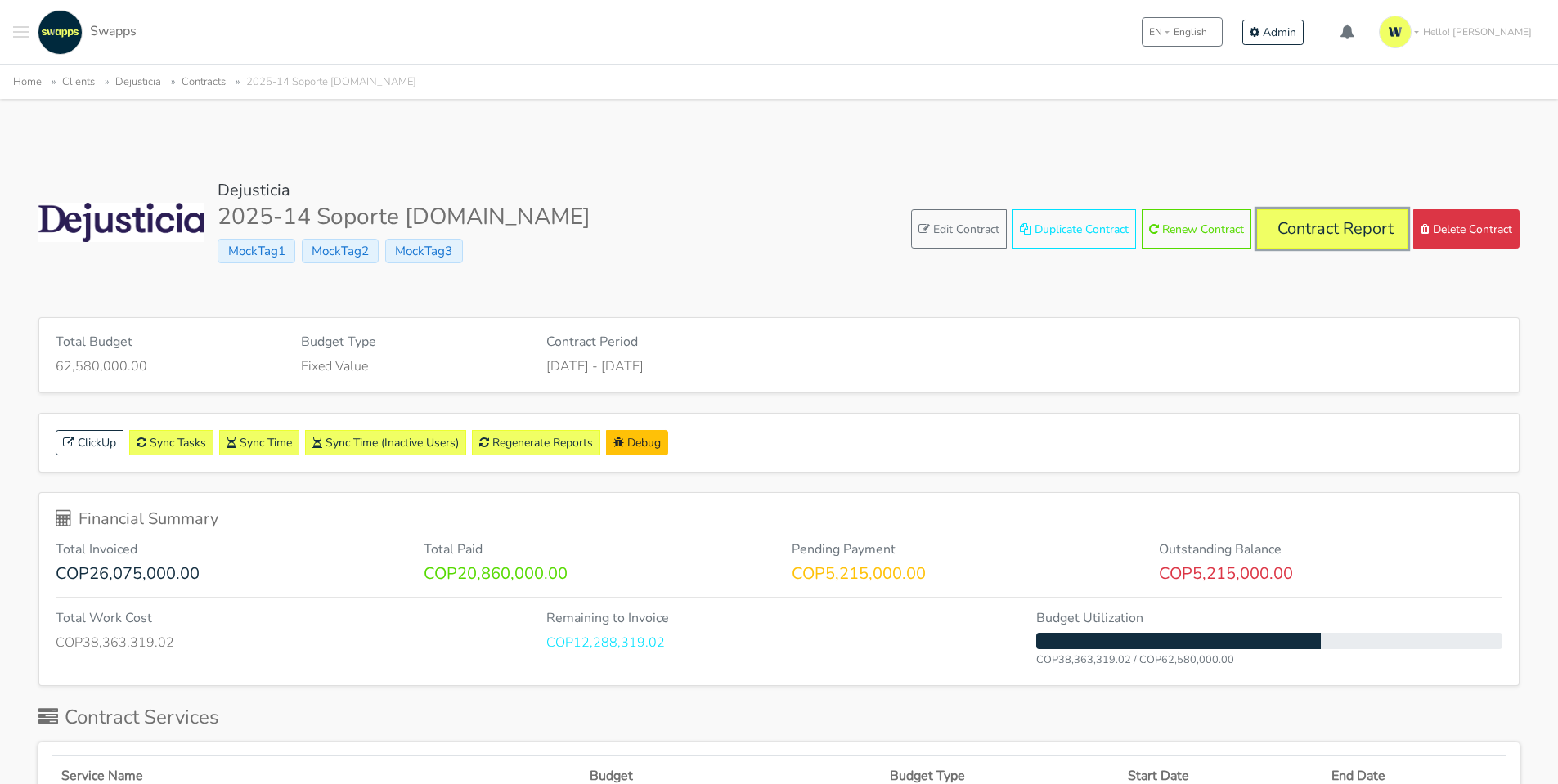
click at [1283, 226] on link "Contract Report" at bounding box center [1332, 229] width 151 height 39
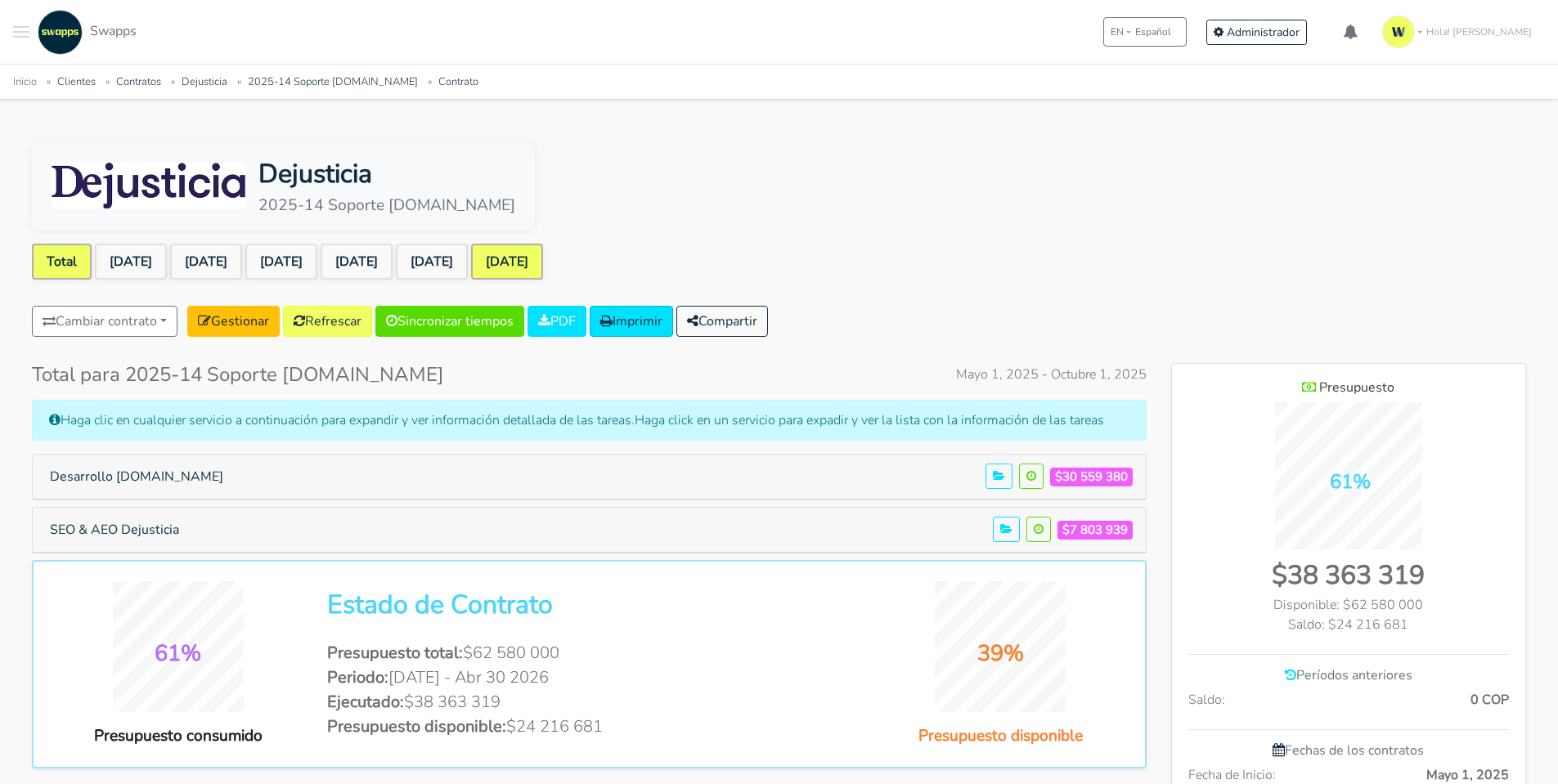
drag, startPoint x: 568, startPoint y: 240, endPoint x: 565, endPoint y: 251, distance: 11.4
click at [468, 260] on link "[DATE]" at bounding box center [432, 261] width 72 height 36
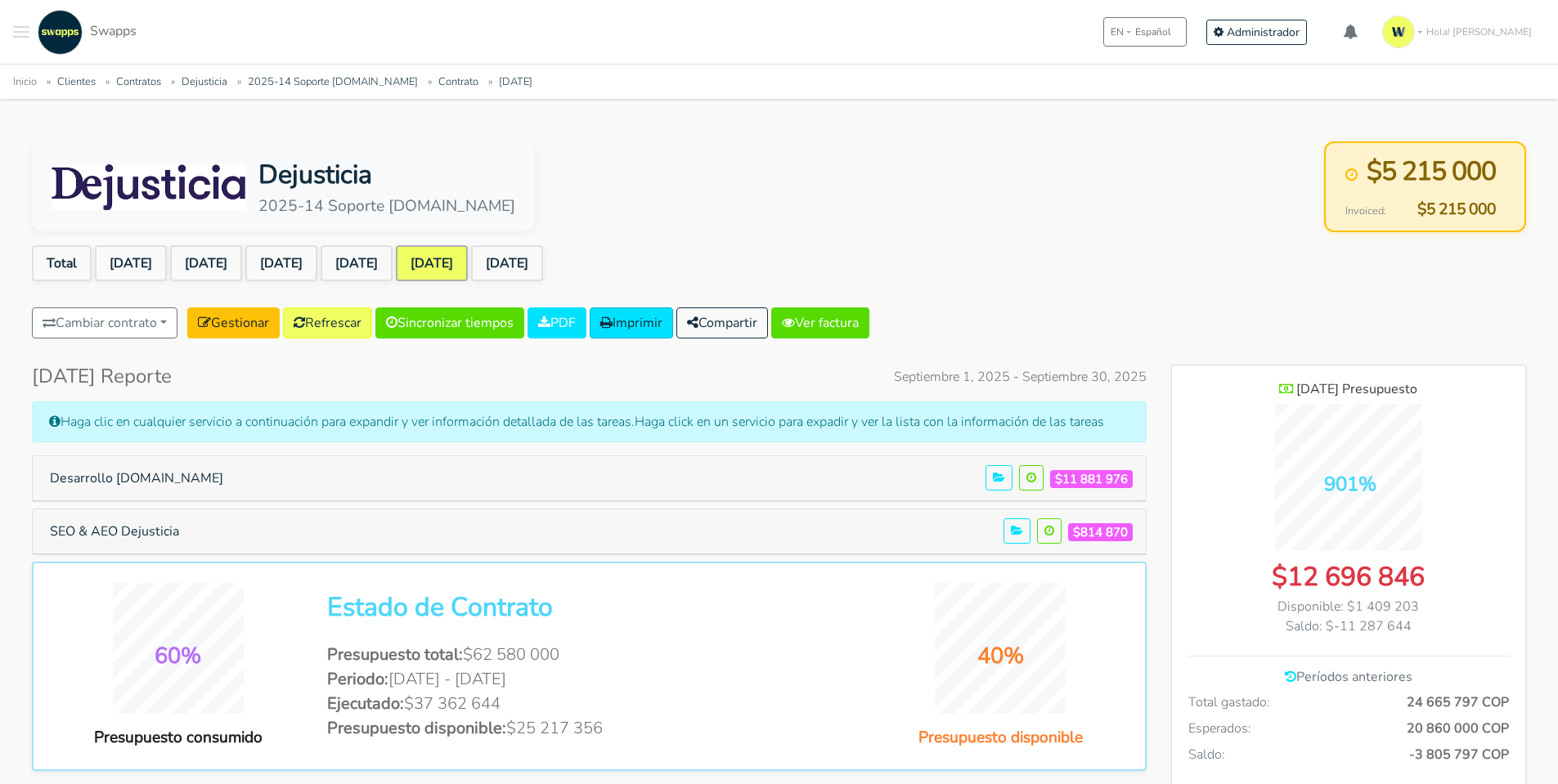
scroll to position [1328, 354]
drag, startPoint x: 1476, startPoint y: 610, endPoint x: 1231, endPoint y: 599, distance: 245.2
click at [1231, 599] on div "Disponible: $1 409 203" at bounding box center [1349, 607] width 321 height 19
click at [543, 253] on link "[DATE]" at bounding box center [507, 263] width 72 height 36
click at [543, 265] on link "[DATE]" at bounding box center [507, 263] width 72 height 36
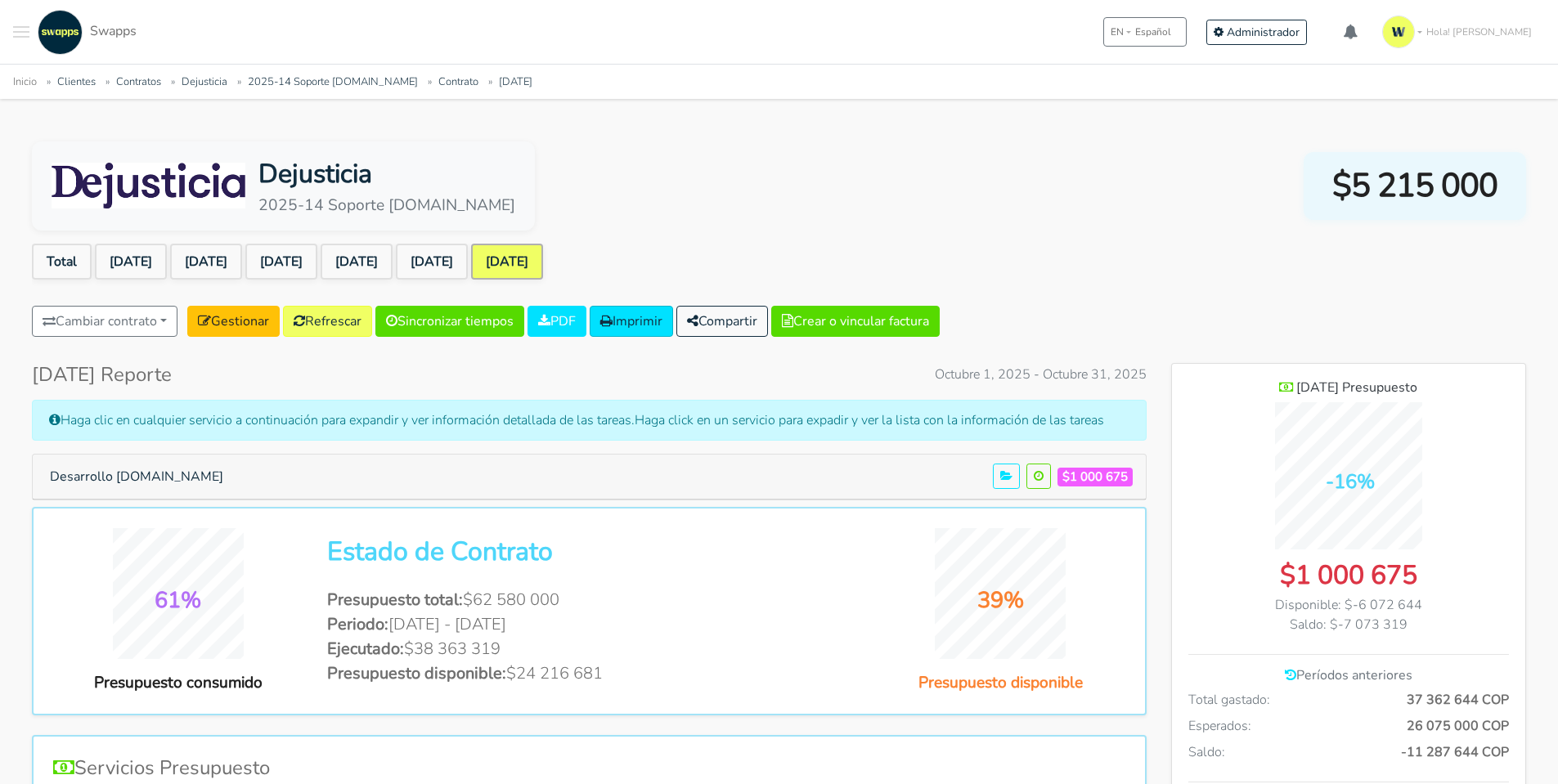
scroll to position [1328, 354]
drag, startPoint x: 1268, startPoint y: 577, endPoint x: 1441, endPoint y: 645, distance: 185.9
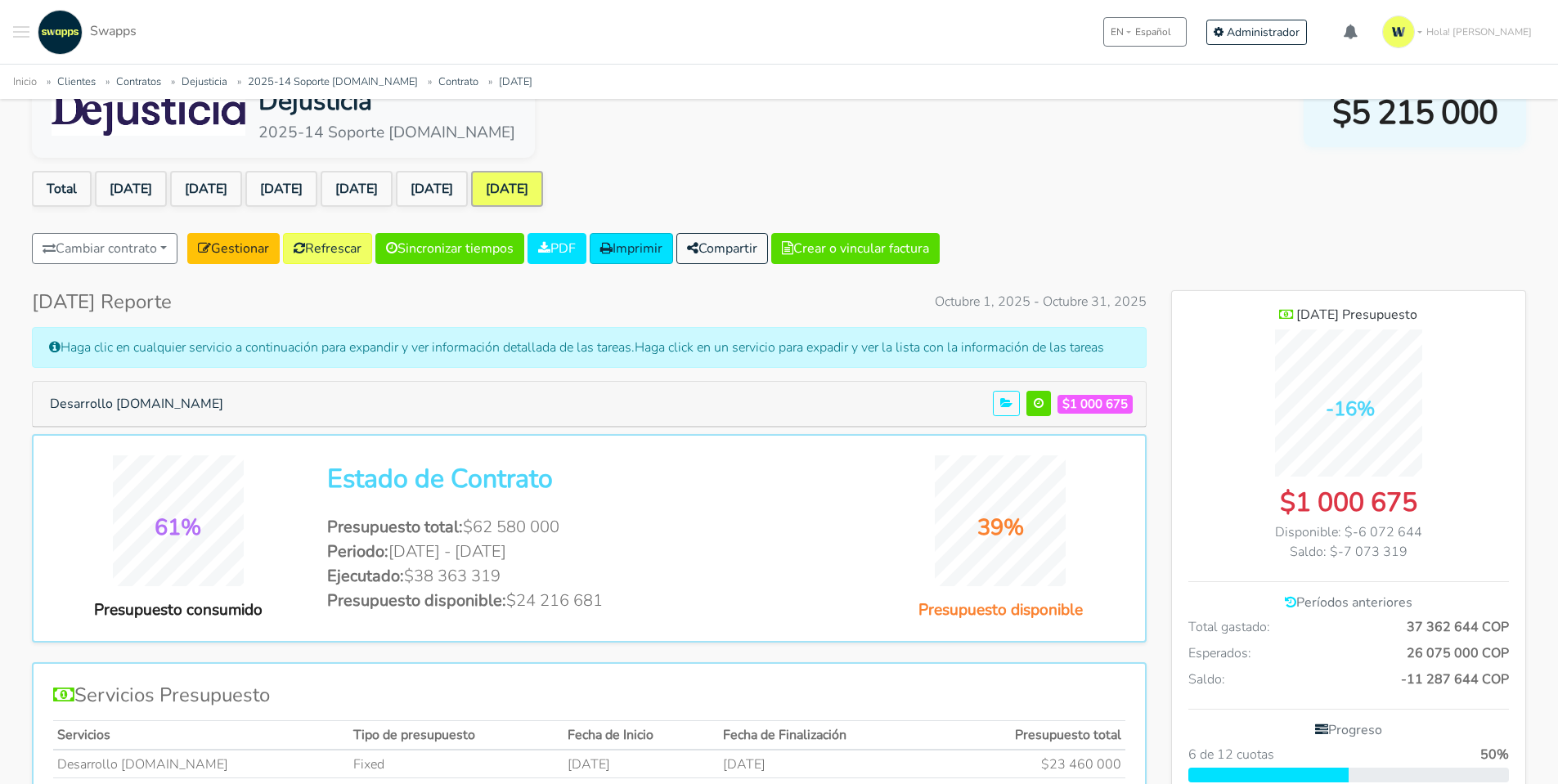
scroll to position [0, 0]
